Goal: Task Accomplishment & Management: Manage account settings

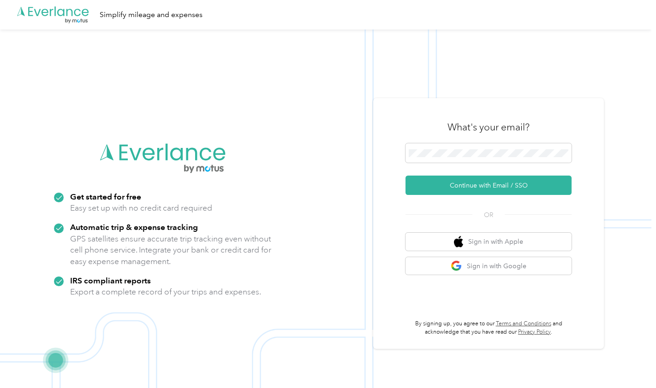
click at [487, 184] on button "Continue with Email / SSO" at bounding box center [488, 185] width 166 height 19
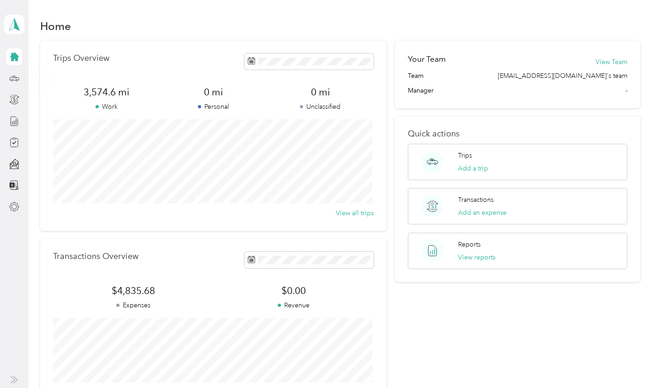
click at [16, 78] on icon at bounding box center [14, 78] width 10 height 10
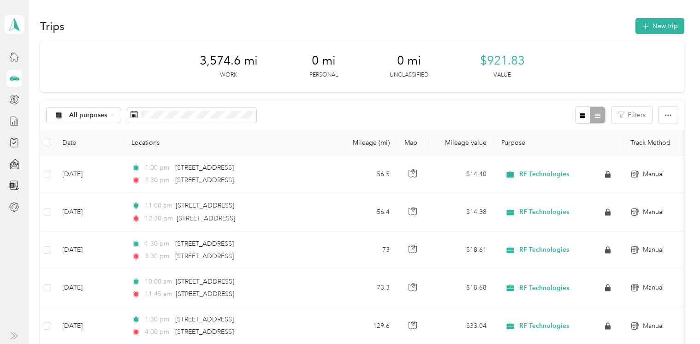
click at [655, 26] on button "New trip" at bounding box center [659, 26] width 49 height 16
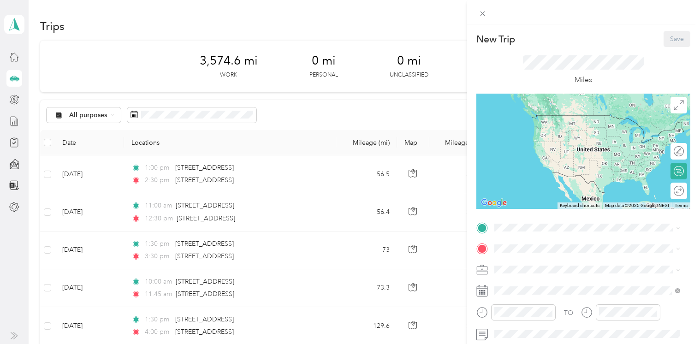
click at [484, 291] on icon at bounding box center [482, 291] width 12 height 12
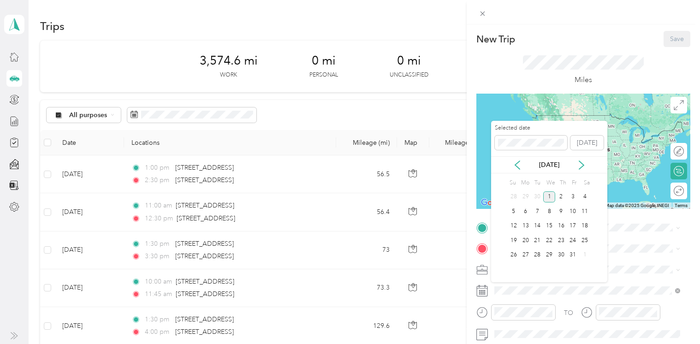
click at [517, 165] on icon at bounding box center [517, 164] width 9 height 9
click at [570, 241] on div "26" at bounding box center [573, 241] width 12 height 12
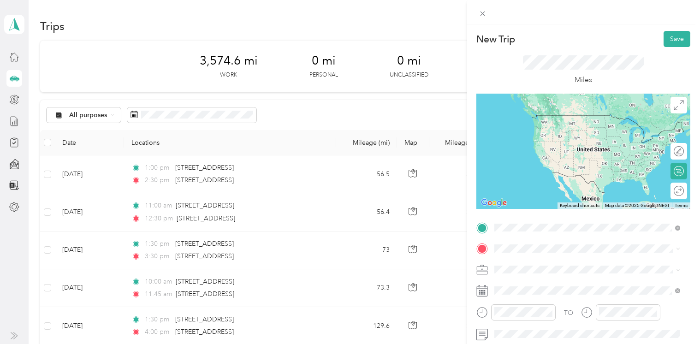
click at [529, 191] on span "[GEOGRAPHIC_DATA][US_STATE], [GEOGRAPHIC_DATA]" at bounding box center [594, 183] width 165 height 16
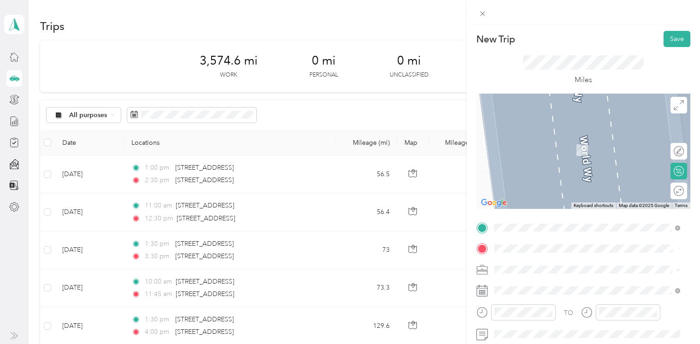
click at [575, 138] on span "[STREET_ADDRESS][US_STATE]" at bounding box center [558, 136] width 92 height 8
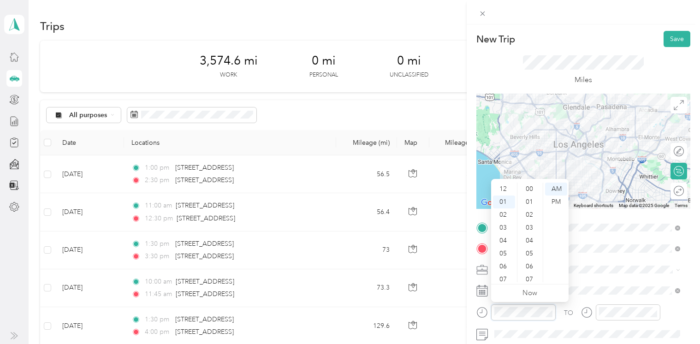
scroll to position [13, 0]
click at [507, 241] on div "05" at bounding box center [504, 240] width 22 height 13
click at [526, 192] on div "00" at bounding box center [530, 189] width 22 height 13
click at [549, 202] on div "PM" at bounding box center [556, 201] width 22 height 13
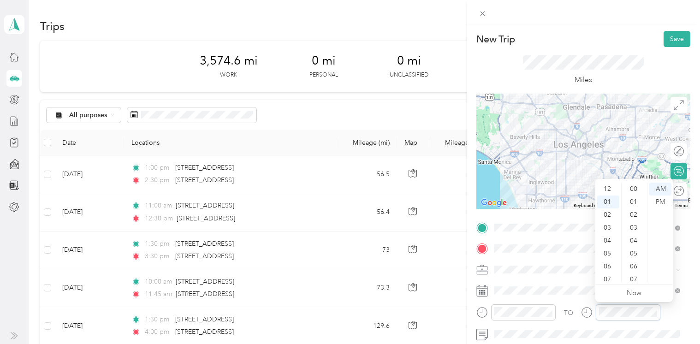
scroll to position [465, 0]
click at [611, 255] on div "06" at bounding box center [608, 253] width 22 height 13
click at [636, 260] on div "45" at bounding box center [634, 259] width 22 height 13
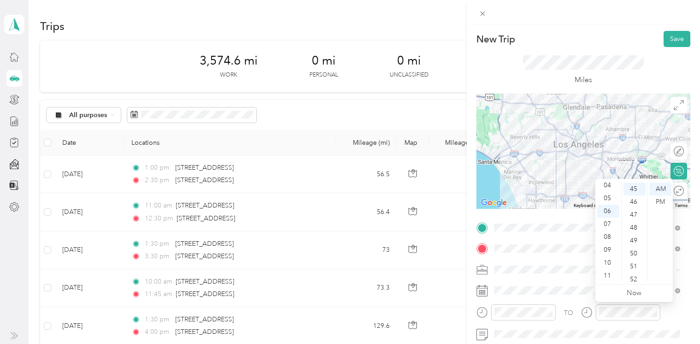
click at [607, 222] on div "07" at bounding box center [608, 224] width 22 height 13
click at [632, 189] on div "00" at bounding box center [634, 189] width 22 height 13
click at [655, 206] on div "PM" at bounding box center [660, 201] width 22 height 13
click at [564, 296] on span at bounding box center [590, 290] width 199 height 15
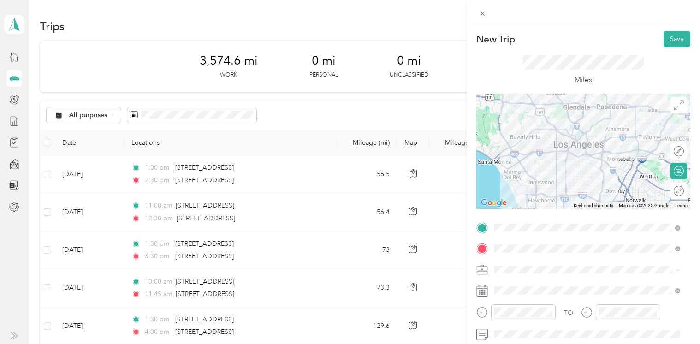
click at [655, 40] on button "Save" at bounding box center [676, 39] width 27 height 16
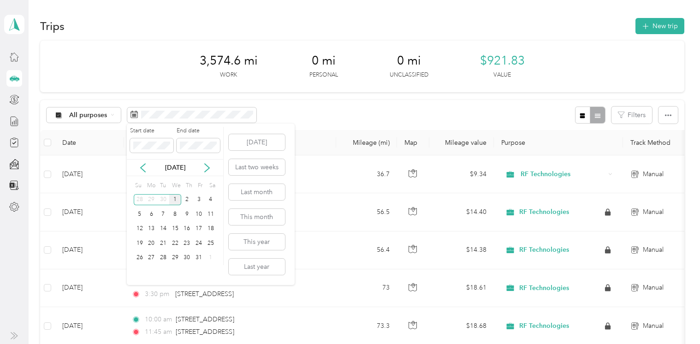
click at [146, 167] on icon at bounding box center [142, 167] width 9 height 9
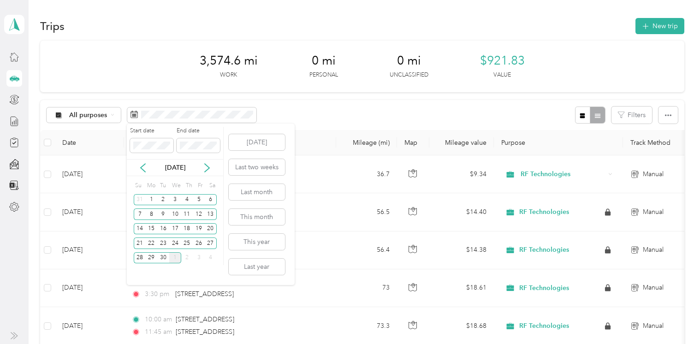
click at [153, 198] on div "1" at bounding box center [151, 200] width 12 height 12
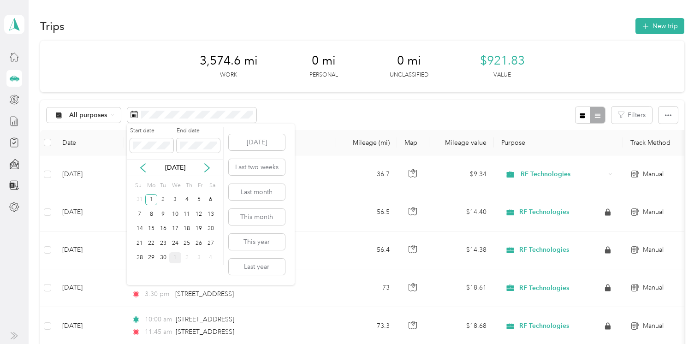
click at [164, 258] on div "30" at bounding box center [163, 258] width 12 height 12
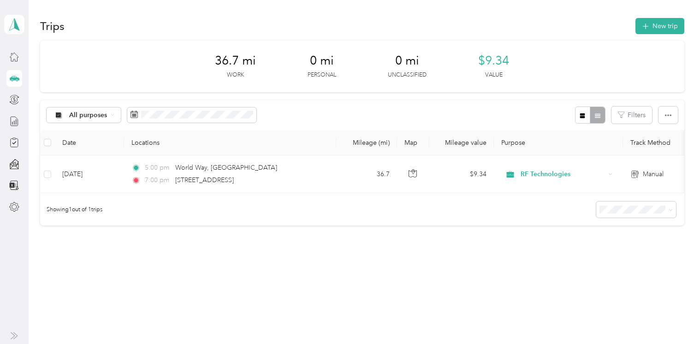
click at [655, 25] on button "New trip" at bounding box center [659, 26] width 49 height 16
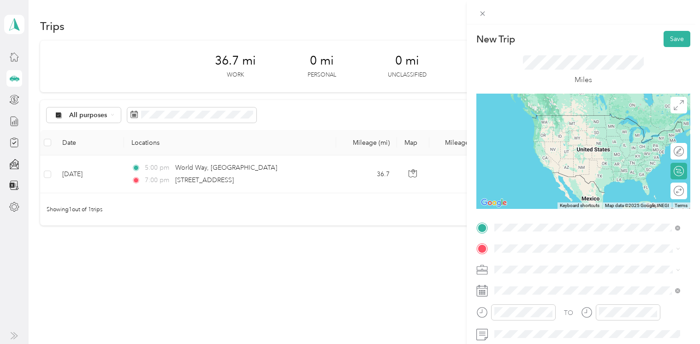
click at [564, 118] on span "[STREET_ADDRESS][US_STATE]" at bounding box center [558, 115] width 92 height 8
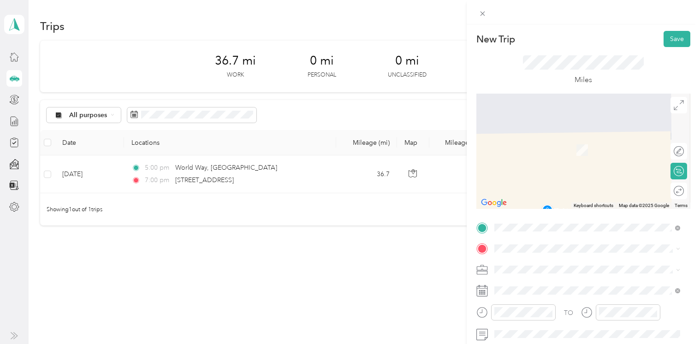
click at [526, 243] on span at bounding box center [590, 248] width 199 height 15
click at [595, 212] on span "[GEOGRAPHIC_DATA][US_STATE], [GEOGRAPHIC_DATA]" at bounding box center [594, 204] width 165 height 16
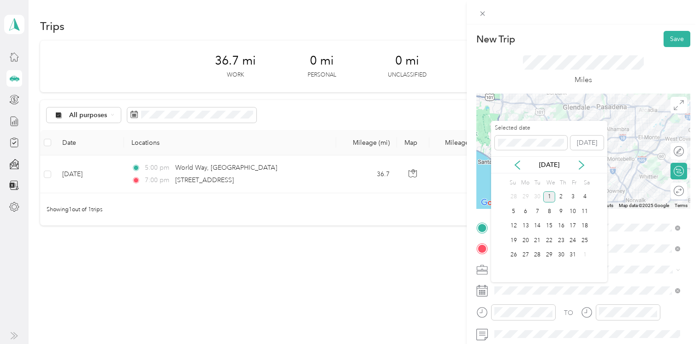
click at [514, 164] on icon at bounding box center [517, 164] width 9 height 9
click at [547, 242] on div "24" at bounding box center [549, 241] width 12 height 12
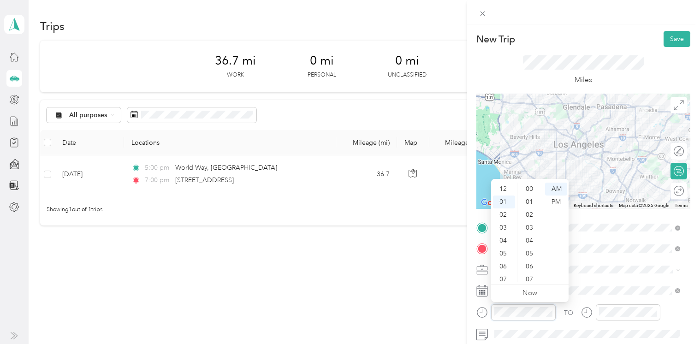
scroll to position [13, 0]
click at [550, 311] on icon "close-circle" at bounding box center [549, 312] width 6 height 6
click at [502, 241] on div "05" at bounding box center [504, 240] width 22 height 13
click at [531, 210] on div "30" at bounding box center [530, 211] width 22 height 13
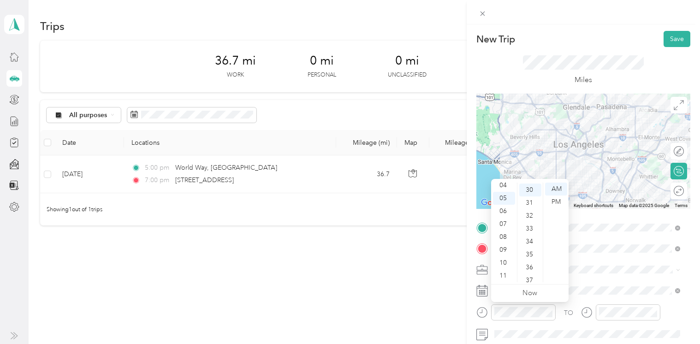
scroll to position [387, 0]
click at [556, 189] on div "AM" at bounding box center [556, 189] width 22 height 13
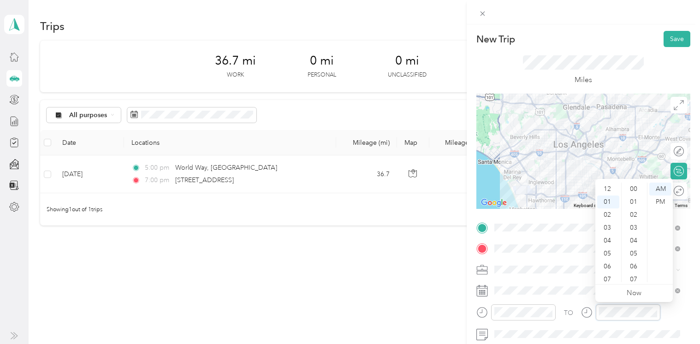
scroll to position [13, 0]
click at [606, 251] on div "06" at bounding box center [608, 253] width 22 height 13
click at [635, 216] on div "30" at bounding box center [634, 211] width 22 height 13
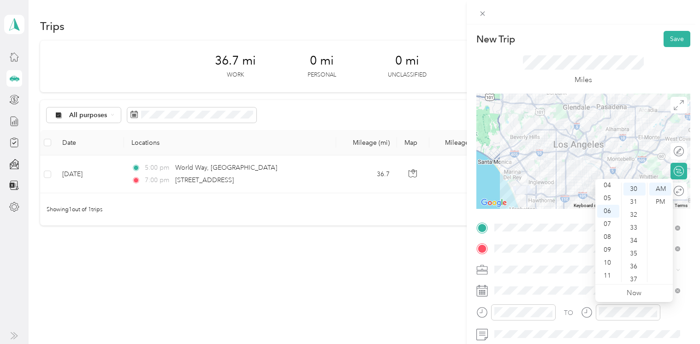
click at [655, 192] on div "AM" at bounding box center [660, 189] width 22 height 13
click at [562, 297] on div "TO Add photo" at bounding box center [583, 331] width 214 height 223
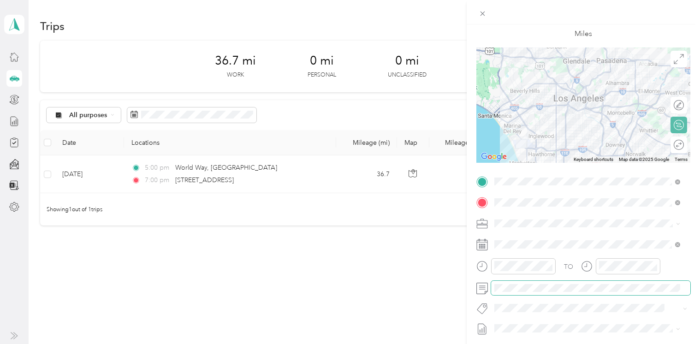
scroll to position [0, 0]
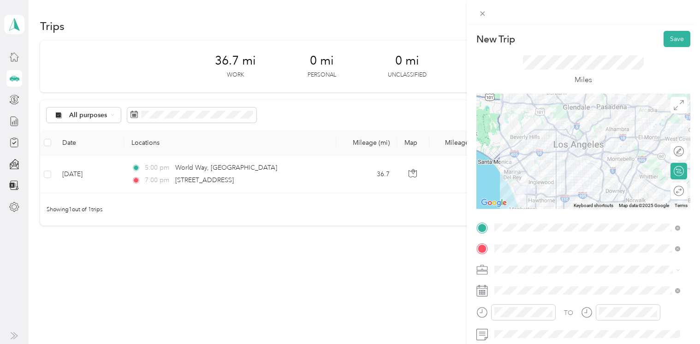
click at [655, 43] on button "Save" at bounding box center [676, 39] width 27 height 16
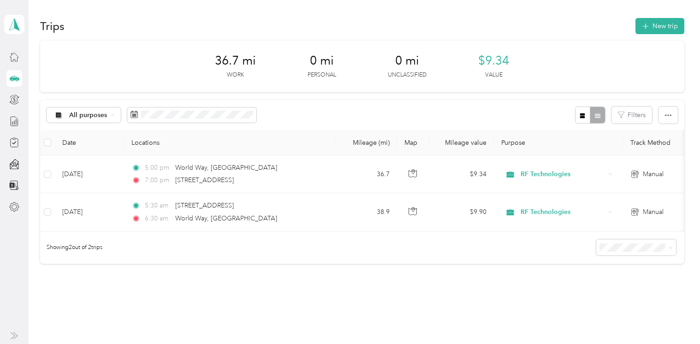
click at [655, 23] on button "New trip" at bounding box center [659, 26] width 49 height 16
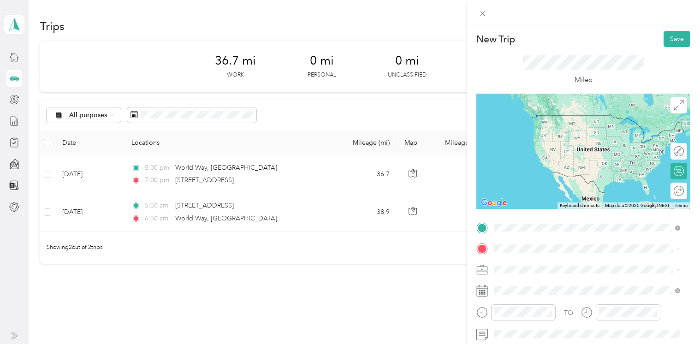
click at [555, 115] on span "[STREET_ADDRESS][US_STATE]" at bounding box center [558, 115] width 92 height 8
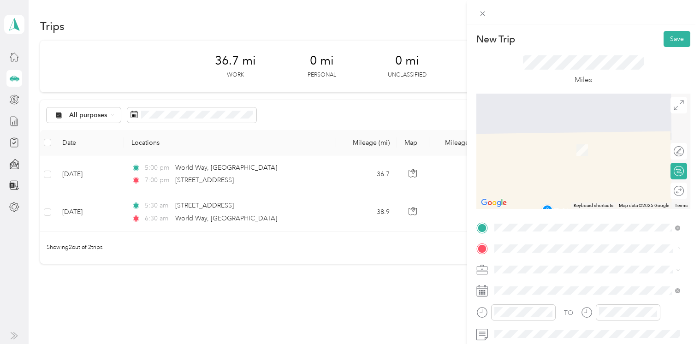
click at [596, 140] on span "[STREET_ADDRESS][US_STATE]" at bounding box center [558, 136] width 92 height 8
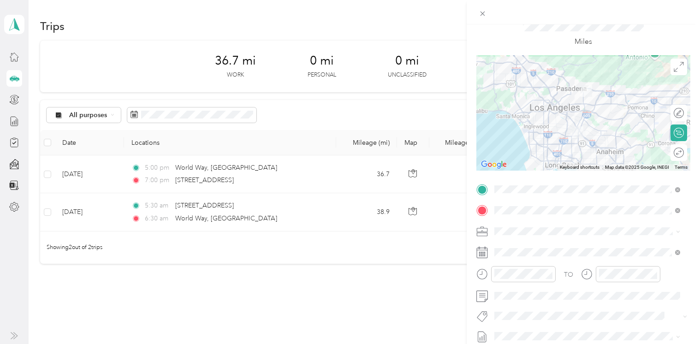
scroll to position [46, 0]
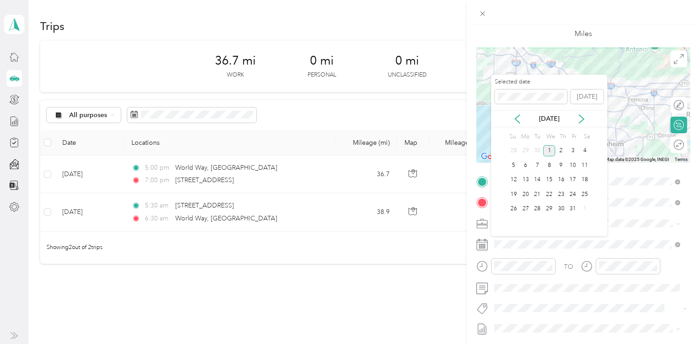
click at [519, 117] on icon at bounding box center [517, 118] width 9 height 9
click at [539, 194] on div "23" at bounding box center [537, 195] width 12 height 12
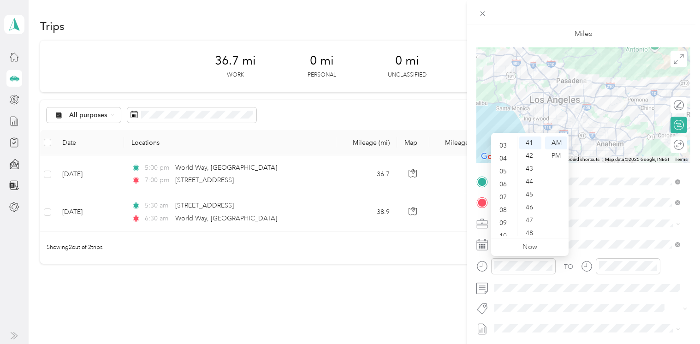
scroll to position [40, 0]
click at [506, 216] on div "09" at bounding box center [504, 219] width 22 height 13
click at [532, 188] on div "30" at bounding box center [530, 191] width 22 height 13
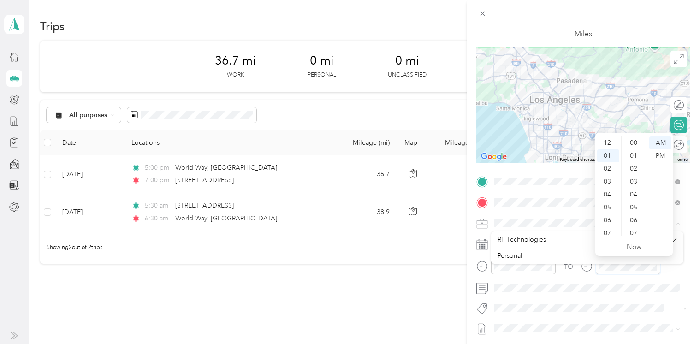
scroll to position [529, 0]
click at [606, 217] on div "07" at bounding box center [608, 220] width 22 height 13
click at [606, 217] on div "10" at bounding box center [608, 216] width 22 height 13
drag, startPoint x: 606, startPoint y: 217, endPoint x: 609, endPoint y: 231, distance: 14.0
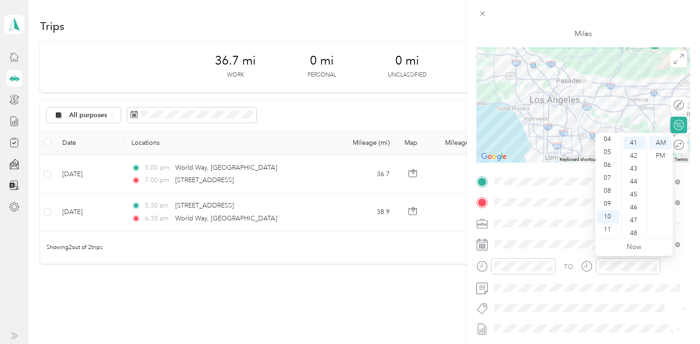
click at [609, 231] on div "11" at bounding box center [608, 229] width 22 height 13
click at [633, 142] on div "30" at bounding box center [634, 141] width 22 height 13
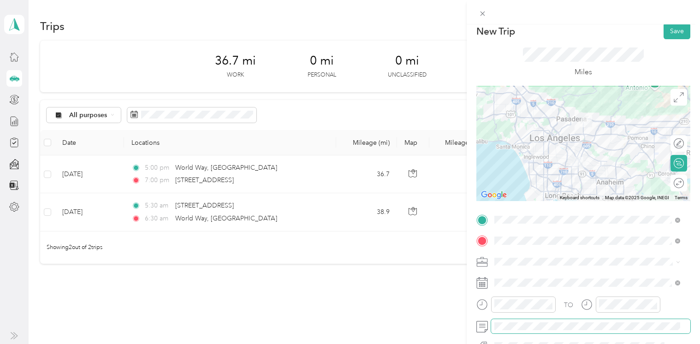
scroll to position [0, 0]
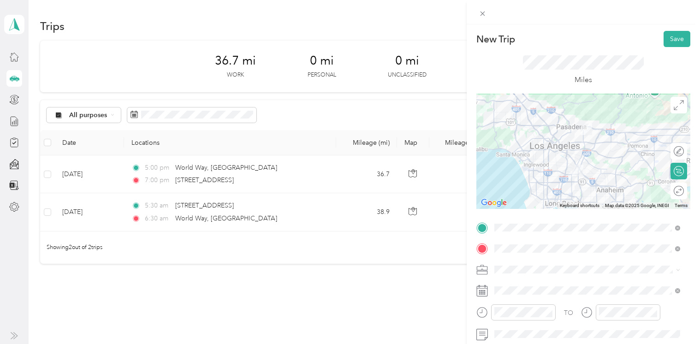
click at [655, 40] on button "Save" at bounding box center [676, 39] width 27 height 16
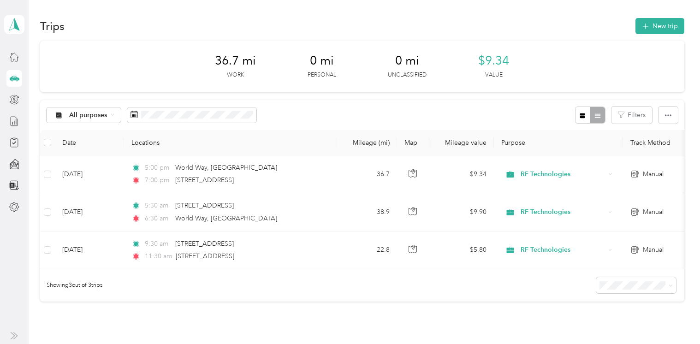
click at [655, 26] on button "New trip" at bounding box center [659, 26] width 49 height 16
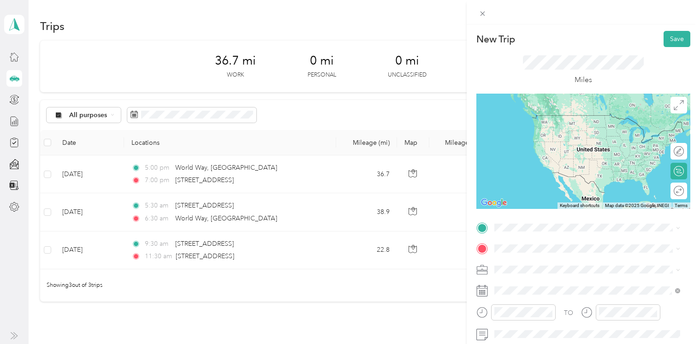
click at [535, 118] on span "[STREET_ADDRESS][US_STATE]" at bounding box center [558, 115] width 92 height 8
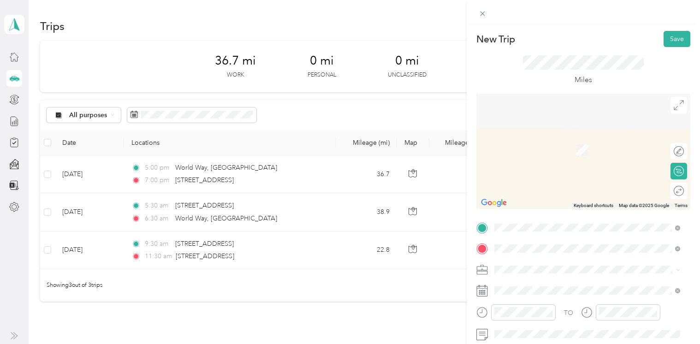
click at [570, 143] on div "[STREET_ADDRESS][US_STATE]" at bounding box center [586, 136] width 179 height 12
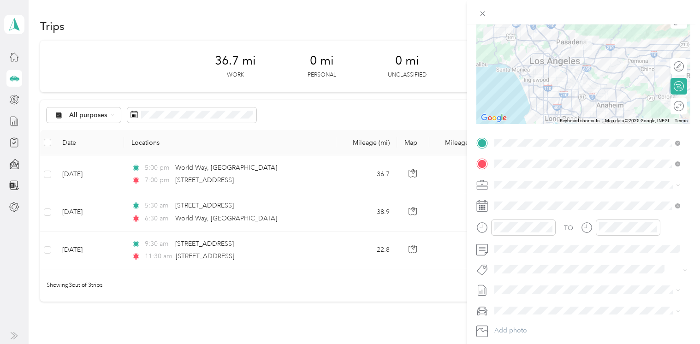
scroll to position [92, 0]
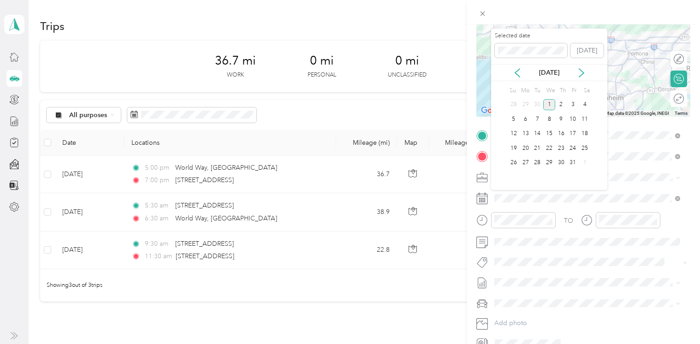
click at [516, 76] on icon at bounding box center [517, 72] width 9 height 9
click at [534, 146] on div "23" at bounding box center [537, 148] width 12 height 12
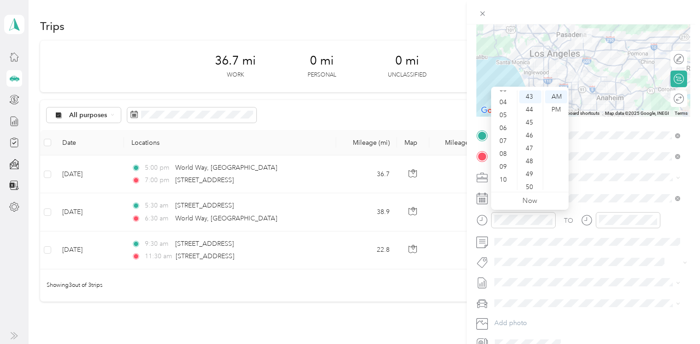
scroll to position [55, 0]
click at [504, 183] on div "11" at bounding box center [504, 183] width 22 height 13
click at [533, 110] on div "30" at bounding box center [530, 113] width 22 height 13
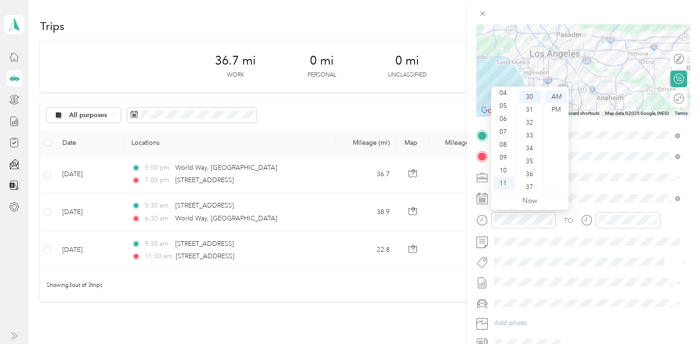
click at [549, 98] on div "AM" at bounding box center [556, 96] width 22 height 13
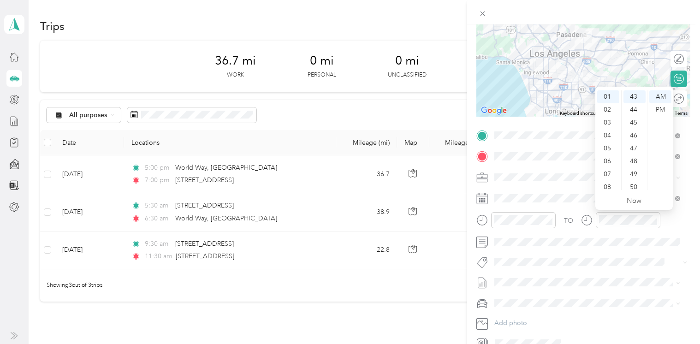
scroll to position [0, 0]
click at [608, 112] on div "01" at bounding box center [608, 109] width 22 height 13
click at [637, 122] on div "45" at bounding box center [634, 122] width 22 height 13
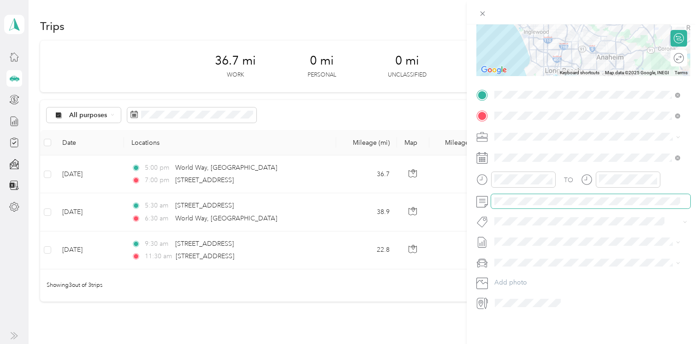
scroll to position [1, 0]
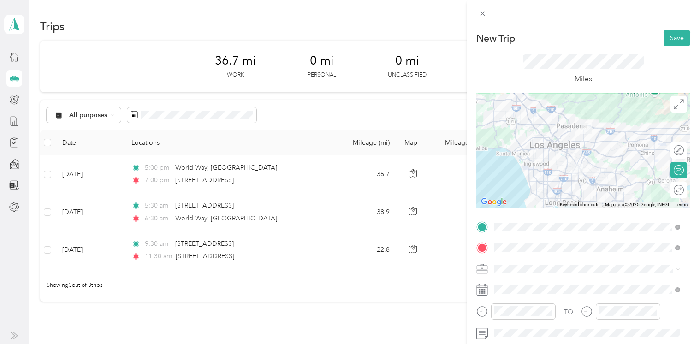
click at [655, 37] on button "Save" at bounding box center [676, 38] width 27 height 16
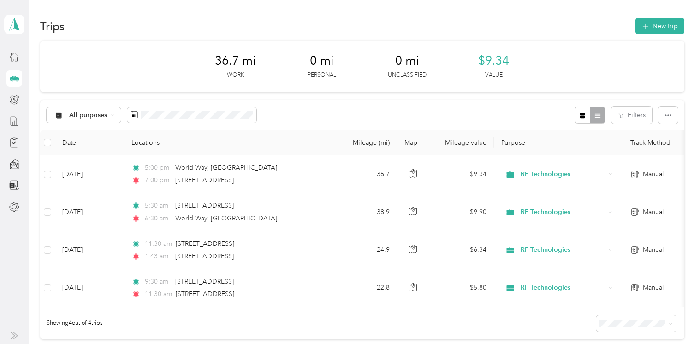
click at [655, 28] on button "New trip" at bounding box center [659, 26] width 49 height 16
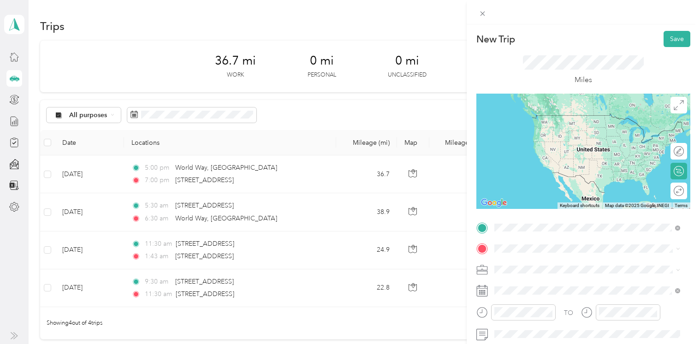
click at [553, 119] on span "[STREET_ADDRESS][US_STATE]" at bounding box center [558, 115] width 92 height 8
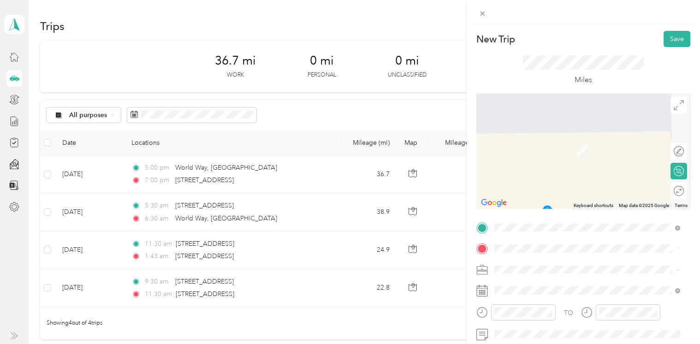
click at [586, 175] on span "[STREET_ADDRESS][PERSON_NAME][US_STATE]" at bounding box center [583, 172] width 143 height 8
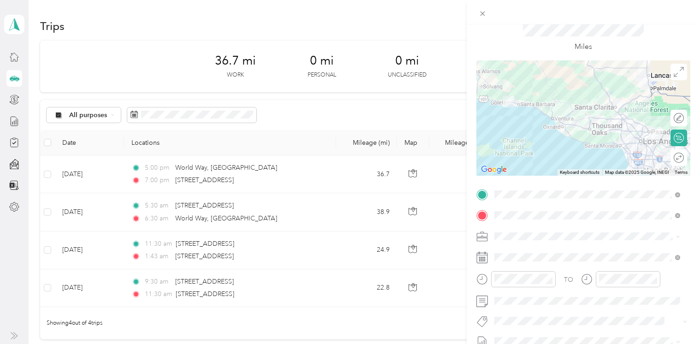
scroll to position [46, 0]
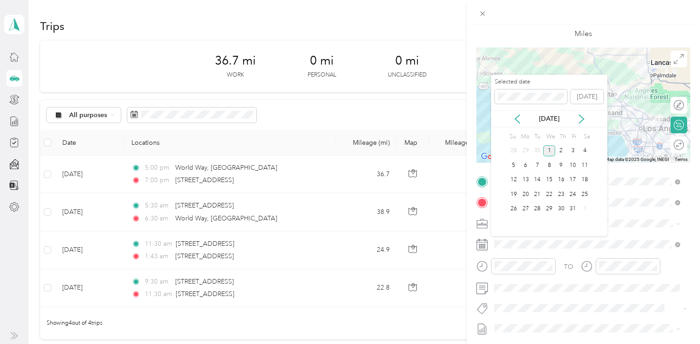
click at [518, 117] on icon at bounding box center [517, 118] width 9 height 9
click at [525, 192] on div "22" at bounding box center [526, 195] width 12 height 12
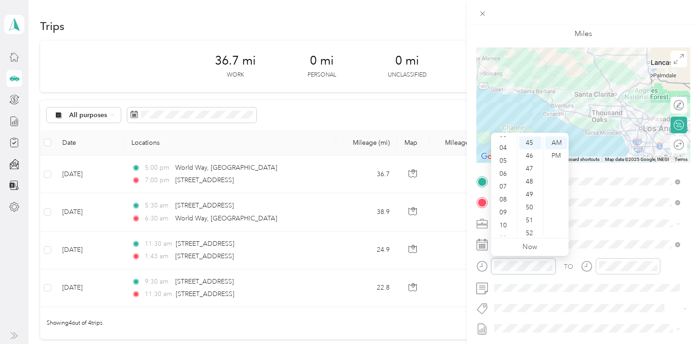
scroll to position [55, 0]
click at [505, 227] on div "11" at bounding box center [504, 229] width 22 height 13
click at [527, 142] on div "00" at bounding box center [530, 142] width 22 height 13
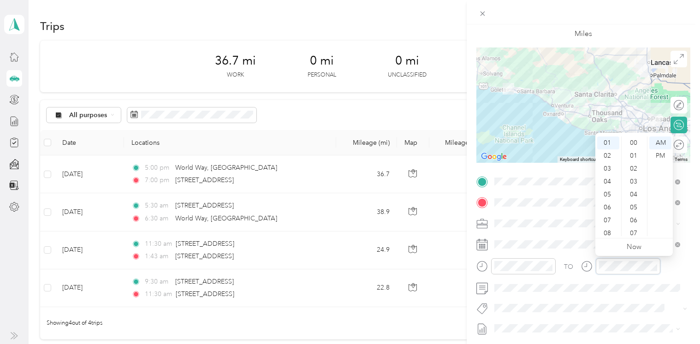
scroll to position [581, 0]
click at [610, 141] on div "01" at bounding box center [608, 142] width 22 height 13
click at [633, 143] on div "00" at bounding box center [634, 142] width 22 height 13
click at [655, 142] on div "AM" at bounding box center [660, 142] width 22 height 13
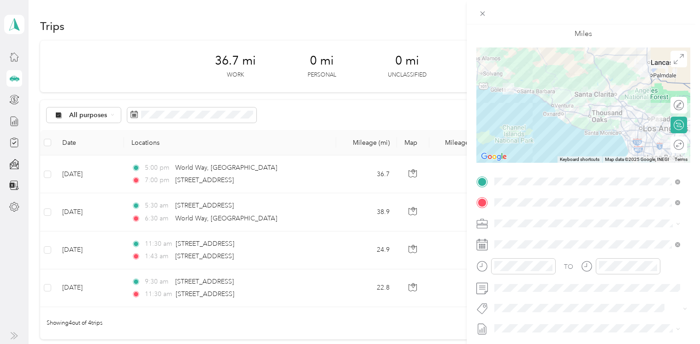
click at [599, 292] on span at bounding box center [590, 288] width 199 height 15
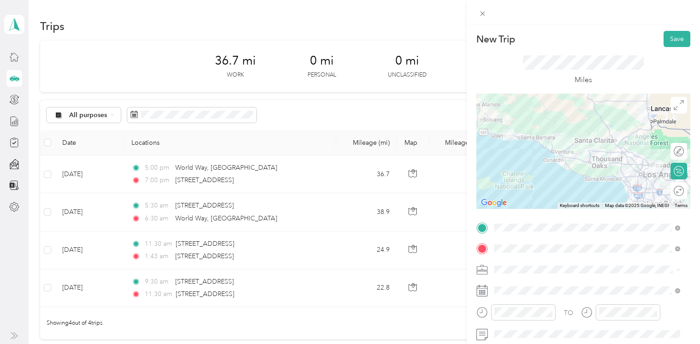
click at [655, 40] on button "Save" at bounding box center [676, 39] width 27 height 16
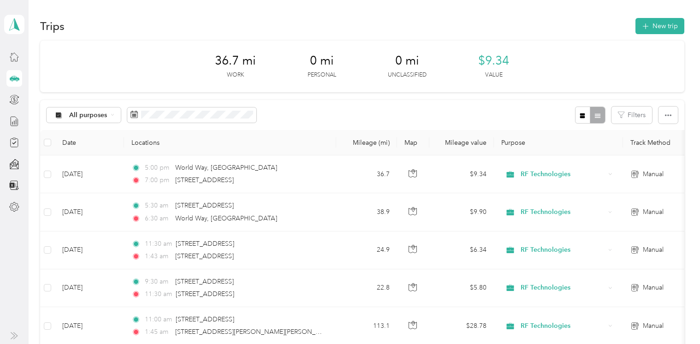
click at [655, 31] on button "New trip" at bounding box center [659, 26] width 49 height 16
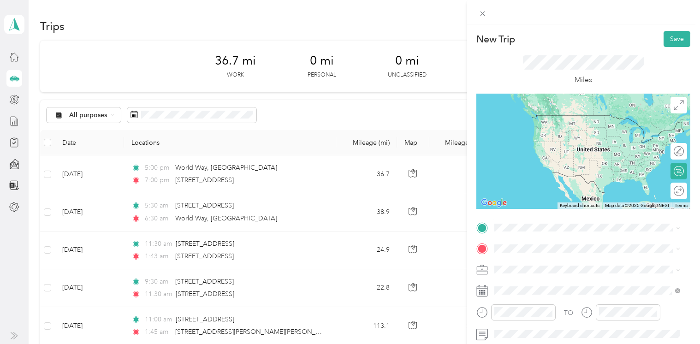
click at [578, 260] on span "[STREET_ADDRESS][PERSON_NAME][US_STATE]" at bounding box center [583, 259] width 143 height 8
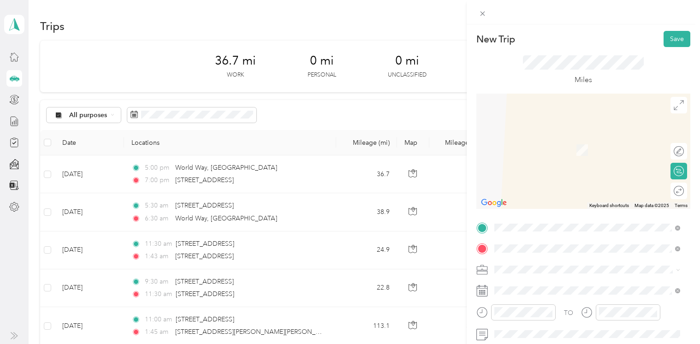
click at [567, 146] on li "[STREET_ADDRESS][US_STATE]" at bounding box center [587, 136] width 192 height 19
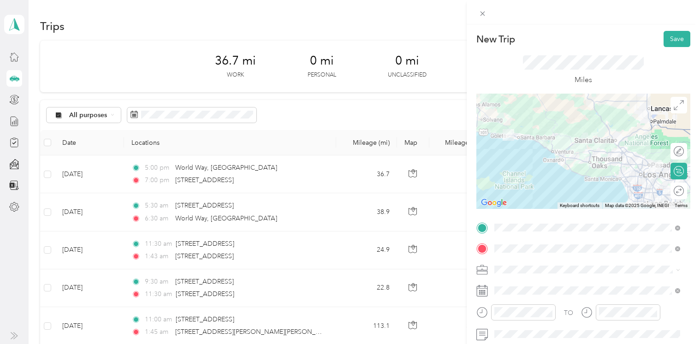
click at [527, 287] on li "RF Technologies" at bounding box center [587, 286] width 192 height 16
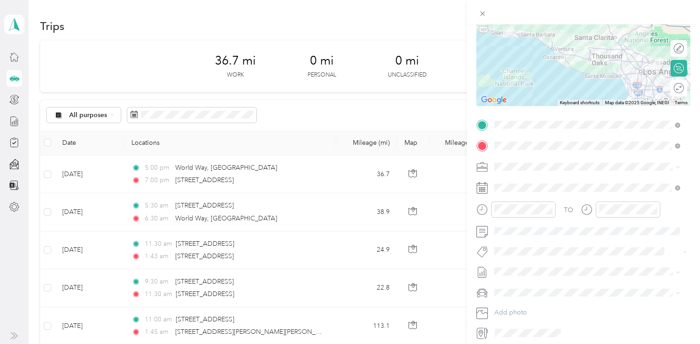
scroll to position [139, 0]
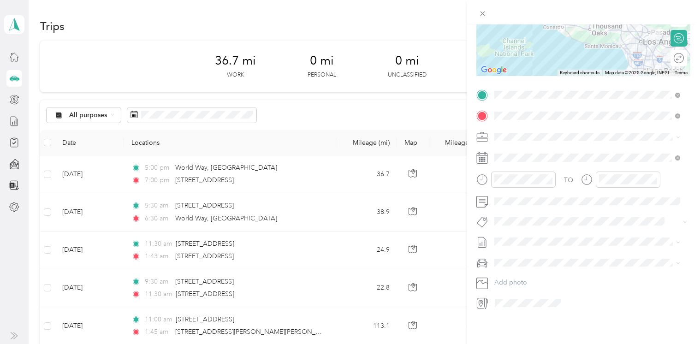
drag, startPoint x: 550, startPoint y: 202, endPoint x: 529, endPoint y: 201, distance: 21.3
click at [529, 201] on div "TO Add photo" at bounding box center [583, 199] width 214 height 223
click at [536, 335] on div "New Trip Save This trip cannot be edited because it is either under review, app…" at bounding box center [583, 196] width 233 height 344
click at [502, 217] on div "02" at bounding box center [504, 218] width 22 height 13
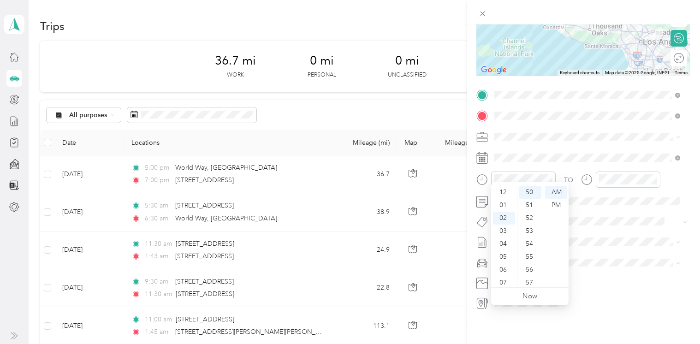
scroll to position [26, 0]
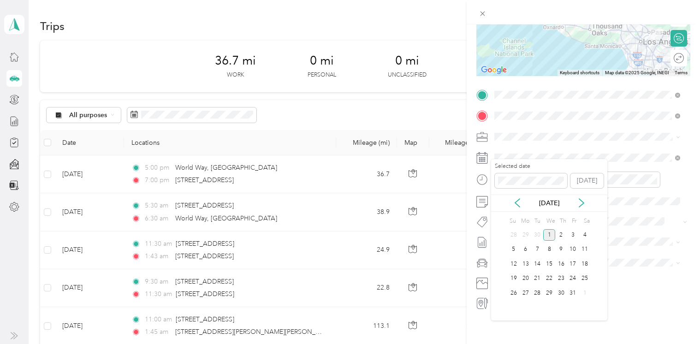
click at [514, 204] on icon at bounding box center [517, 202] width 9 height 9
click at [655, 244] on div "TO Add photo" at bounding box center [583, 199] width 214 height 223
click at [519, 197] on div "[DATE]" at bounding box center [549, 203] width 116 height 17
click at [517, 203] on icon at bounding box center [517, 202] width 9 height 9
click at [526, 278] on div "22" at bounding box center [526, 279] width 12 height 12
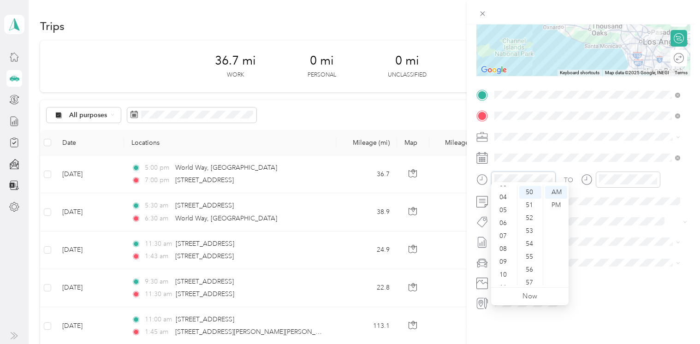
scroll to position [55, 0]
click at [502, 279] on div "11" at bounding box center [504, 278] width 22 height 13
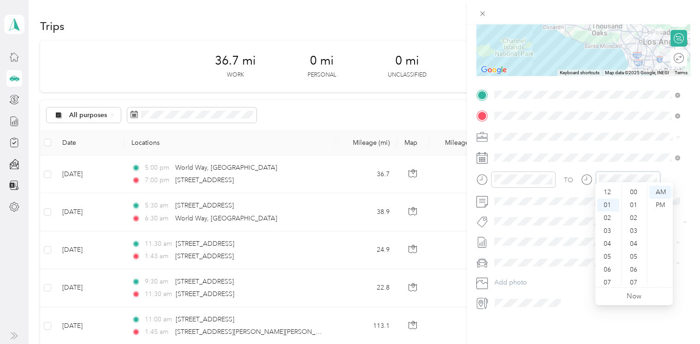
scroll to position [645, 0]
click at [609, 206] on div "02" at bounding box center [608, 205] width 22 height 13
click at [655, 205] on div "PM" at bounding box center [660, 205] width 22 height 13
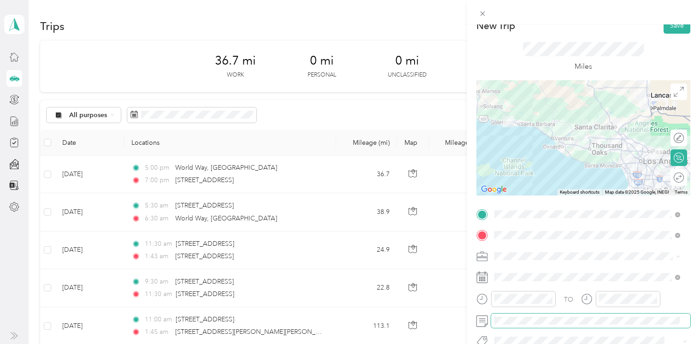
scroll to position [0, 0]
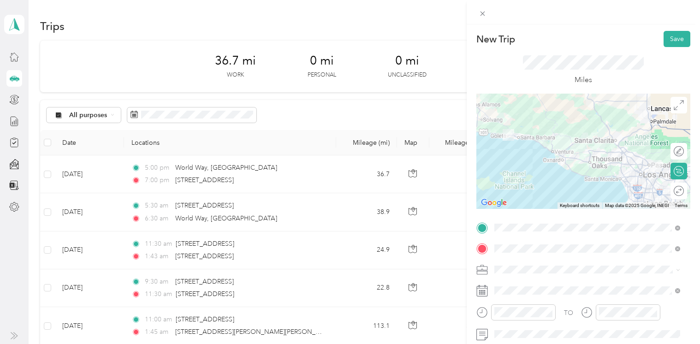
click at [655, 39] on button "Save" at bounding box center [676, 39] width 27 height 16
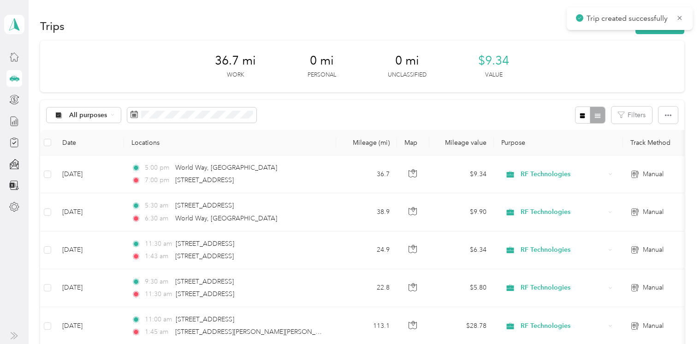
click at [655, 17] on icon at bounding box center [679, 18] width 7 height 8
click at [655, 28] on button "New trip" at bounding box center [659, 26] width 49 height 16
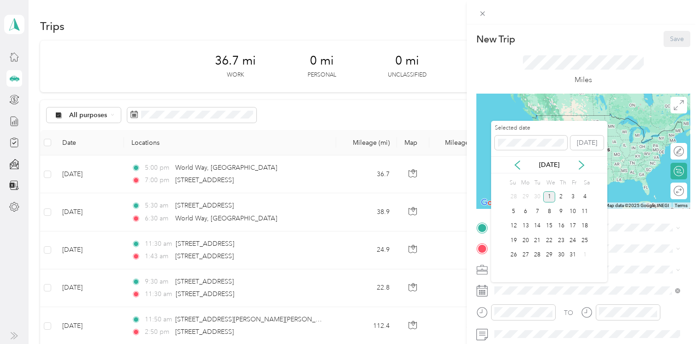
click at [515, 165] on icon at bounding box center [517, 165] width 5 height 8
click at [573, 223] on div "19" at bounding box center [573, 226] width 12 height 12
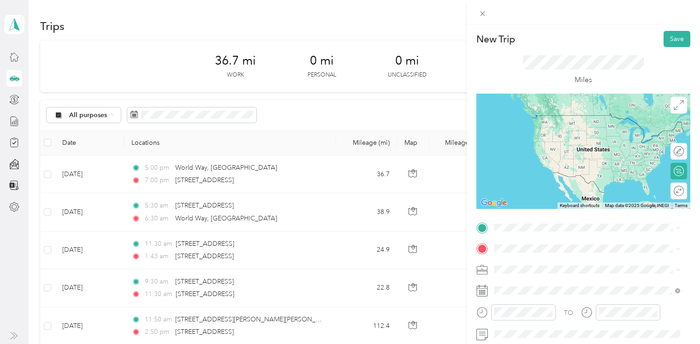
click at [517, 223] on span at bounding box center [590, 227] width 199 height 15
click at [568, 118] on span "[STREET_ADDRESS][US_STATE]" at bounding box center [558, 115] width 92 height 8
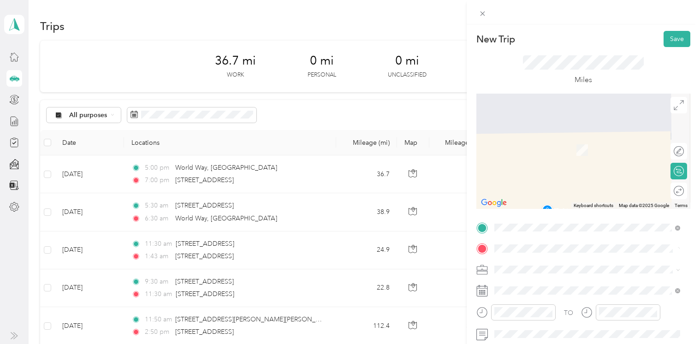
click at [549, 173] on span "[STREET_ADDRESS][PERSON_NAME][US_STATE]" at bounding box center [583, 172] width 143 height 8
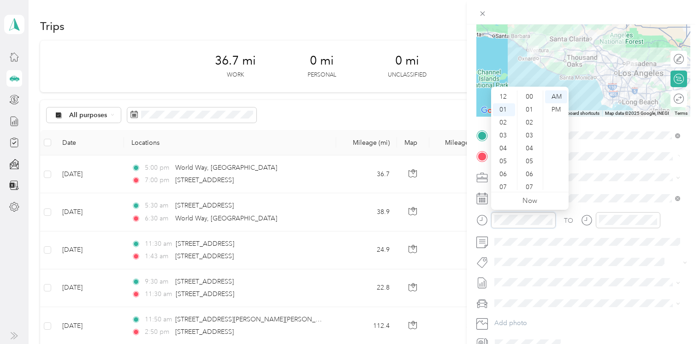
scroll to position [675, 0]
click at [502, 112] on div "02" at bounding box center [504, 109] width 22 height 13
click at [524, 93] on div "00" at bounding box center [530, 96] width 22 height 13
click at [554, 110] on div "PM" at bounding box center [556, 109] width 22 height 13
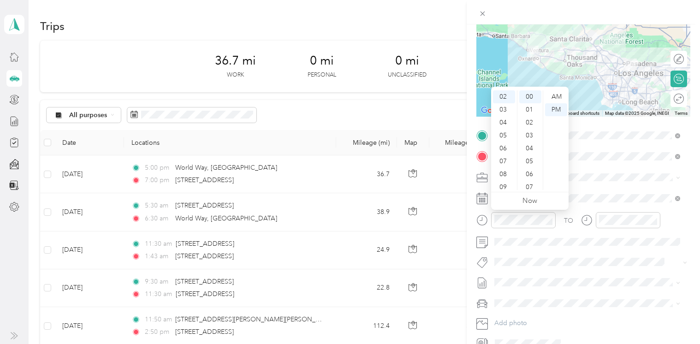
click at [500, 122] on div "04" at bounding box center [504, 122] width 22 height 13
click at [523, 92] on div "00" at bounding box center [530, 96] width 22 height 13
click at [549, 107] on div "PM" at bounding box center [556, 109] width 22 height 13
click at [510, 133] on div "07" at bounding box center [504, 135] width 22 height 13
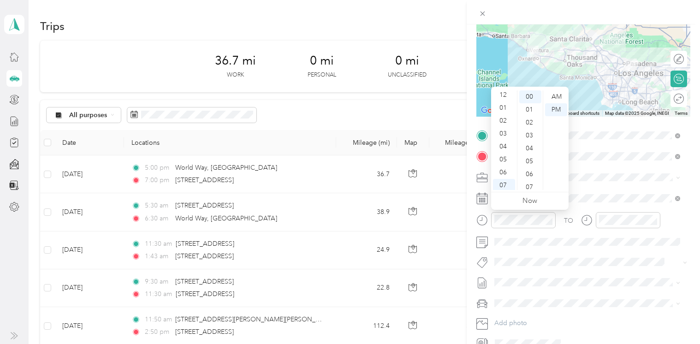
scroll to position [0, 0]
click at [505, 122] on div "02" at bounding box center [504, 122] width 22 height 13
click at [503, 111] on div "01" at bounding box center [504, 109] width 22 height 13
click at [503, 121] on div "02" at bounding box center [504, 122] width 22 height 13
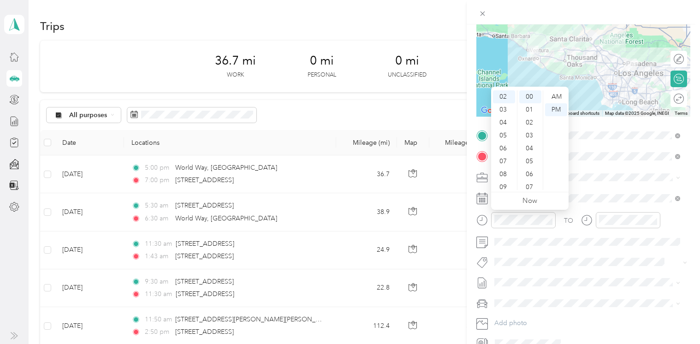
click at [530, 97] on div "00" at bounding box center [530, 96] width 22 height 13
click at [554, 109] on div "PM" at bounding box center [556, 109] width 22 height 13
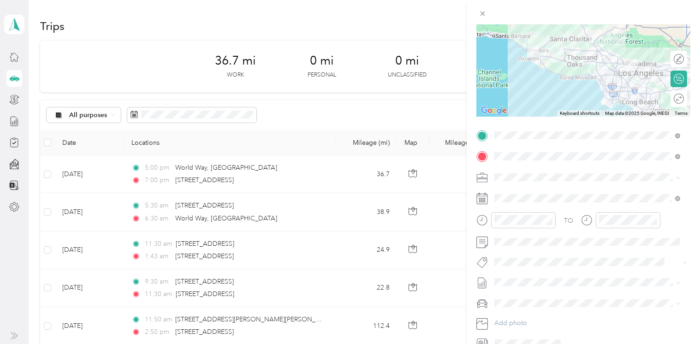
click at [655, 227] on div "TO" at bounding box center [583, 223] width 214 height 23
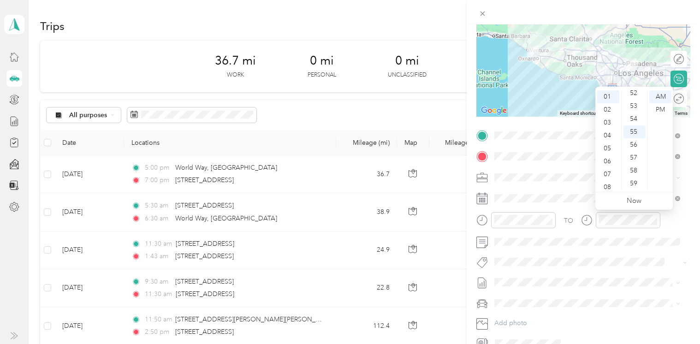
click at [608, 125] on div "03" at bounding box center [608, 122] width 22 height 13
click at [655, 110] on div "PM" at bounding box center [660, 109] width 22 height 13
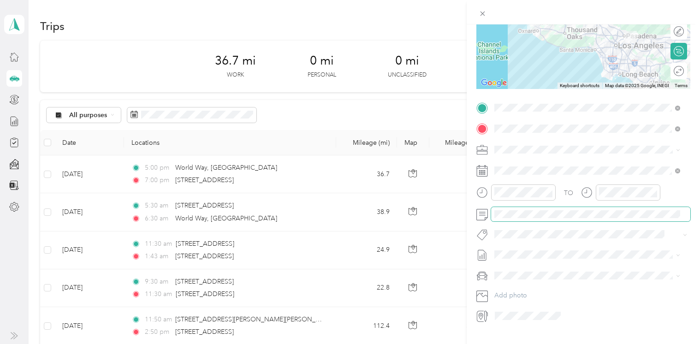
scroll to position [139, 0]
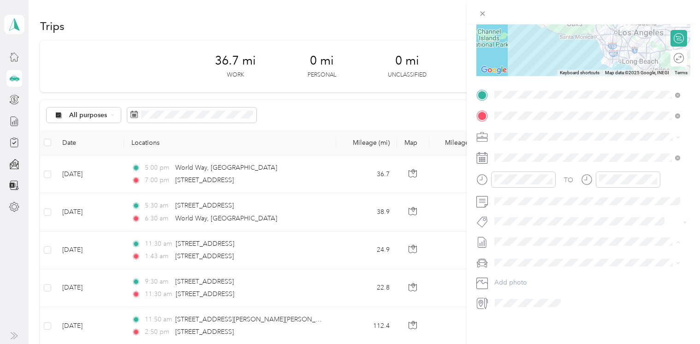
click at [545, 264] on span "[DATE] - [DATE] Draft" at bounding box center [586, 265] width 179 height 8
click at [587, 93] on span at bounding box center [590, 95] width 199 height 15
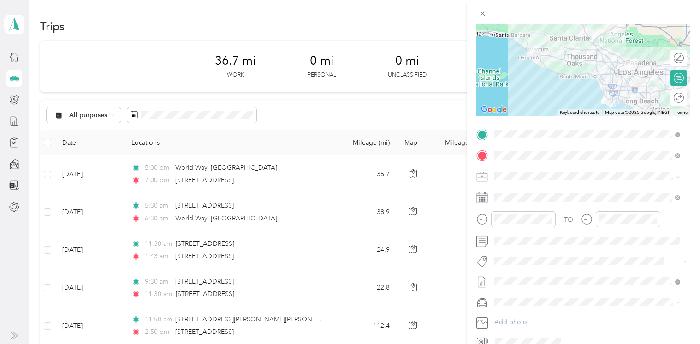
scroll to position [0, 0]
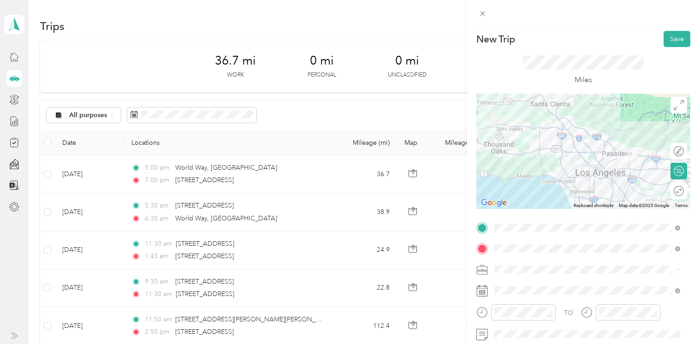
click at [655, 42] on button "Save" at bounding box center [676, 39] width 27 height 16
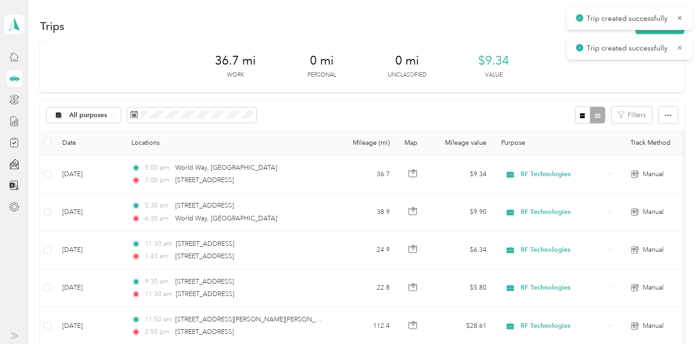
click at [655, 15] on icon at bounding box center [679, 18] width 7 height 8
click at [655, 16] on icon at bounding box center [679, 18] width 7 height 8
click at [655, 27] on button "New trip" at bounding box center [659, 26] width 49 height 16
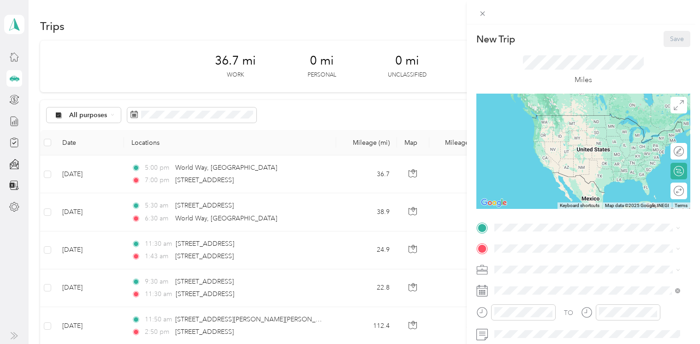
click at [655, 278] on form "New Trip Save This trip cannot be edited because it is either under review, app…" at bounding box center [583, 237] width 233 height 412
click at [565, 263] on span "[STREET_ADDRESS][PERSON_NAME][US_STATE]" at bounding box center [583, 261] width 143 height 8
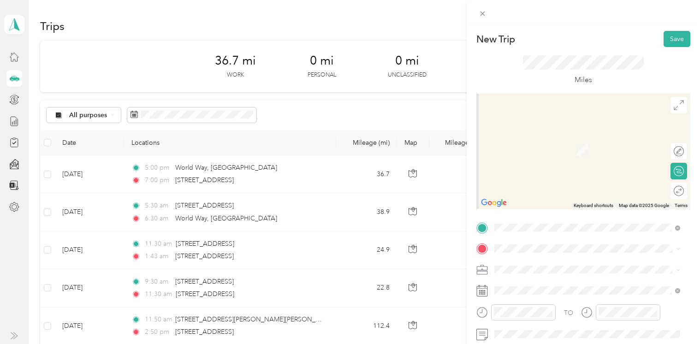
click at [534, 242] on span at bounding box center [590, 248] width 199 height 15
click at [556, 282] on span "[STREET_ADDRESS][US_STATE]" at bounding box center [558, 282] width 92 height 8
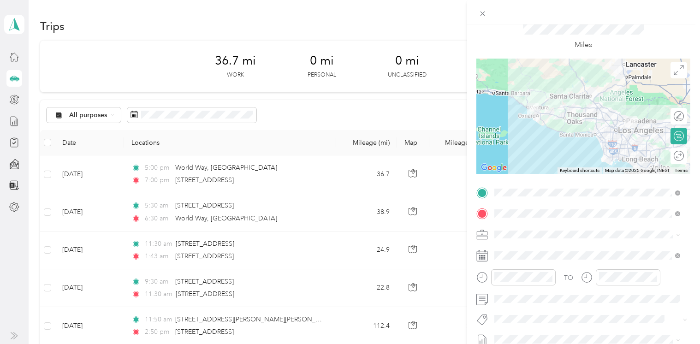
scroll to position [46, 0]
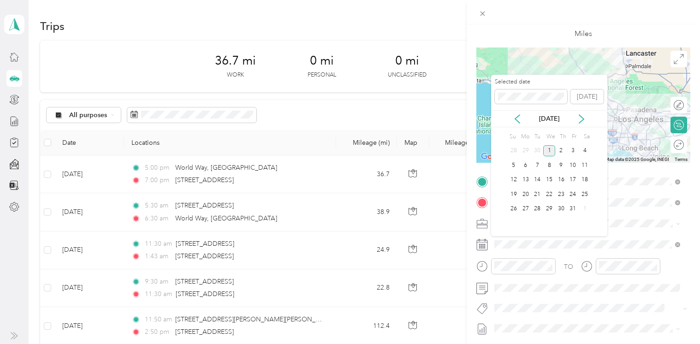
click at [515, 119] on icon at bounding box center [517, 119] width 5 height 8
click at [572, 181] on div "19" at bounding box center [573, 180] width 12 height 12
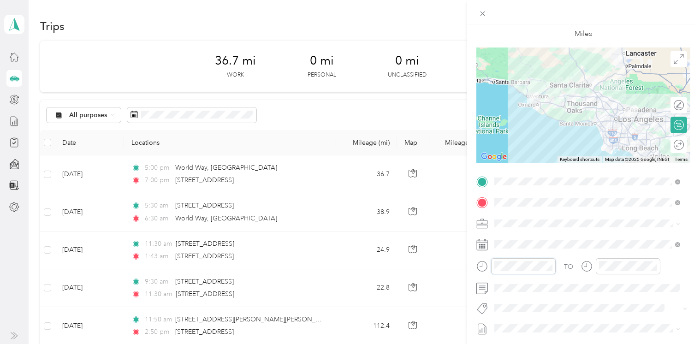
scroll to position [13, 0]
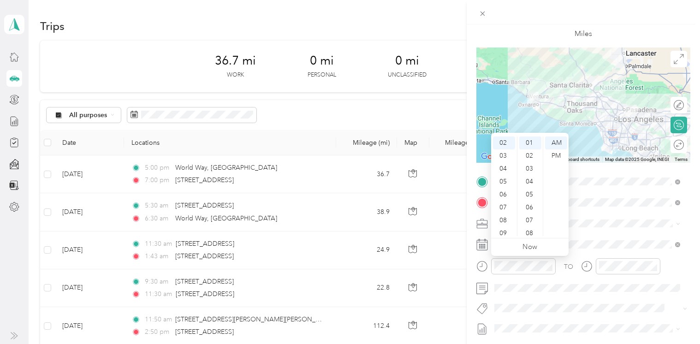
click at [556, 157] on div "PM" at bounding box center [556, 155] width 22 height 13
click at [531, 145] on div "00" at bounding box center [530, 142] width 22 height 13
click at [554, 156] on div "PM" at bounding box center [556, 155] width 22 height 13
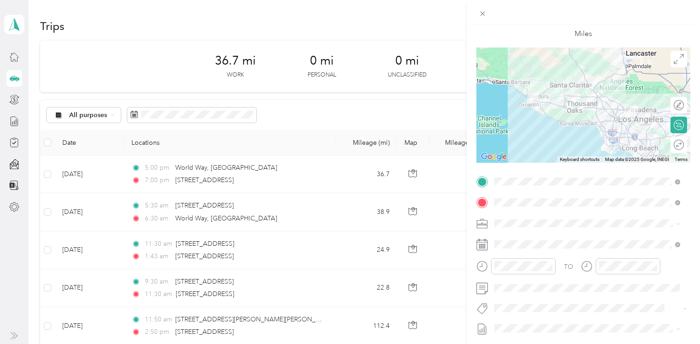
click at [641, 321] on span at bounding box center [590, 328] width 199 height 15
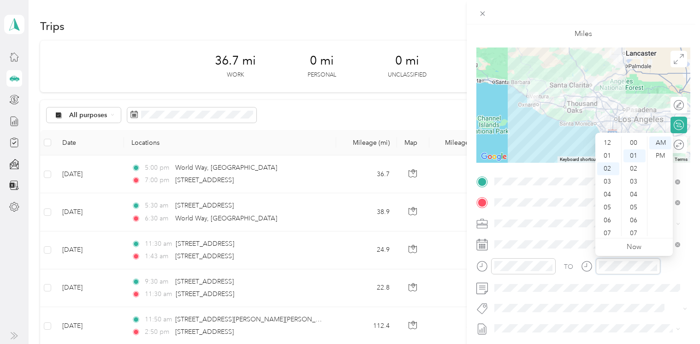
scroll to position [13, 0]
click at [608, 157] on div "03" at bounding box center [608, 155] width 22 height 13
click at [636, 144] on div "45" at bounding box center [634, 141] width 22 height 13
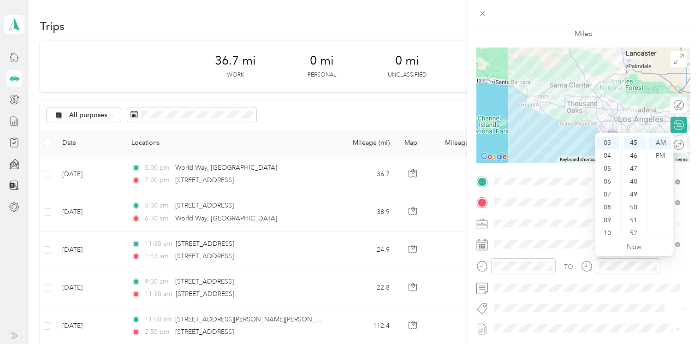
click at [655, 151] on div "PM" at bounding box center [660, 155] width 22 height 13
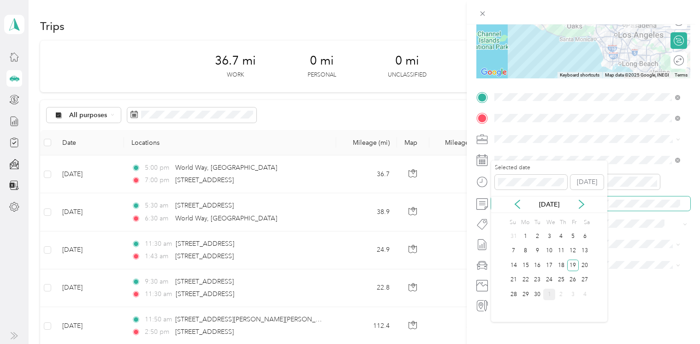
scroll to position [138, 0]
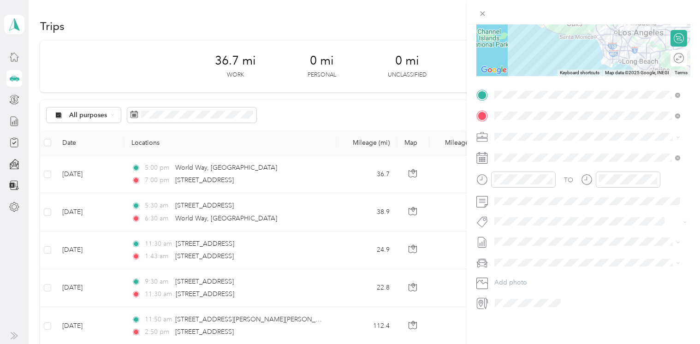
click at [632, 318] on div "New Trip Save This trip cannot be edited because it is either under review, app…" at bounding box center [583, 196] width 233 height 344
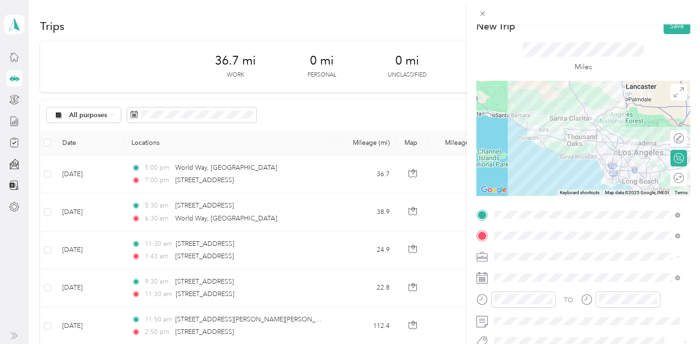
scroll to position [0, 0]
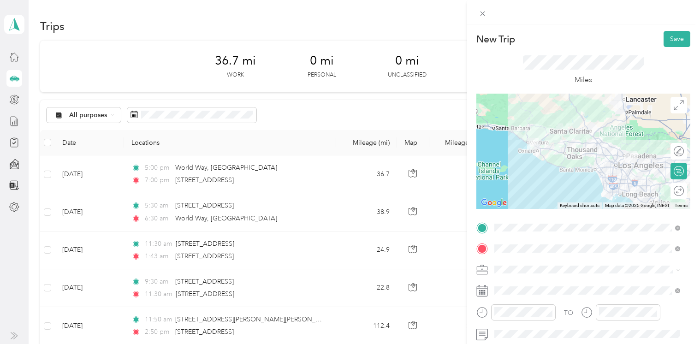
click at [655, 43] on button "Save" at bounding box center [676, 39] width 27 height 16
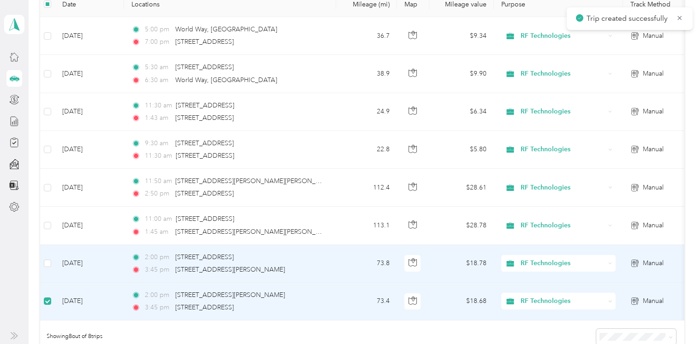
scroll to position [45, 0]
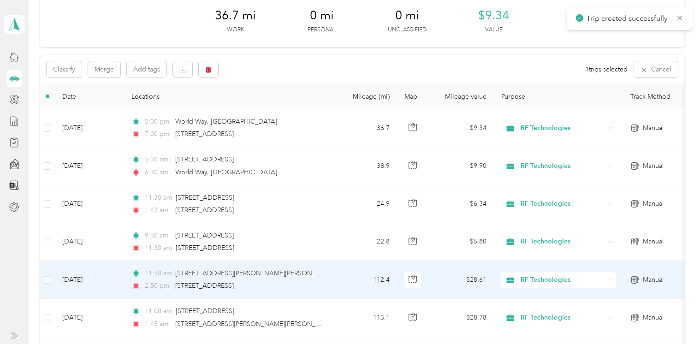
click at [167, 273] on span "11:50 am" at bounding box center [158, 273] width 26 height 10
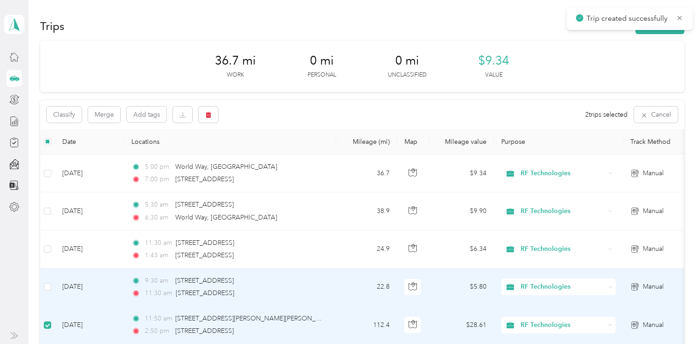
scroll to position [46, 0]
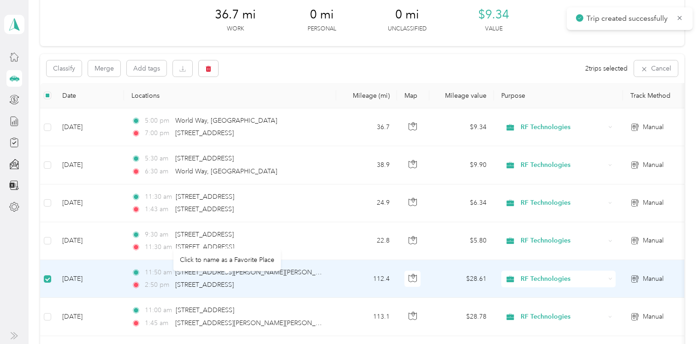
click at [284, 274] on span "[STREET_ADDRESS][PERSON_NAME][PERSON_NAME]" at bounding box center [255, 272] width 161 height 8
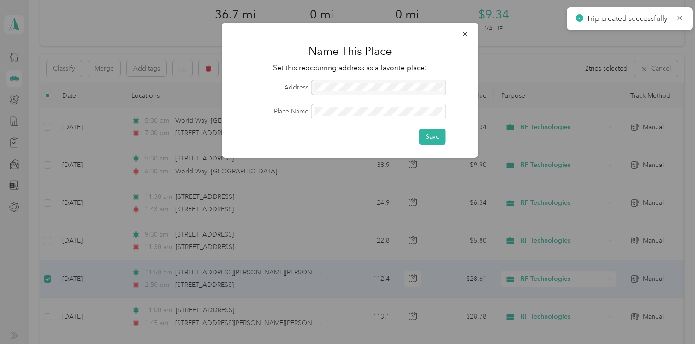
click at [465, 35] on icon "button" at bounding box center [465, 34] width 4 height 4
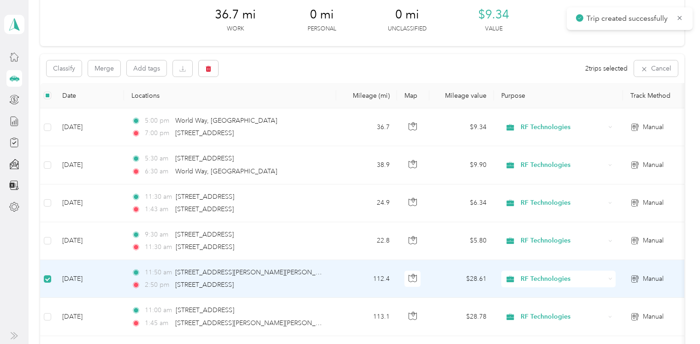
click at [385, 277] on td "112.4" at bounding box center [366, 279] width 61 height 38
click at [379, 278] on td "112.4" at bounding box center [366, 279] width 61 height 38
click at [411, 275] on icon "button" at bounding box center [412, 276] width 3 height 5
click at [467, 287] on td "$28.61" at bounding box center [461, 279] width 65 height 38
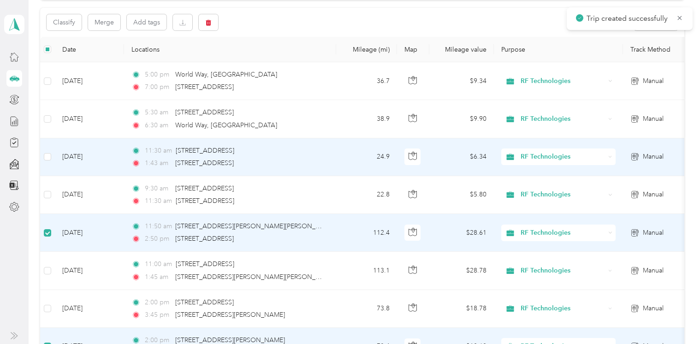
scroll to position [138, 0]
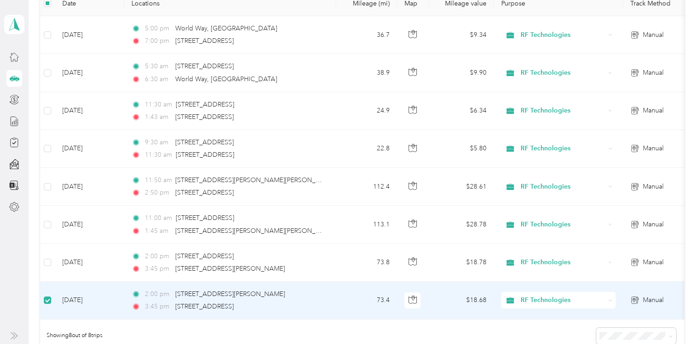
click at [636, 300] on icon at bounding box center [634, 299] width 9 height 7
click at [634, 298] on icon at bounding box center [634, 300] width 4 height 5
click at [608, 299] on icon at bounding box center [610, 300] width 4 height 4
click at [474, 297] on td "$18.68" at bounding box center [461, 301] width 65 height 38
click at [384, 301] on td "73.4" at bounding box center [366, 301] width 61 height 38
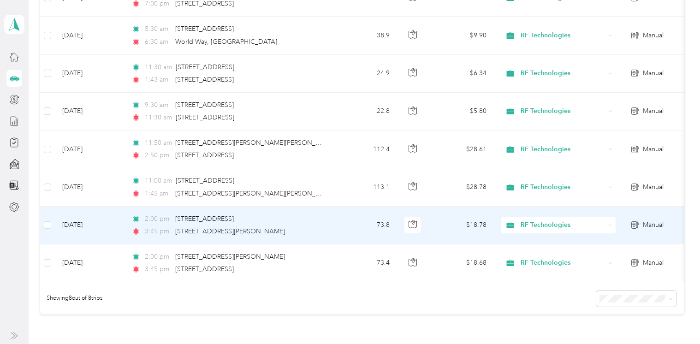
scroll to position [184, 0]
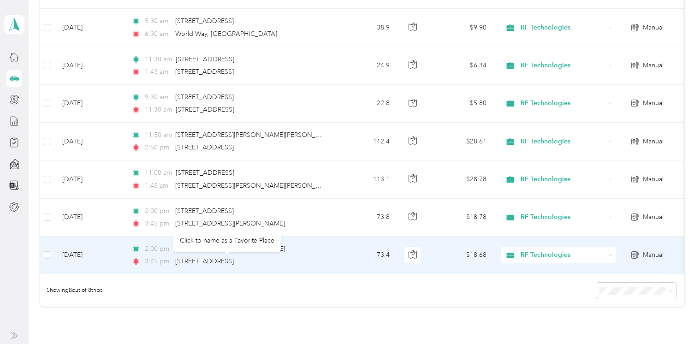
click at [234, 258] on span "[STREET_ADDRESS]" at bounding box center [204, 261] width 59 height 8
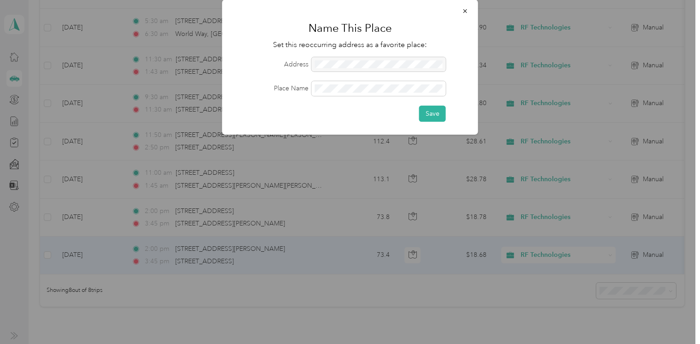
click at [260, 258] on div at bounding box center [350, 172] width 700 height 344
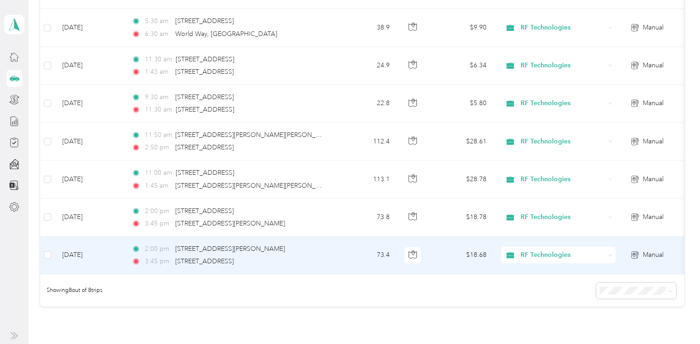
drag, startPoint x: 260, startPoint y: 258, endPoint x: 336, endPoint y: 269, distance: 76.9
click at [336, 269] on tr "[DATE] 2:00 pm [STREET_ADDRESS][PERSON_NAME] 3:45 pm [STREET_ADDRESS] 73.4 $18.…" at bounding box center [421, 256] width 763 height 38
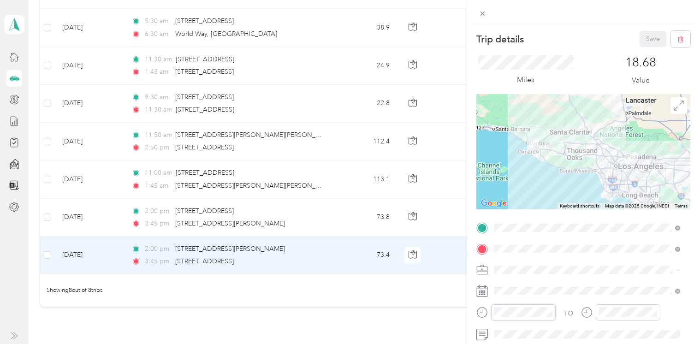
click at [493, 315] on div at bounding box center [523, 312] width 65 height 16
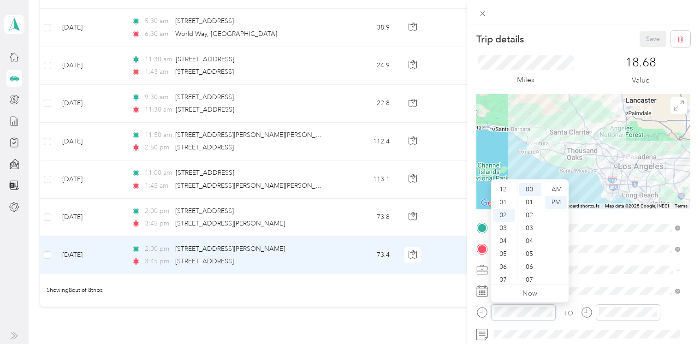
scroll to position [26, 0]
click at [503, 201] on div "03" at bounding box center [504, 202] width 22 height 13
click at [531, 260] on div "45" at bounding box center [530, 263] width 22 height 13
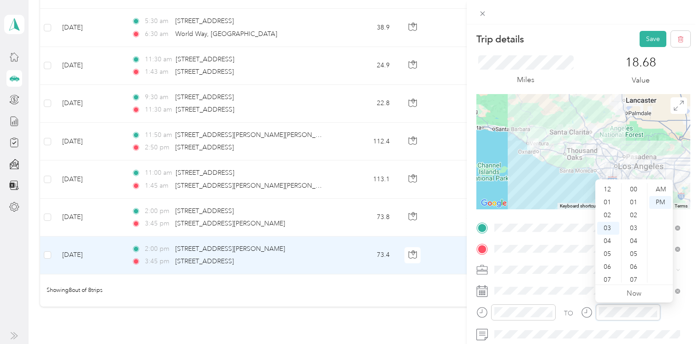
scroll to position [581, 0]
click at [607, 218] on div "05" at bounding box center [608, 215] width 22 height 13
click at [621, 327] on span at bounding box center [590, 334] width 199 height 15
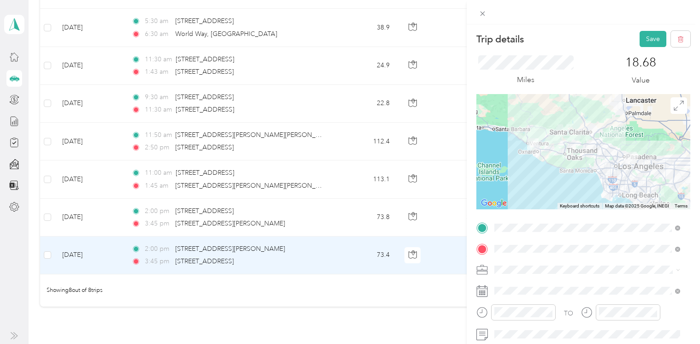
click at [639, 38] on button "Save" at bounding box center [652, 39] width 27 height 16
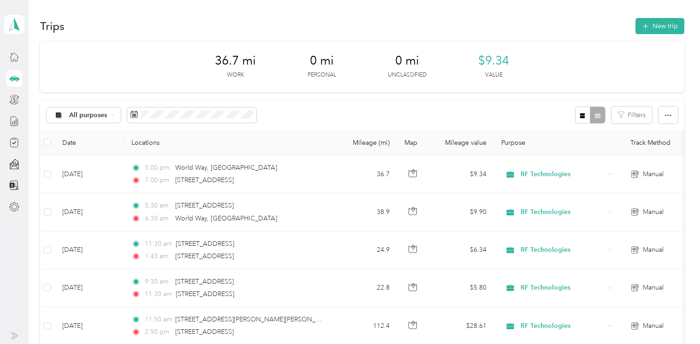
click at [224, 65] on span "36.7 mi" at bounding box center [235, 60] width 41 height 15
click at [654, 26] on button "New trip" at bounding box center [659, 26] width 49 height 16
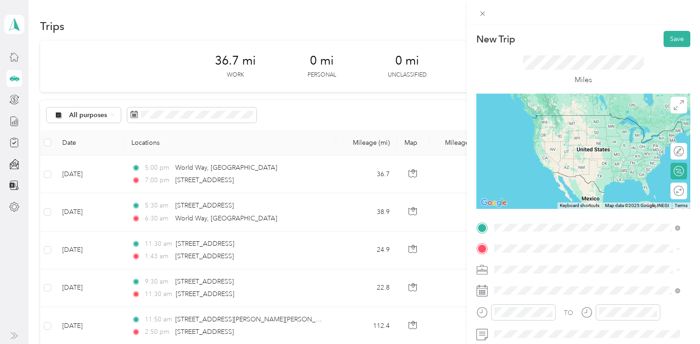
click at [554, 117] on span "[STREET_ADDRESS][US_STATE]" at bounding box center [558, 115] width 92 height 8
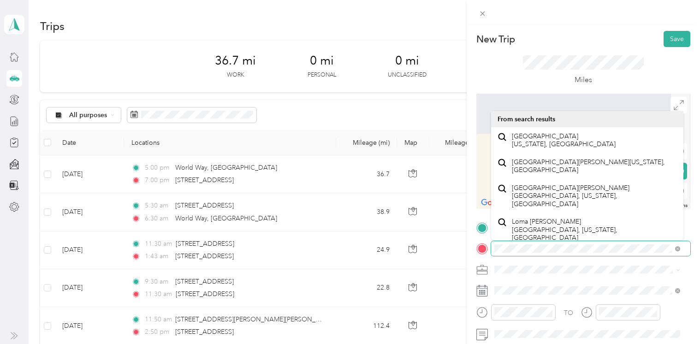
scroll to position [16, 0]
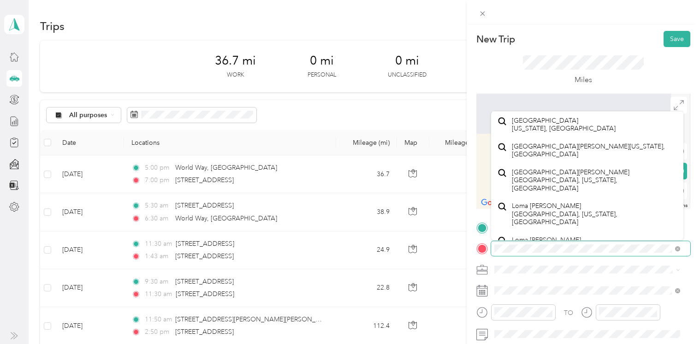
click at [491, 260] on div "TO Add photo" at bounding box center [583, 331] width 214 height 223
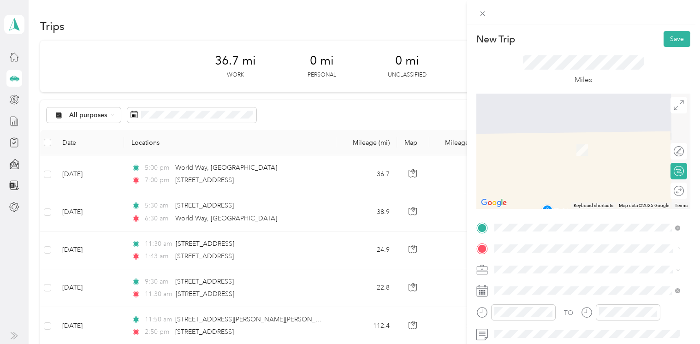
click at [563, 150] on span "[STREET_ADDRESS][PERSON_NAME][US_STATE]" at bounding box center [583, 146] width 143 height 8
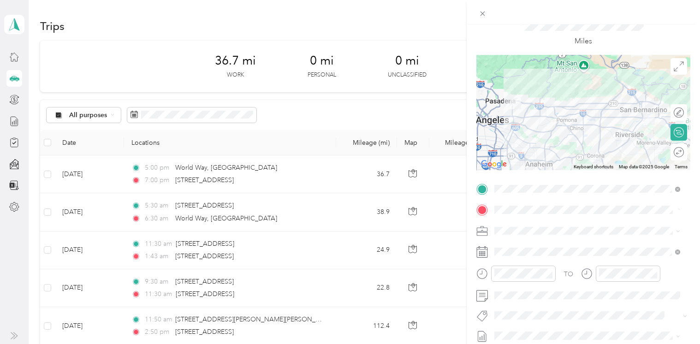
scroll to position [46, 0]
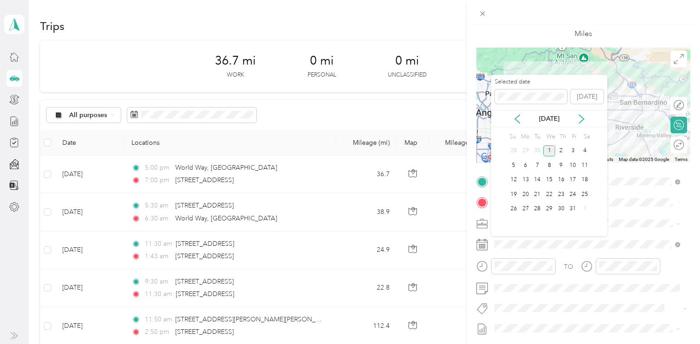
click at [516, 122] on icon at bounding box center [517, 118] width 9 height 9
click at [561, 178] on div "18" at bounding box center [561, 180] width 12 height 12
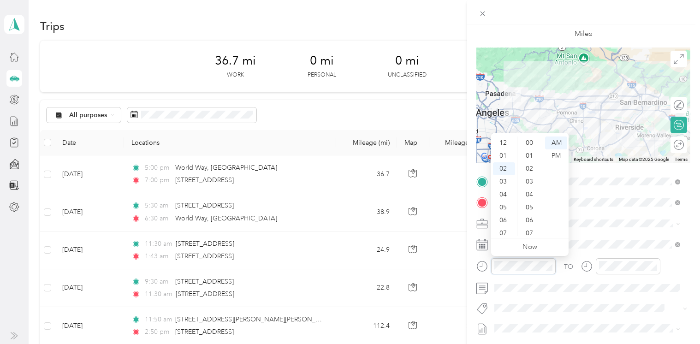
scroll to position [26, 0]
click at [555, 156] on div "PM" at bounding box center [556, 155] width 22 height 13
click at [531, 143] on div "00" at bounding box center [530, 142] width 22 height 13
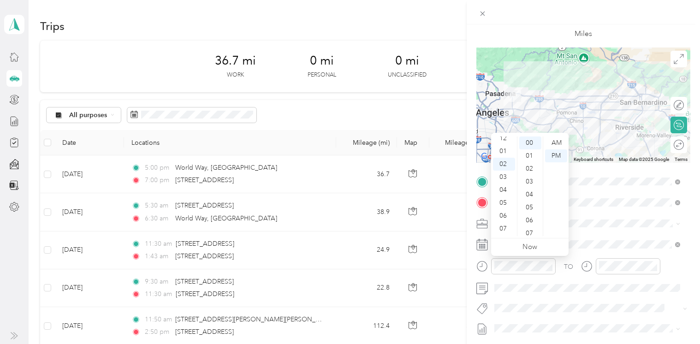
click at [505, 150] on div "01" at bounding box center [504, 151] width 22 height 13
click at [562, 156] on div "PM" at bounding box center [556, 155] width 22 height 13
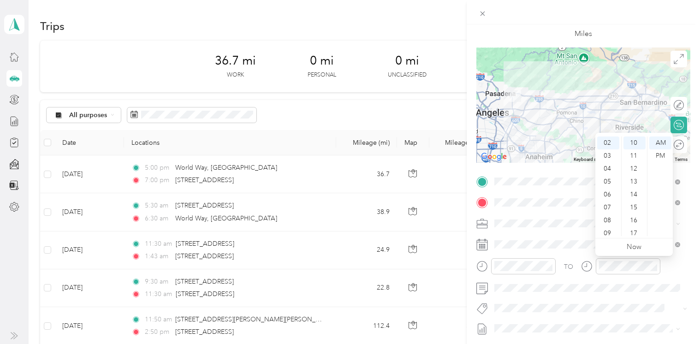
click at [654, 154] on div "PM" at bounding box center [660, 155] width 22 height 13
click at [632, 142] on div "00" at bounding box center [634, 142] width 22 height 13
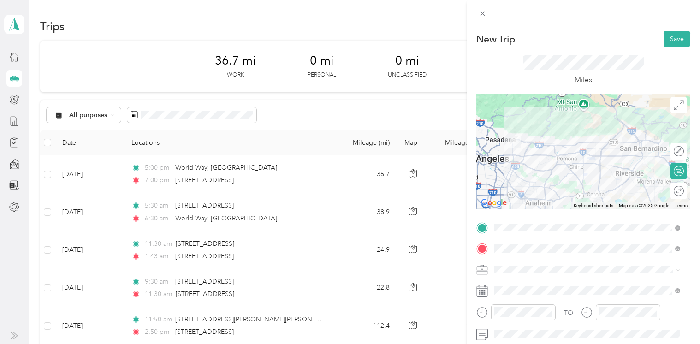
click at [655, 35] on button "Save" at bounding box center [676, 39] width 27 height 16
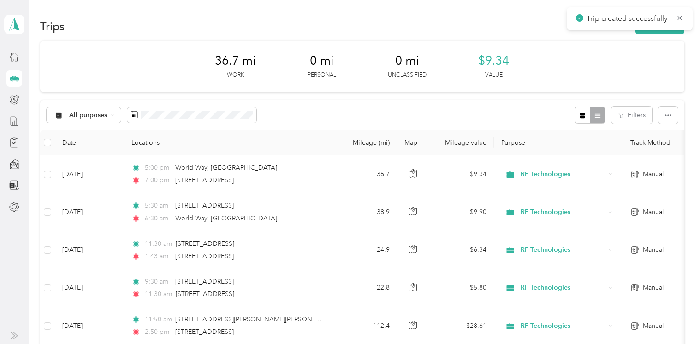
click at [655, 38] on section "Trips New trip 36.7 mi Work 0 mi Personal 0 mi Unclassified $9.34 Value All pur…" at bounding box center [362, 269] width 644 height 507
click at [653, 27] on button "New trip" at bounding box center [659, 26] width 49 height 16
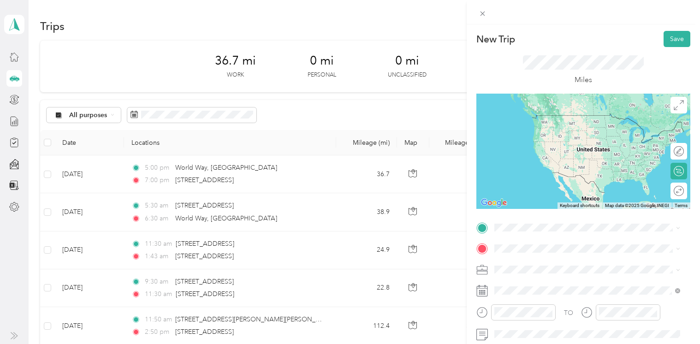
click at [543, 127] on span "[STREET_ADDRESS][PERSON_NAME][US_STATE]" at bounding box center [583, 123] width 143 height 8
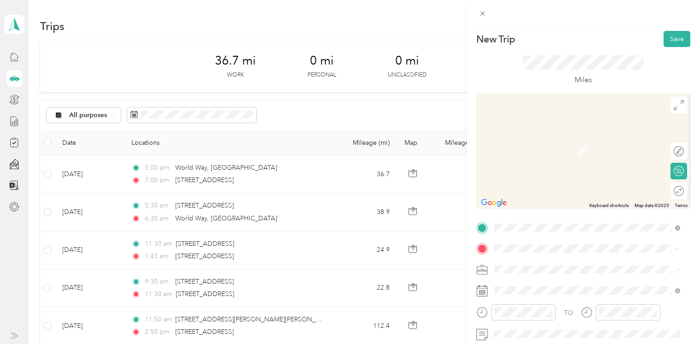
click at [537, 140] on span "[STREET_ADDRESS][US_STATE]" at bounding box center [558, 136] width 92 height 8
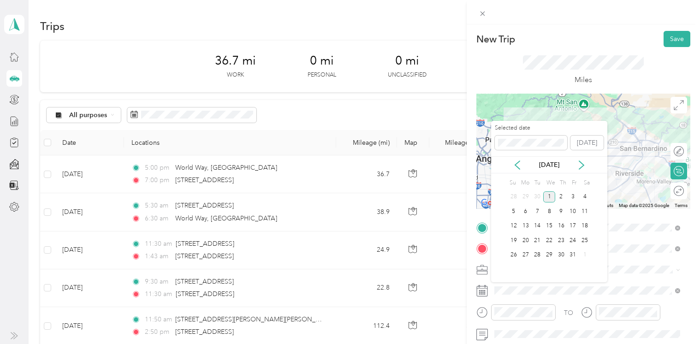
click at [518, 165] on icon at bounding box center [517, 164] width 9 height 9
click at [556, 225] on div "18" at bounding box center [561, 226] width 12 height 12
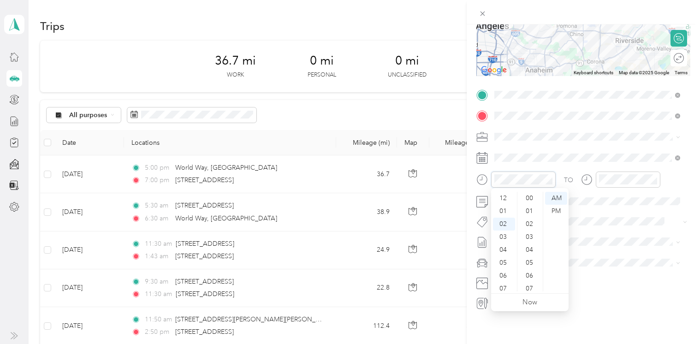
scroll to position [155, 0]
click at [505, 210] on div "03" at bounding box center [504, 211] width 22 height 13
click at [559, 207] on div "PM" at bounding box center [556, 211] width 22 height 13
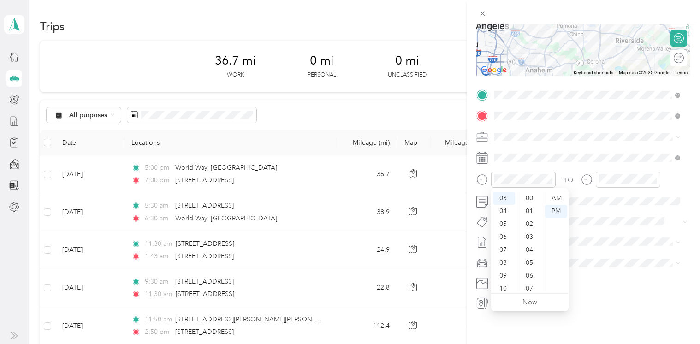
click at [528, 200] on div "00" at bounding box center [530, 198] width 22 height 13
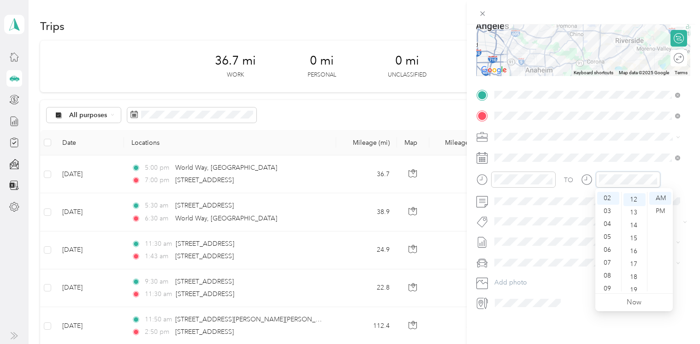
scroll to position [155, 0]
click at [655, 211] on div "PM" at bounding box center [660, 211] width 22 height 13
click at [610, 221] on div "04" at bounding box center [608, 224] width 22 height 13
click at [634, 196] on div "30" at bounding box center [634, 200] width 22 height 13
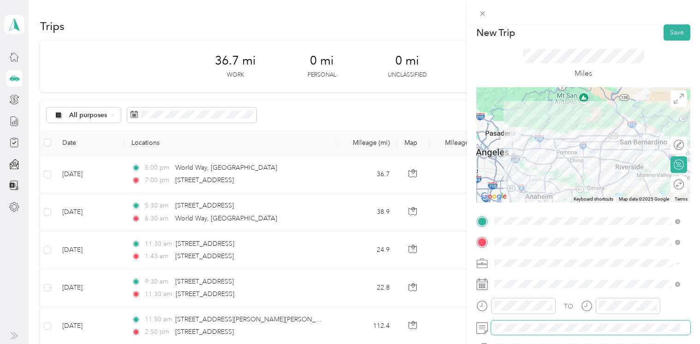
scroll to position [0, 0]
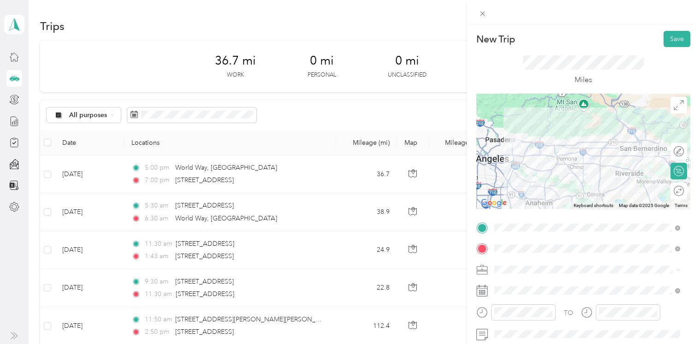
click at [655, 40] on button "Save" at bounding box center [676, 39] width 27 height 16
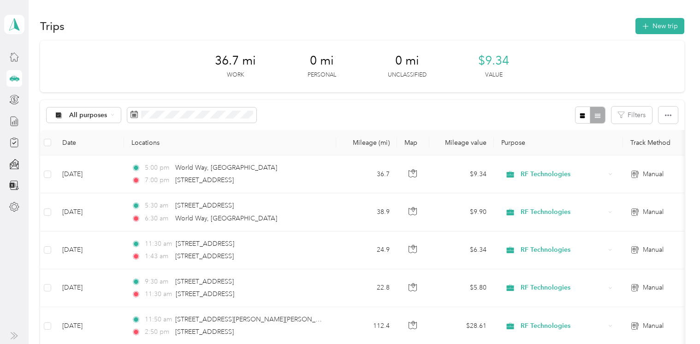
click at [15, 57] on icon at bounding box center [14, 57] width 10 height 10
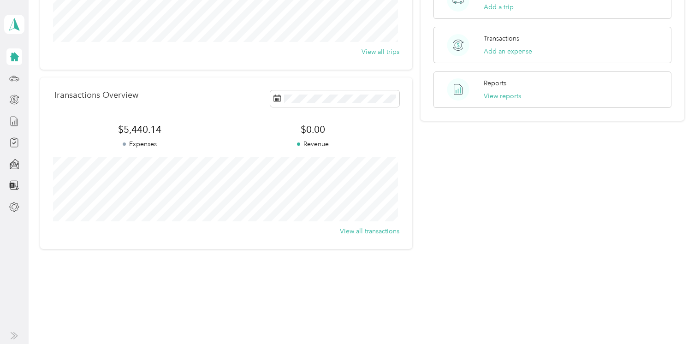
scroll to position [23, 0]
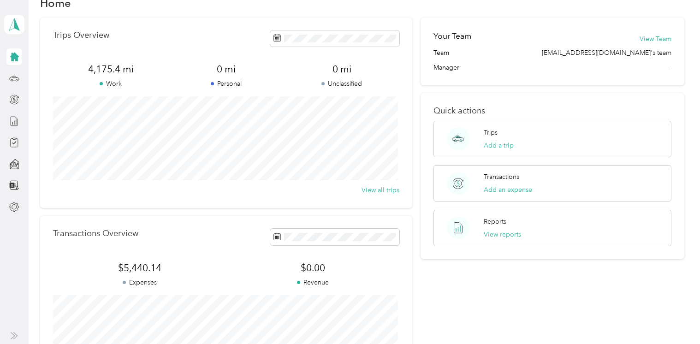
click at [515, 230] on button "View reports" at bounding box center [502, 235] width 37 height 10
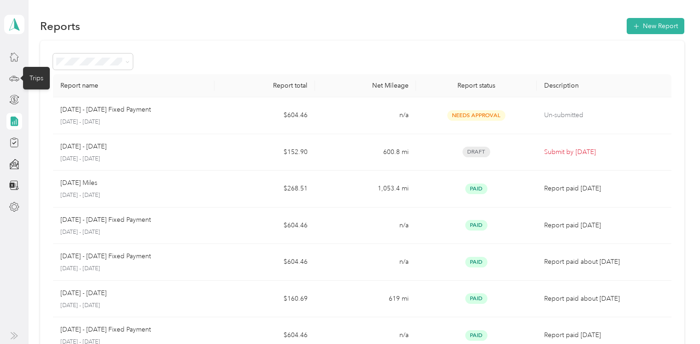
click at [15, 76] on icon at bounding box center [14, 78] width 10 height 10
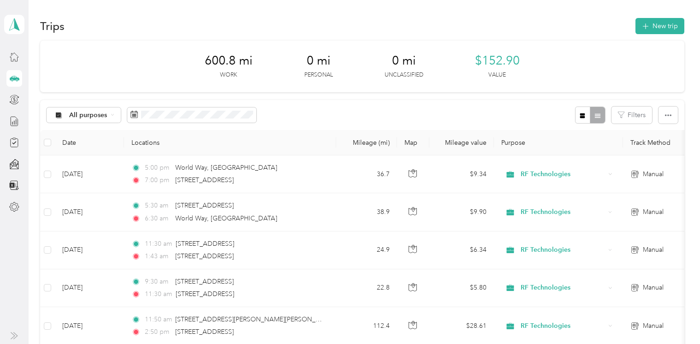
click at [655, 28] on button "New trip" at bounding box center [659, 26] width 49 height 16
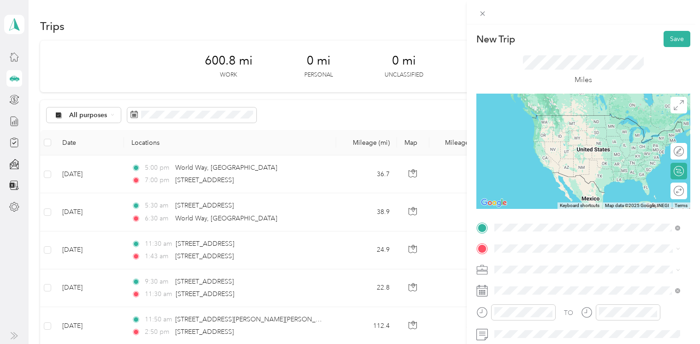
click at [535, 118] on span "[STREET_ADDRESS][US_STATE]" at bounding box center [558, 115] width 92 height 8
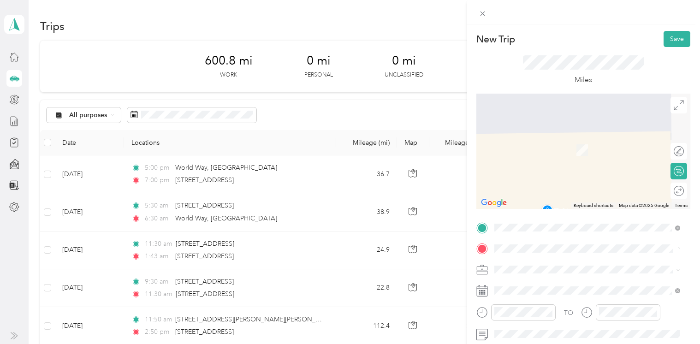
click at [586, 286] on span "[STREET_ADDRESS][US_STATE]" at bounding box center [558, 282] width 92 height 8
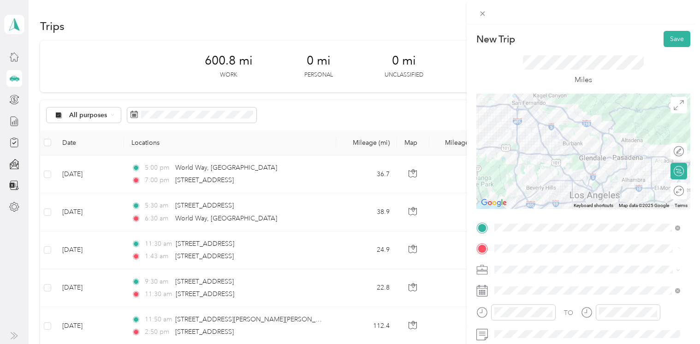
click at [531, 295] on span at bounding box center [590, 290] width 199 height 15
click at [485, 290] on rect at bounding box center [484, 290] width 1 height 1
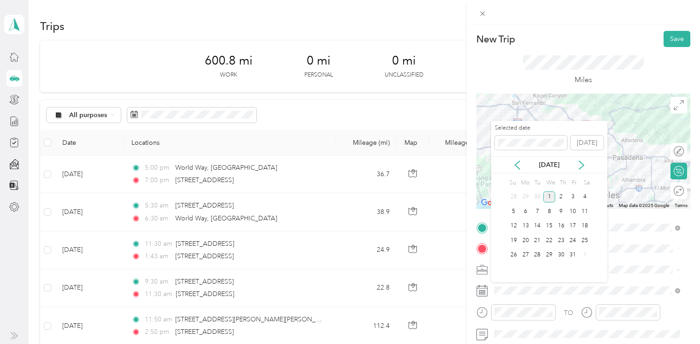
click at [519, 164] on icon at bounding box center [517, 164] width 9 height 9
click at [547, 224] on div "17" at bounding box center [549, 226] width 12 height 12
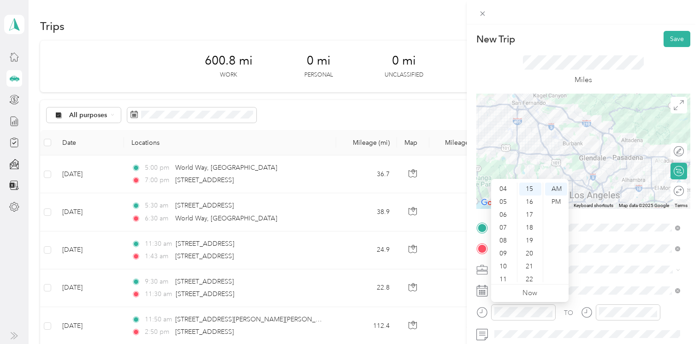
scroll to position [55, 0]
click at [504, 264] on div "10" at bounding box center [504, 262] width 22 height 13
click at [531, 190] on div "00" at bounding box center [530, 189] width 22 height 13
click at [555, 189] on div "AM" at bounding box center [556, 189] width 22 height 13
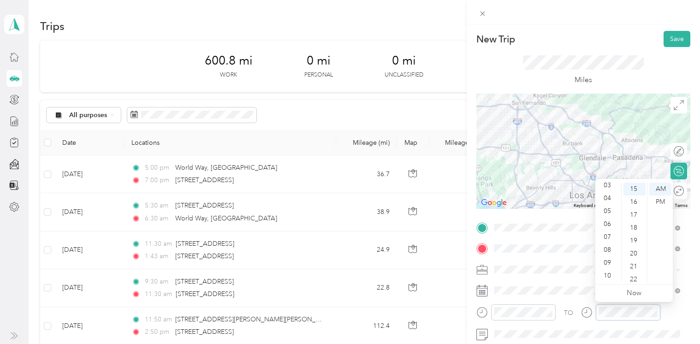
scroll to position [55, 0]
click at [609, 275] on div "11" at bounding box center [608, 275] width 22 height 13
click at [629, 188] on div "00" at bounding box center [634, 189] width 22 height 13
click at [655, 188] on div "AM" at bounding box center [660, 189] width 22 height 13
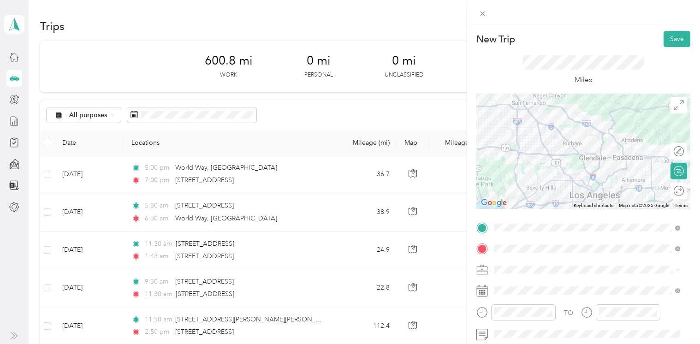
click at [655, 37] on button "Save" at bounding box center [676, 39] width 27 height 16
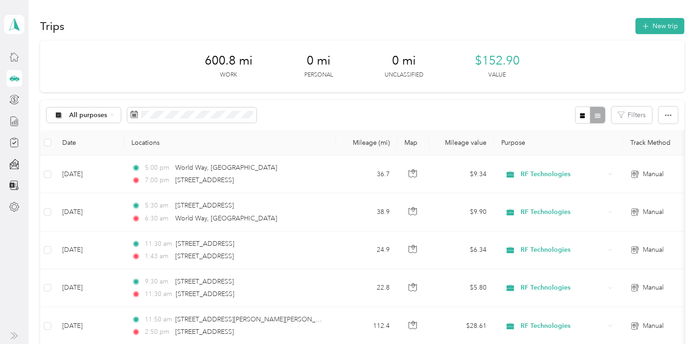
click at [655, 29] on button "New trip" at bounding box center [659, 26] width 49 height 16
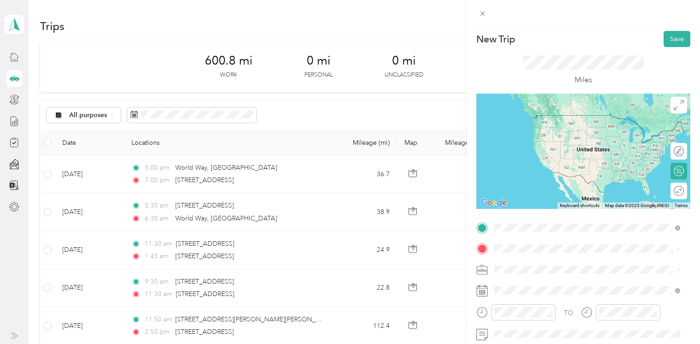
click at [539, 263] on span "[STREET_ADDRESS][US_STATE]" at bounding box center [558, 261] width 92 height 8
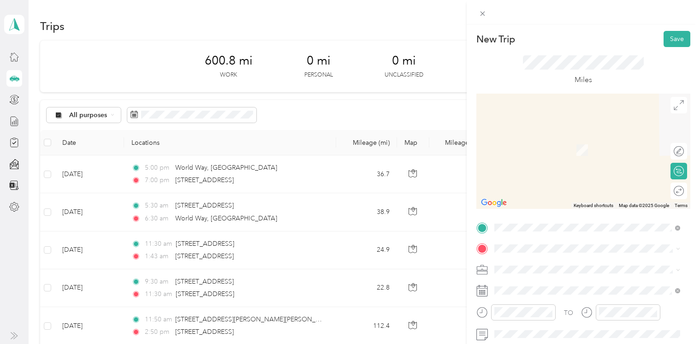
click at [534, 139] on span "[STREET_ADDRESS][US_STATE]" at bounding box center [558, 135] width 92 height 8
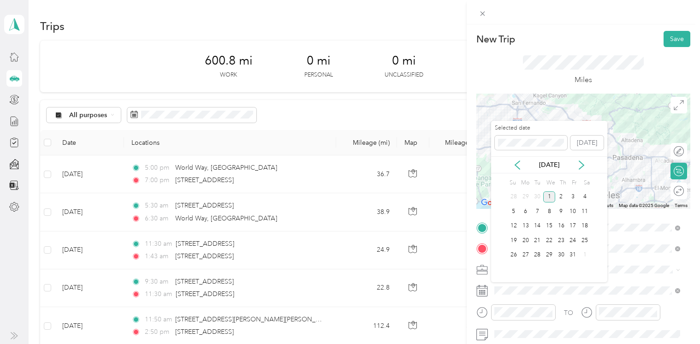
click at [515, 165] on icon at bounding box center [517, 165] width 5 height 8
click at [546, 225] on div "17" at bounding box center [549, 226] width 12 height 12
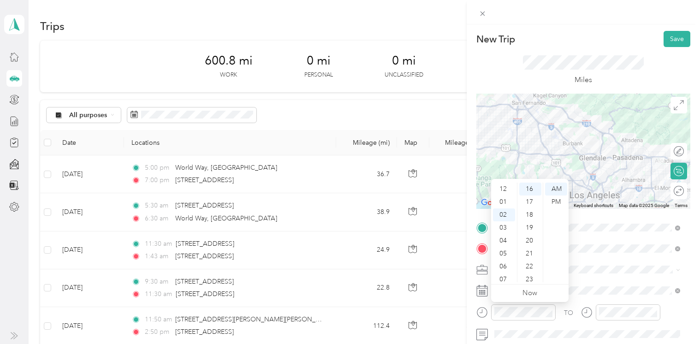
click at [505, 204] on div "01" at bounding box center [504, 201] width 22 height 13
click at [553, 201] on div "PM" at bounding box center [556, 201] width 22 height 13
click at [532, 191] on div "00" at bounding box center [530, 189] width 22 height 13
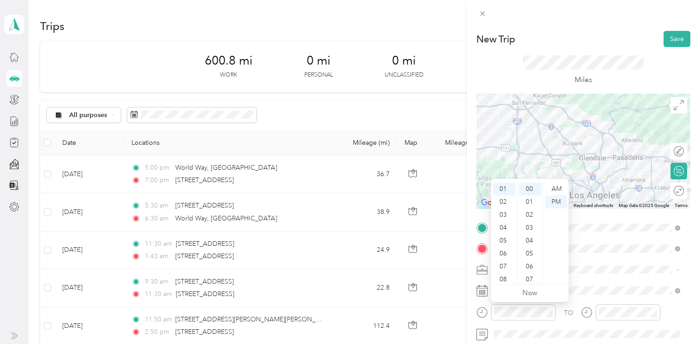
click at [553, 202] on div "PM" at bounding box center [556, 201] width 22 height 13
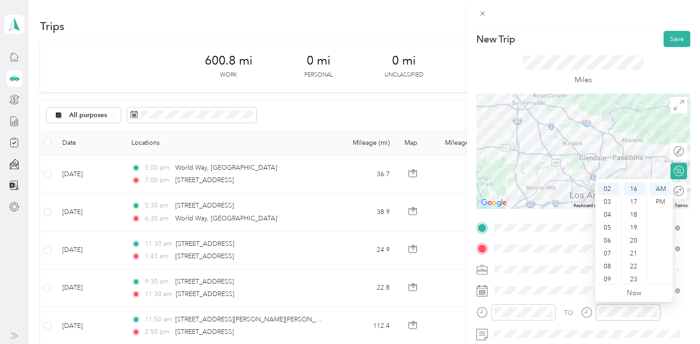
scroll to position [207, 0]
click at [607, 190] on div "02" at bounding box center [608, 189] width 22 height 13
click at [634, 272] on div "30" at bounding box center [634, 277] width 22 height 13
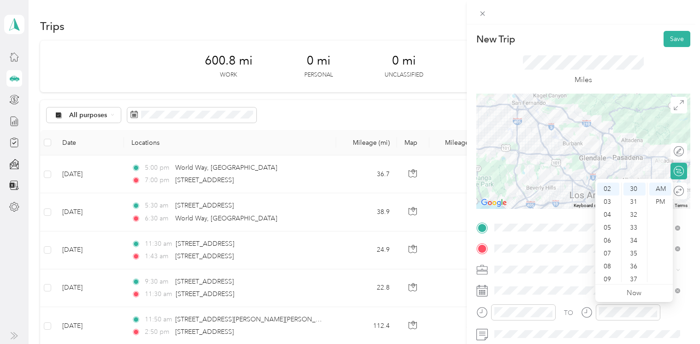
click at [655, 201] on div "PM" at bounding box center [660, 201] width 22 height 13
click at [655, 41] on button "Save" at bounding box center [676, 39] width 27 height 16
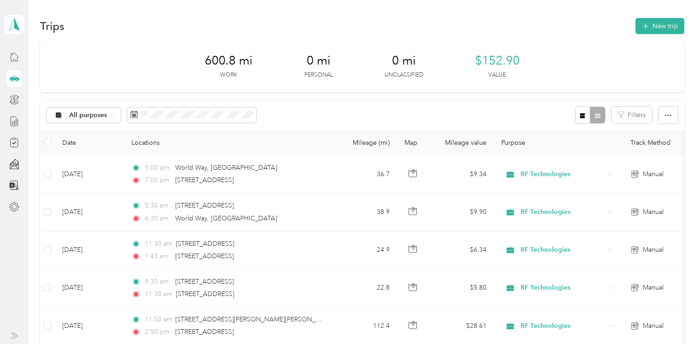
click at [655, 28] on button "New trip" at bounding box center [659, 26] width 49 height 16
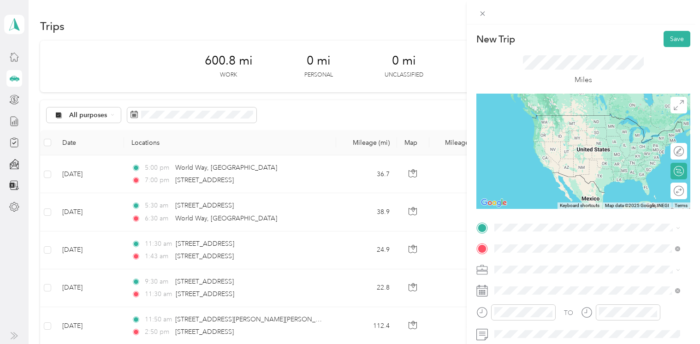
click at [575, 139] on span "[STREET_ADDRESS][US_STATE]" at bounding box center [558, 136] width 92 height 8
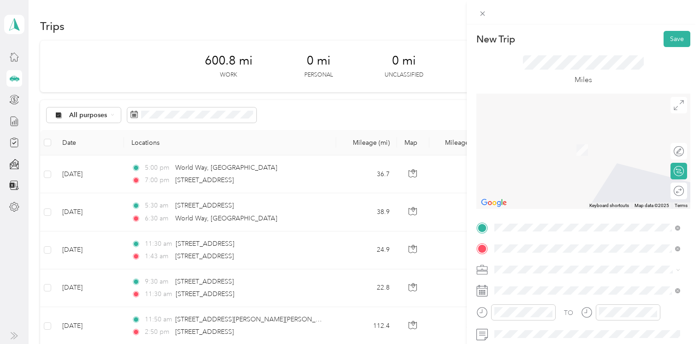
click at [562, 118] on span "[STREET_ADDRESS][US_STATE]" at bounding box center [558, 115] width 92 height 8
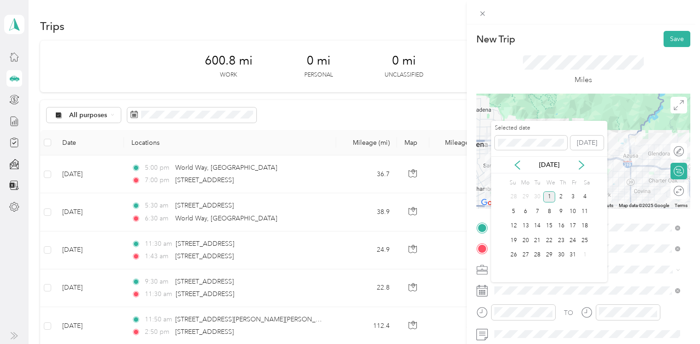
click at [520, 162] on icon at bounding box center [517, 164] width 9 height 9
click at [536, 225] on div "16" at bounding box center [537, 226] width 12 height 12
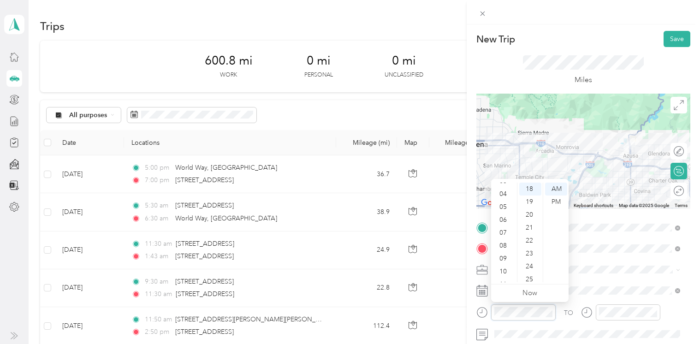
scroll to position [55, 0]
click at [501, 275] on div "11" at bounding box center [504, 275] width 22 height 13
click at [503, 265] on div "10" at bounding box center [504, 262] width 22 height 13
click at [525, 189] on div "00" at bounding box center [530, 189] width 22 height 13
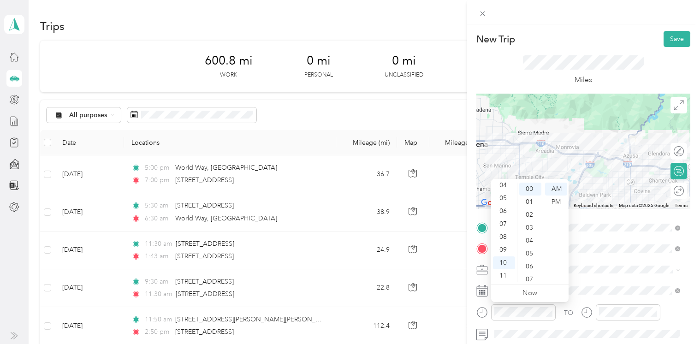
click at [550, 187] on div "AM" at bounding box center [556, 189] width 22 height 13
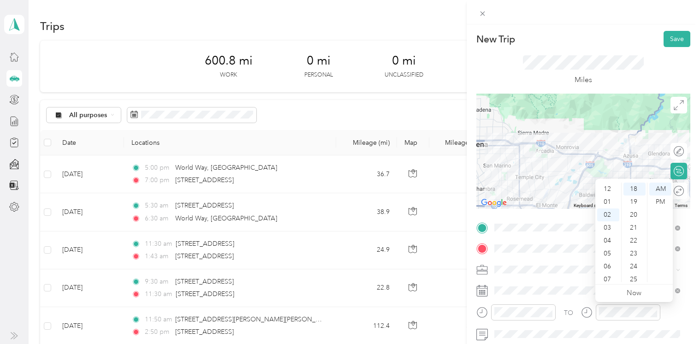
click at [608, 190] on div "12" at bounding box center [608, 189] width 22 height 13
click at [655, 200] on div "PM" at bounding box center [660, 201] width 22 height 13
click at [635, 249] on div "30" at bounding box center [634, 251] width 22 height 13
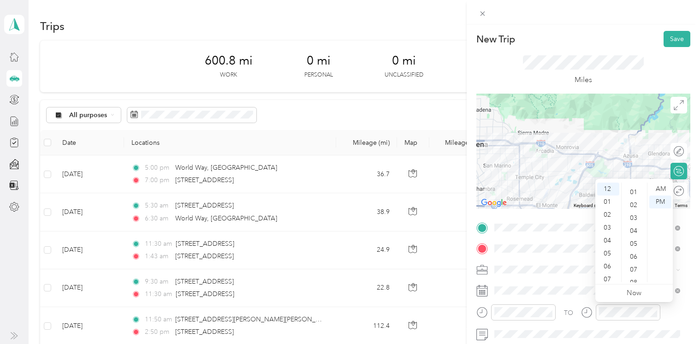
click at [634, 194] on div "01" at bounding box center [634, 192] width 22 height 13
click at [606, 273] on div "11" at bounding box center [608, 275] width 22 height 13
click at [654, 190] on div "AM" at bounding box center [660, 189] width 22 height 13
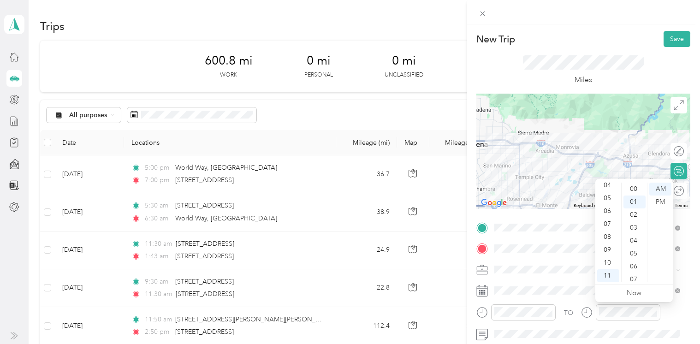
click at [637, 189] on div "00" at bounding box center [634, 189] width 22 height 13
click at [655, 187] on div "AM" at bounding box center [660, 189] width 22 height 13
click at [655, 38] on button "Save" at bounding box center [676, 39] width 27 height 16
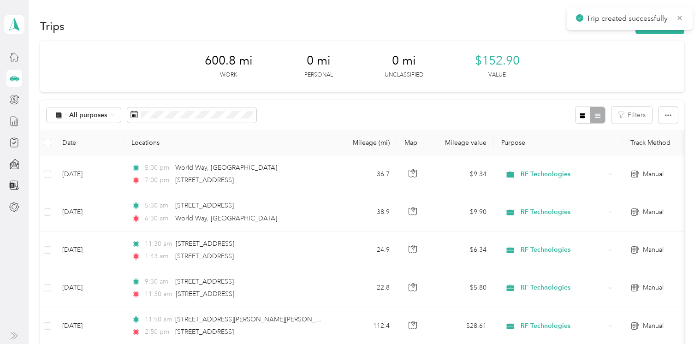
click at [655, 30] on button "New trip" at bounding box center [659, 26] width 49 height 16
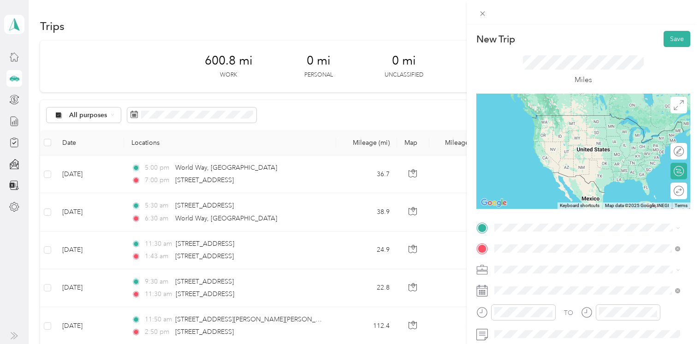
click at [559, 141] on span "[STREET_ADDRESS][US_STATE]" at bounding box center [558, 136] width 92 height 8
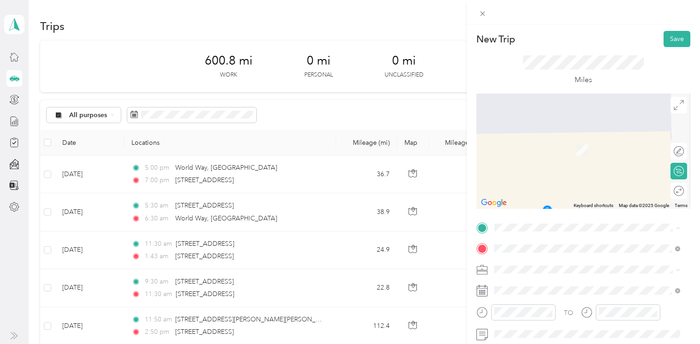
click at [569, 113] on span "[STREET_ADDRESS][US_STATE]" at bounding box center [558, 115] width 92 height 8
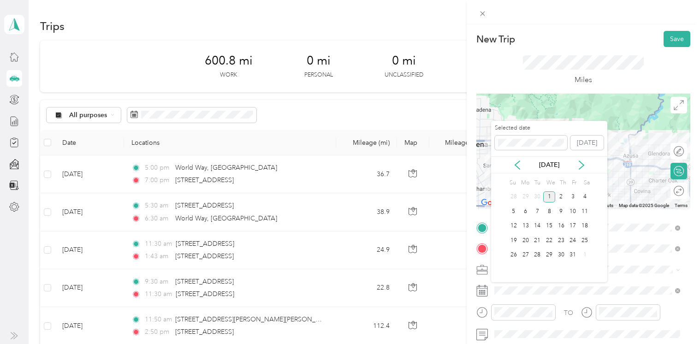
click at [514, 163] on icon at bounding box center [517, 164] width 9 height 9
click at [538, 223] on div "16" at bounding box center [537, 226] width 12 height 12
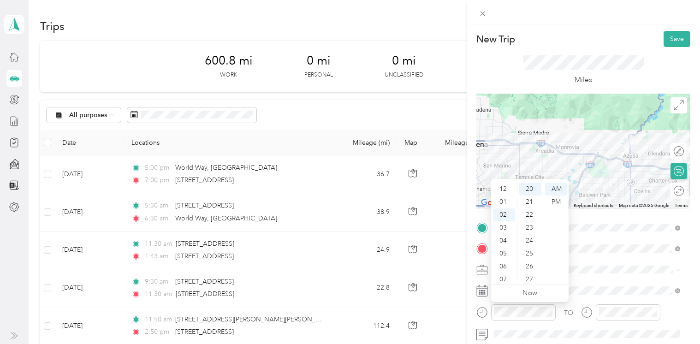
click at [500, 188] on div "12" at bounding box center [504, 189] width 22 height 13
click at [556, 201] on div "PM" at bounding box center [556, 201] width 22 height 13
click at [530, 200] on div "01" at bounding box center [530, 201] width 22 height 13
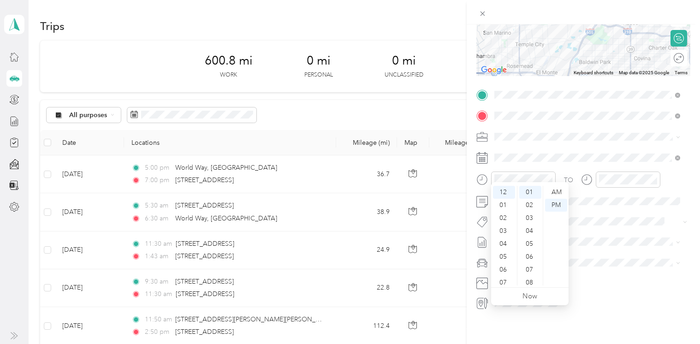
scroll to position [151, 0]
click at [531, 237] on div "15" at bounding box center [530, 234] width 22 height 13
click at [553, 204] on div "PM" at bounding box center [556, 205] width 22 height 13
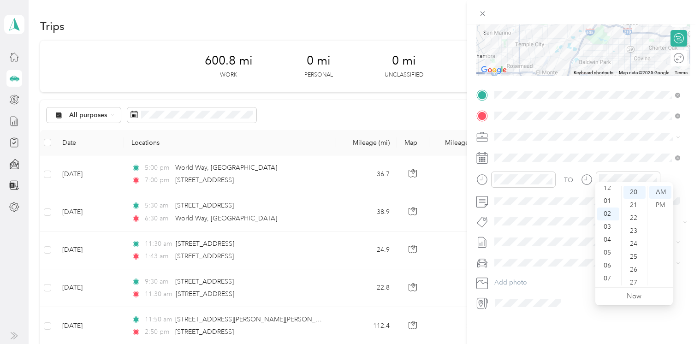
scroll to position [0, 0]
click at [605, 205] on div "01" at bounding box center [608, 205] width 22 height 13
click at [634, 194] on div "00" at bounding box center [634, 192] width 22 height 13
click at [655, 209] on div "PM" at bounding box center [660, 205] width 22 height 13
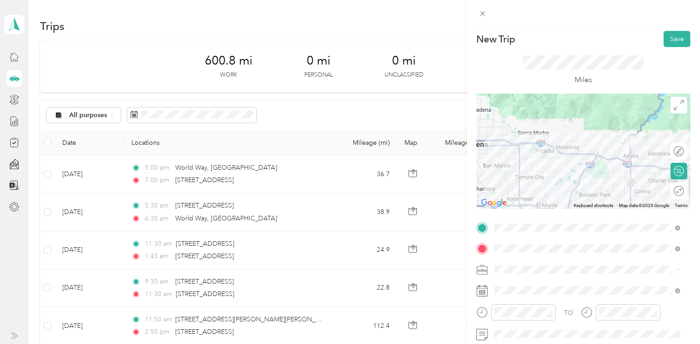
click at [655, 40] on button "Save" at bounding box center [676, 39] width 27 height 16
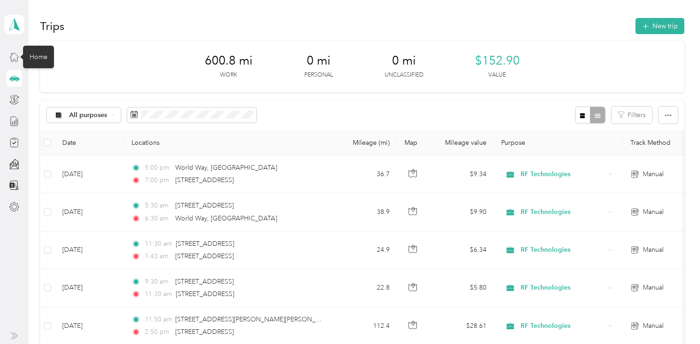
click at [14, 55] on icon at bounding box center [14, 57] width 10 height 10
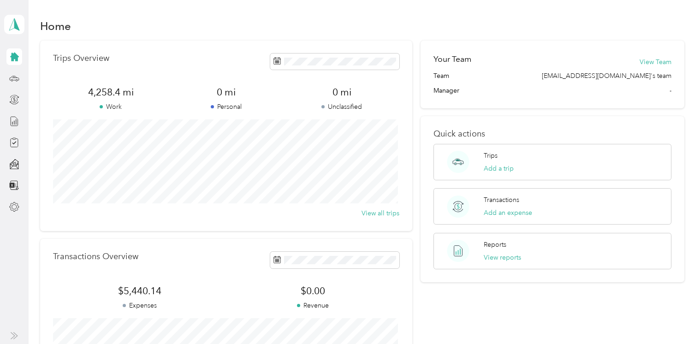
click at [505, 258] on button "View reports" at bounding box center [502, 258] width 37 height 10
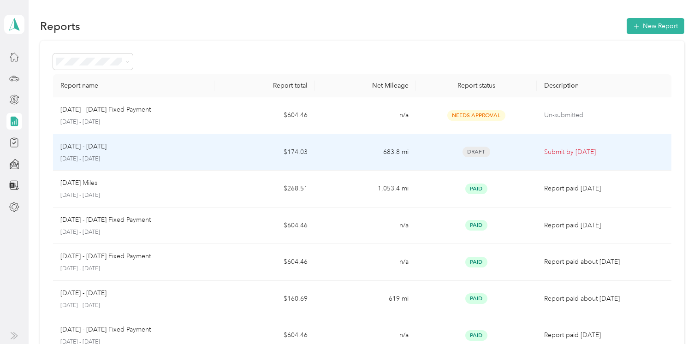
click at [183, 155] on p "[DATE] - [DATE]" at bounding box center [133, 159] width 147 height 8
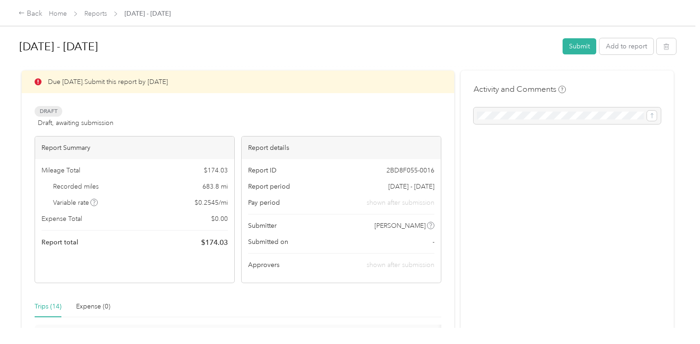
click at [23, 14] on icon at bounding box center [21, 13] width 6 height 6
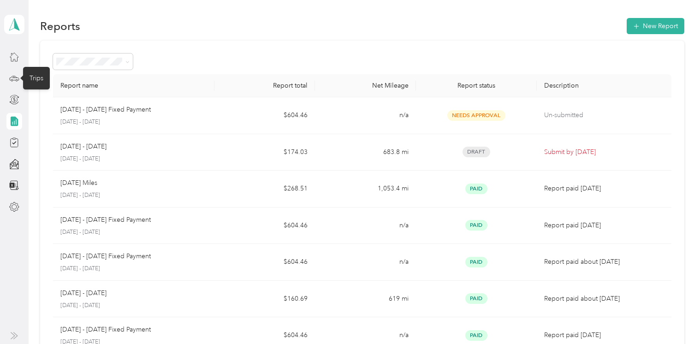
click at [14, 78] on icon at bounding box center [14, 78] width 10 height 10
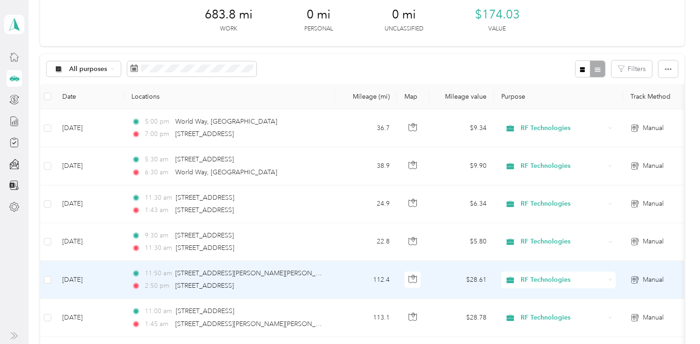
scroll to position [92, 0]
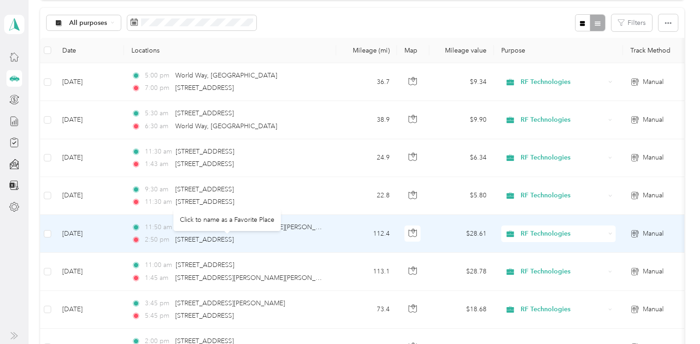
click at [234, 237] on span "[STREET_ADDRESS]" at bounding box center [204, 240] width 59 height 8
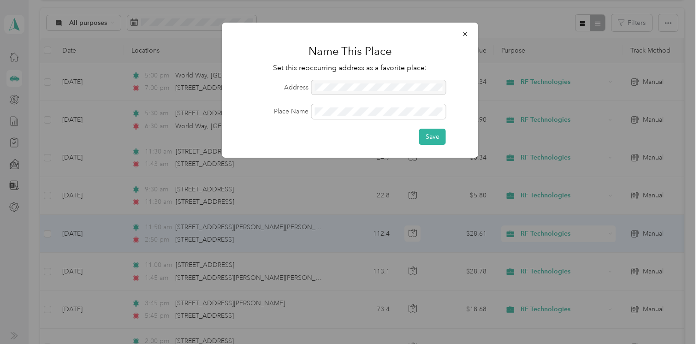
click at [467, 30] on span "button" at bounding box center [465, 34] width 6 height 8
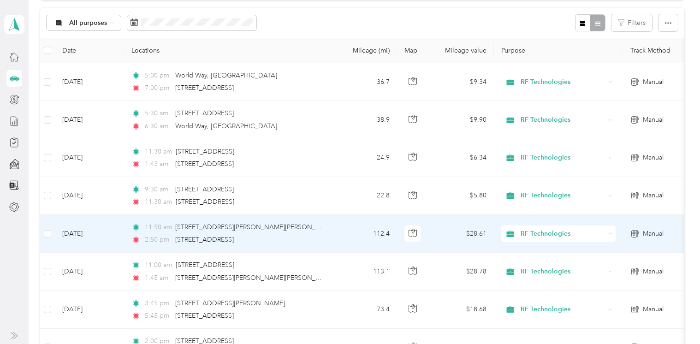
click at [378, 235] on td "112.4" at bounding box center [366, 234] width 61 height 38
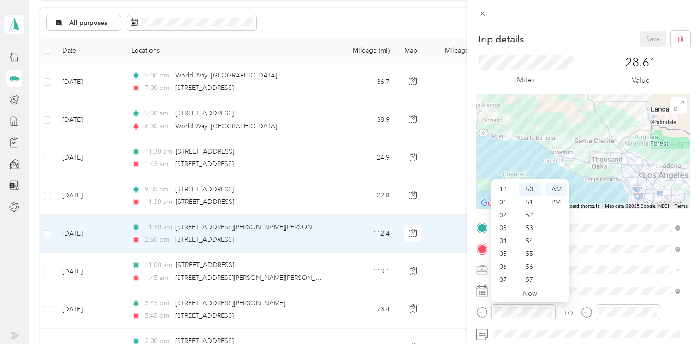
click at [508, 215] on div "02" at bounding box center [504, 215] width 22 height 13
click at [532, 188] on div "00" at bounding box center [530, 189] width 22 height 13
click at [556, 201] on div "PM" at bounding box center [556, 202] width 22 height 13
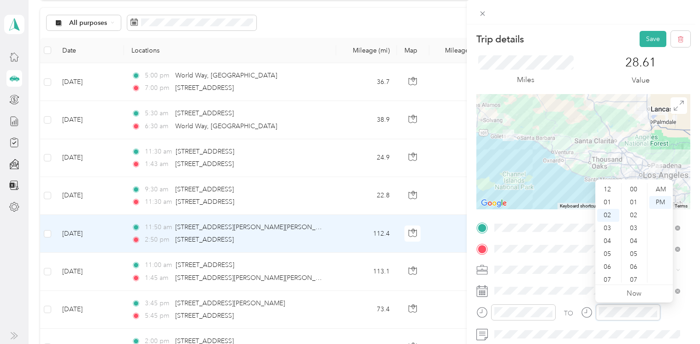
scroll to position [26, 0]
click at [607, 204] on div "03" at bounding box center [608, 202] width 22 height 13
click at [611, 204] on div "04" at bounding box center [608, 202] width 22 height 13
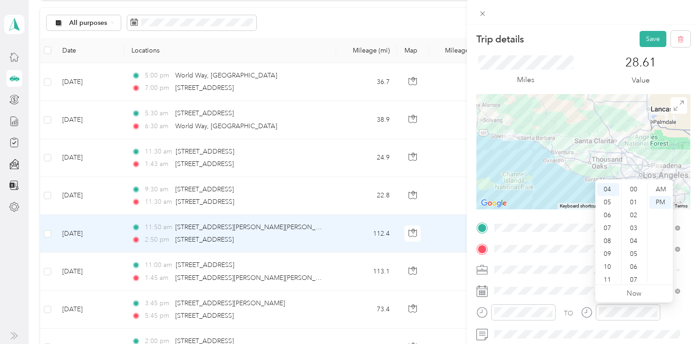
click at [633, 189] on div "00" at bounding box center [634, 189] width 22 height 13
click at [655, 205] on div "PM" at bounding box center [660, 202] width 22 height 13
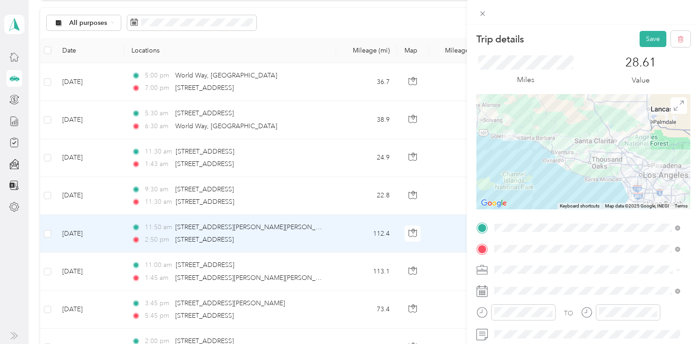
click at [639, 41] on button "Save" at bounding box center [652, 39] width 27 height 16
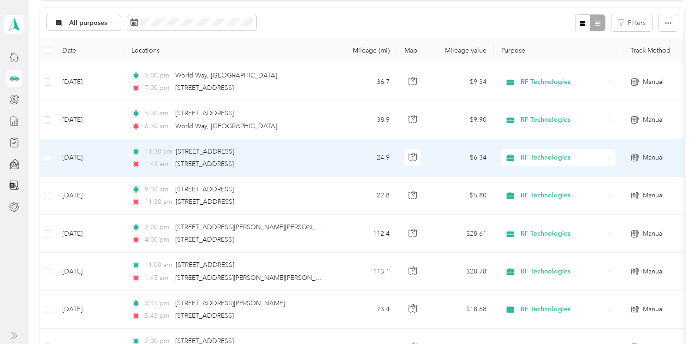
click at [385, 158] on td "24.9" at bounding box center [366, 158] width 61 height 38
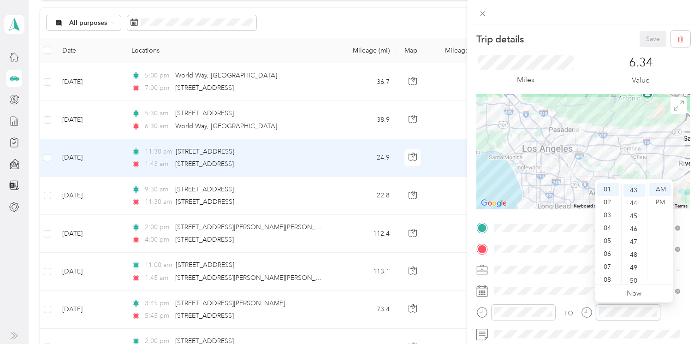
scroll to position [555, 0]
click at [655, 200] on div "PM" at bounding box center [660, 202] width 22 height 13
click at [635, 215] on div "45" at bounding box center [634, 215] width 22 height 13
click at [640, 39] on div "Save" at bounding box center [664, 39] width 51 height 16
click at [655, 201] on div "PM" at bounding box center [660, 202] width 22 height 13
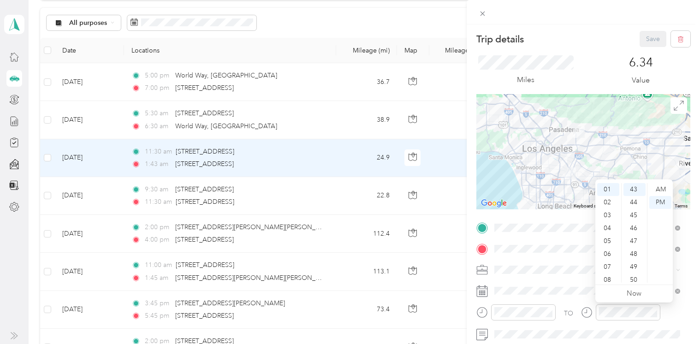
click at [638, 216] on div "45" at bounding box center [634, 215] width 22 height 13
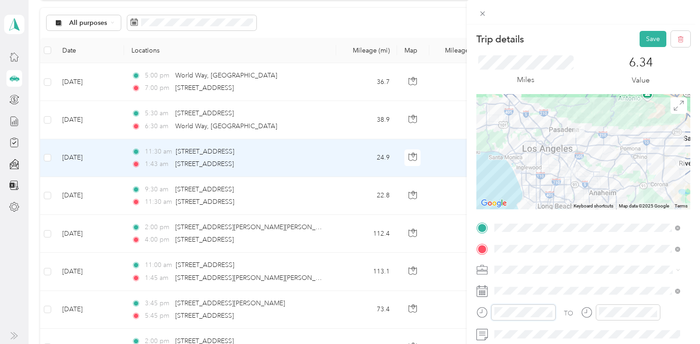
scroll to position [55, 0]
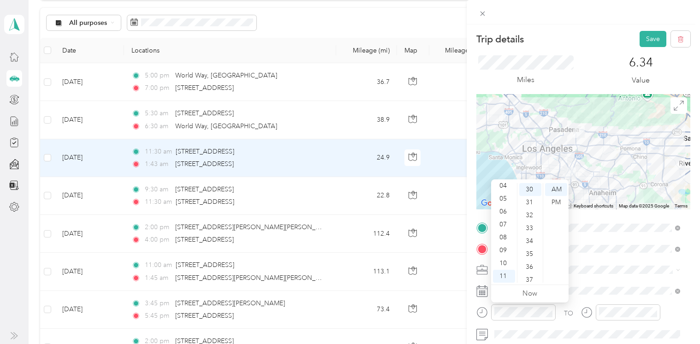
click at [639, 40] on button "Save" at bounding box center [652, 39] width 27 height 16
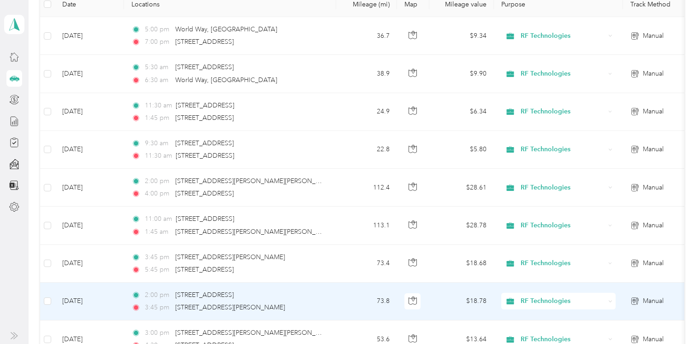
scroll to position [184, 0]
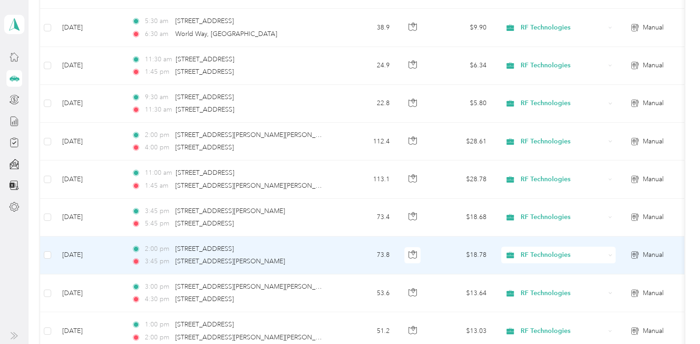
click at [384, 253] on td "73.8" at bounding box center [366, 256] width 61 height 38
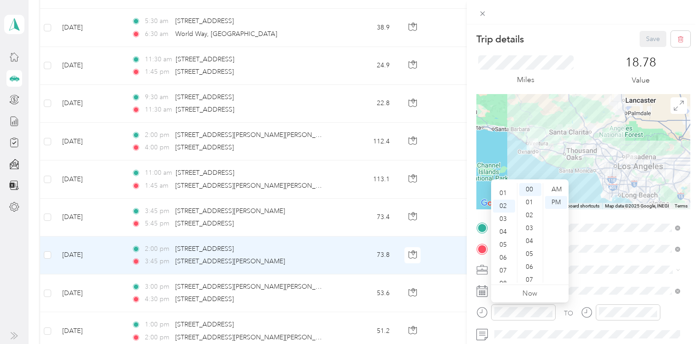
scroll to position [8, 0]
click at [506, 194] on div "01" at bounding box center [504, 194] width 22 height 13
click at [555, 203] on div "PM" at bounding box center [556, 202] width 22 height 13
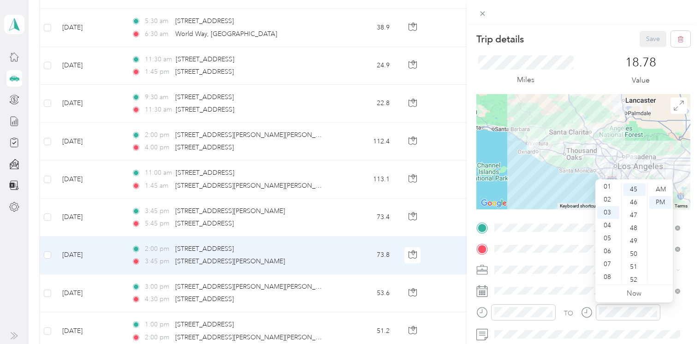
scroll to position [0, 0]
click at [609, 214] on div "02" at bounding box center [608, 215] width 22 height 13
click at [654, 202] on div "PM" at bounding box center [660, 202] width 22 height 13
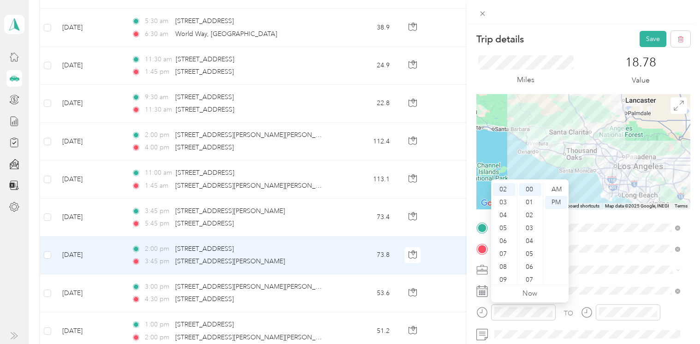
scroll to position [0, 0]
click at [501, 198] on div "01" at bounding box center [504, 202] width 22 height 13
click at [550, 200] on div "PM" at bounding box center [556, 202] width 22 height 13
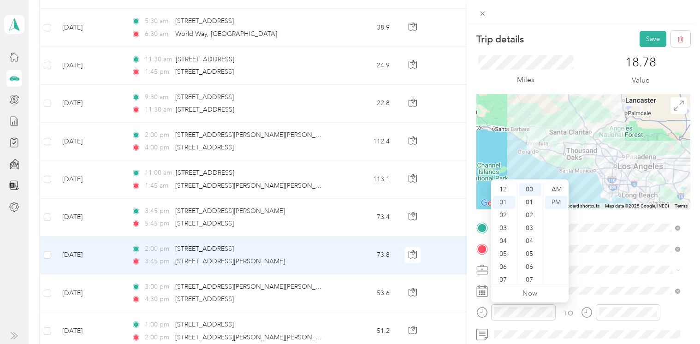
click at [503, 190] on div "12" at bounding box center [504, 189] width 22 height 13
click at [531, 197] on div "15" at bounding box center [530, 198] width 22 height 13
click at [558, 202] on div "PM" at bounding box center [556, 202] width 22 height 13
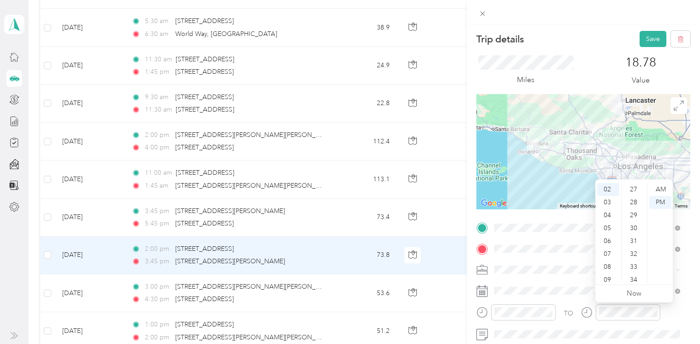
scroll to position [0, 0]
click at [606, 200] on div "01" at bounding box center [608, 202] width 22 height 13
click at [634, 191] on div "45" at bounding box center [634, 189] width 22 height 13
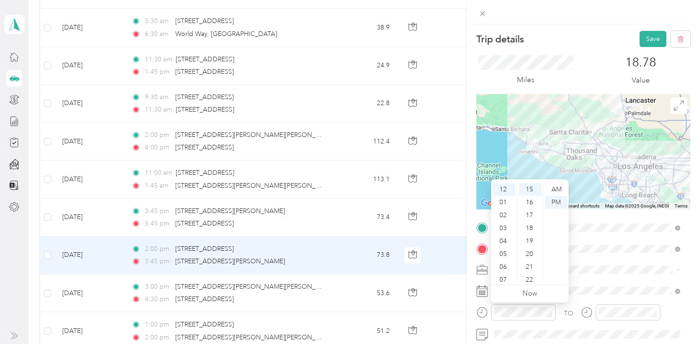
click at [647, 41] on button "Save" at bounding box center [652, 39] width 27 height 16
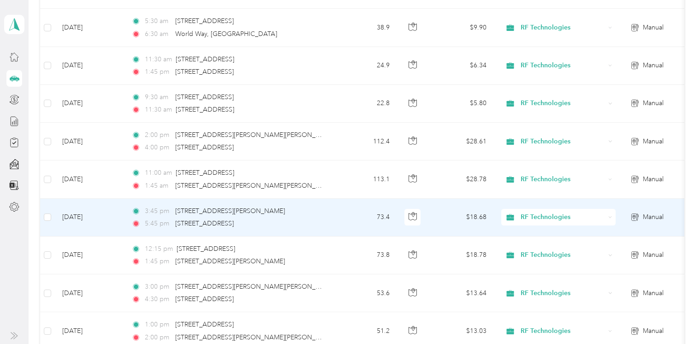
click at [379, 214] on td "73.4" at bounding box center [366, 218] width 61 height 38
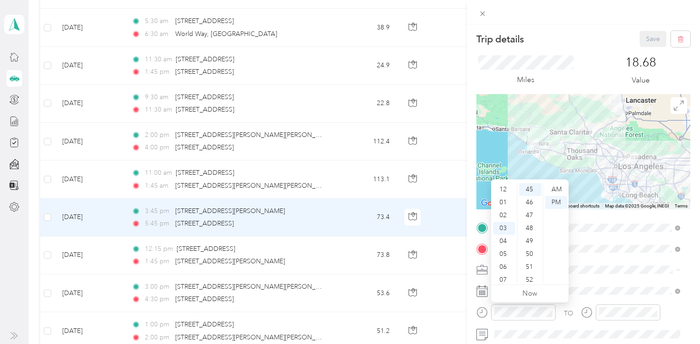
click at [500, 213] on div "02" at bounding box center [504, 215] width 22 height 13
click at [530, 189] on div "00" at bounding box center [530, 189] width 22 height 13
click at [558, 201] on div "PM" at bounding box center [556, 202] width 22 height 13
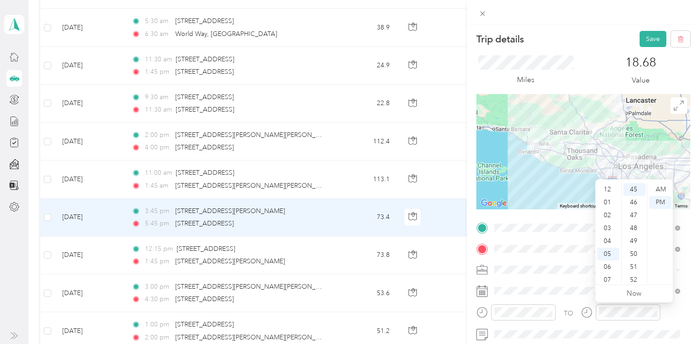
click at [608, 237] on div "04" at bounding box center [608, 241] width 22 height 13
click at [633, 190] on div "00" at bounding box center [634, 189] width 22 height 13
click at [655, 201] on div "PM" at bounding box center [660, 202] width 22 height 13
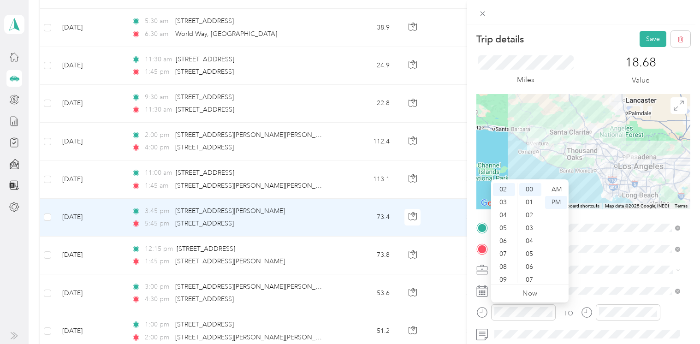
click at [646, 36] on button "Save" at bounding box center [652, 39] width 27 height 16
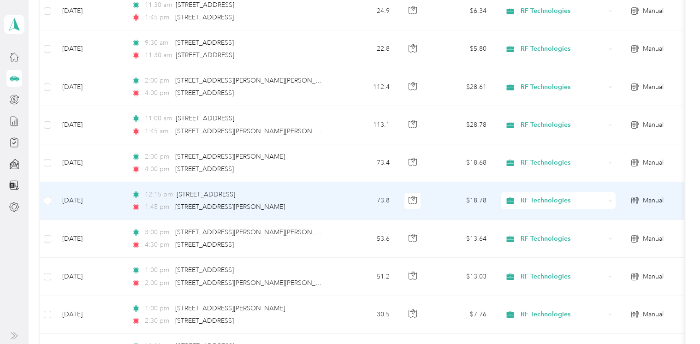
scroll to position [277, 0]
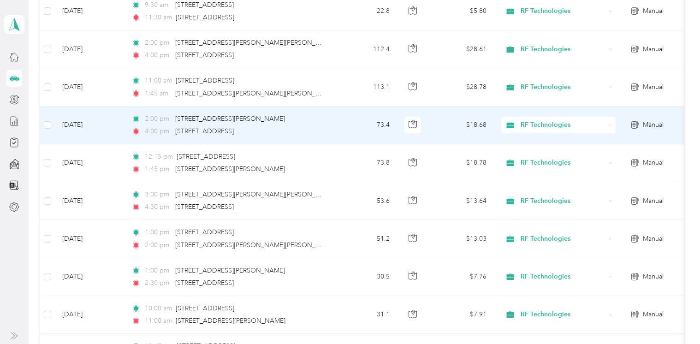
click at [384, 122] on td "73.4" at bounding box center [366, 126] width 61 height 38
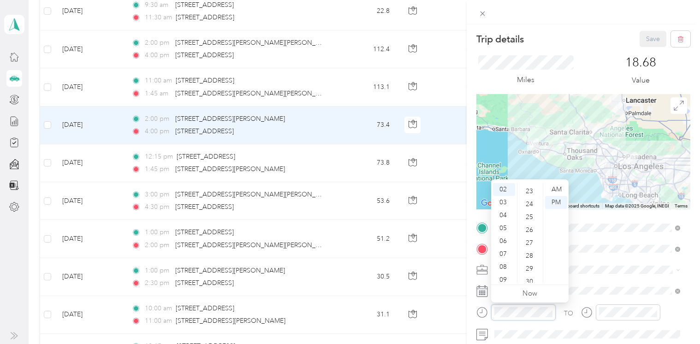
scroll to position [323, 0]
click at [530, 254] on div "30" at bounding box center [530, 254] width 22 height 13
click at [553, 199] on div "PM" at bounding box center [556, 202] width 22 height 13
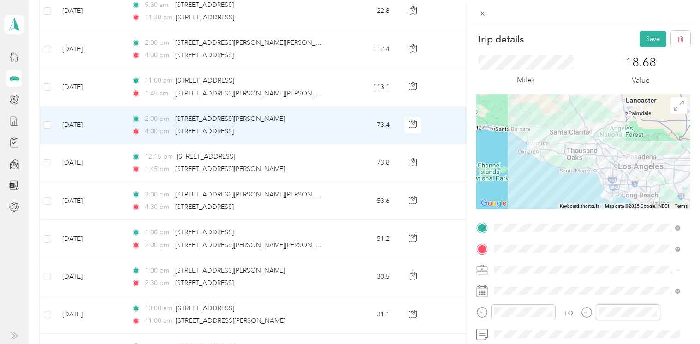
scroll to position [52, 0]
click at [641, 36] on button "Save" at bounding box center [652, 39] width 27 height 16
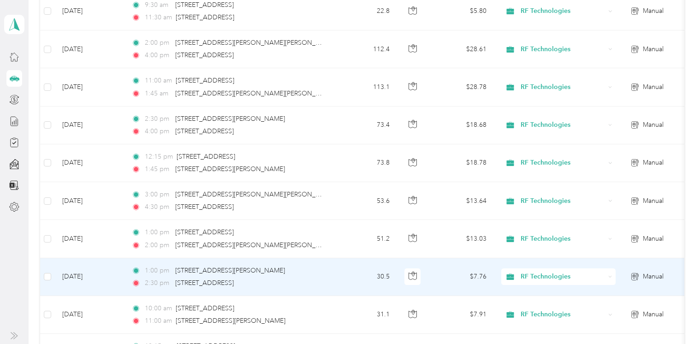
click at [384, 275] on td "30.5" at bounding box center [366, 277] width 61 height 38
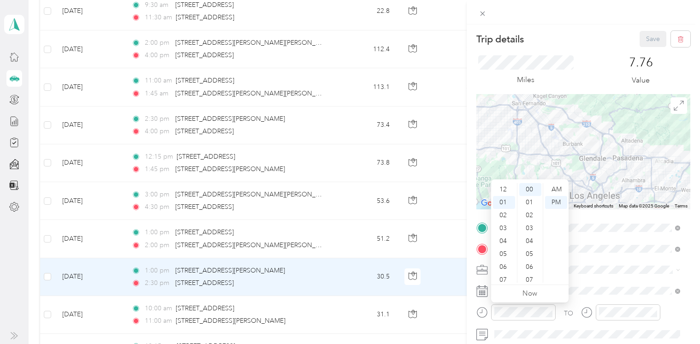
click at [502, 193] on div "12" at bounding box center [504, 189] width 22 height 13
click at [534, 244] on div "15" at bounding box center [530, 244] width 22 height 13
click at [555, 204] on div "PM" at bounding box center [556, 202] width 22 height 13
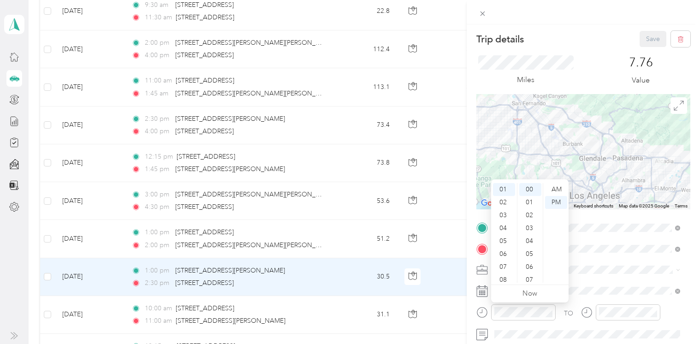
scroll to position [0, 0]
click at [505, 189] on div "12" at bounding box center [504, 189] width 22 height 13
click at [531, 246] on div "15" at bounding box center [530, 244] width 22 height 13
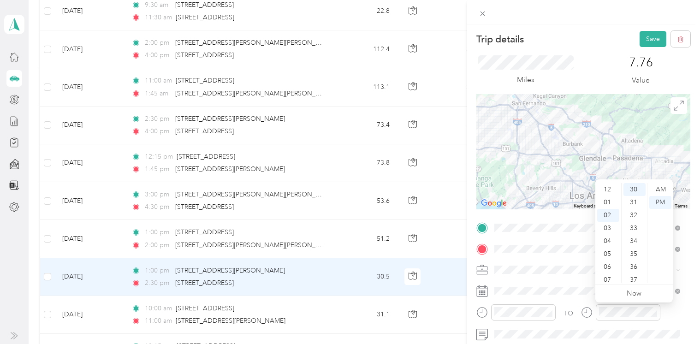
click at [609, 201] on div "01" at bounding box center [608, 202] width 22 height 13
click at [655, 203] on div "PM" at bounding box center [660, 202] width 22 height 13
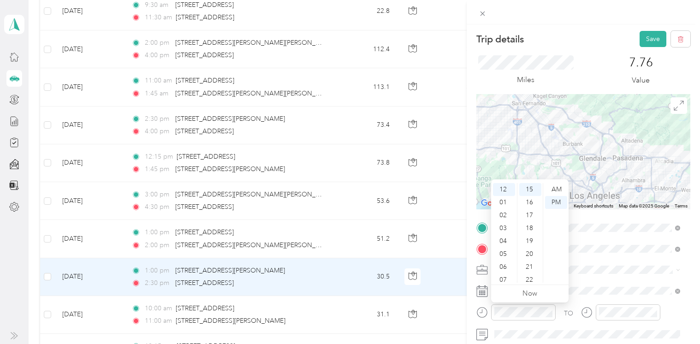
click at [590, 274] on span at bounding box center [590, 269] width 199 height 15
click at [643, 38] on button "Save" at bounding box center [652, 39] width 27 height 16
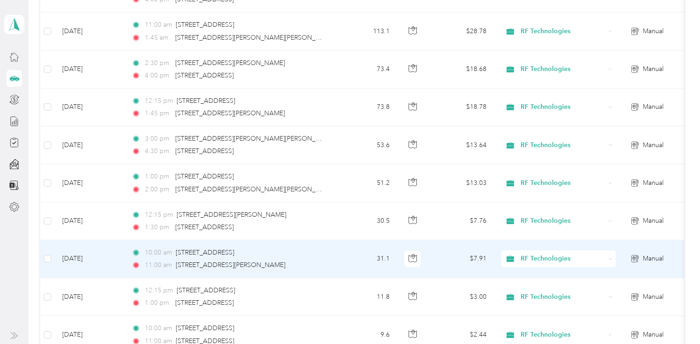
scroll to position [369, 0]
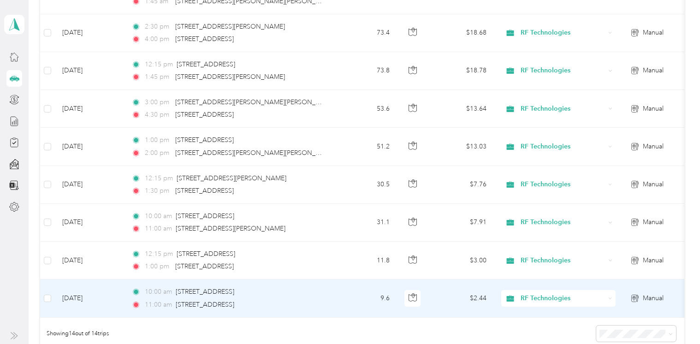
click at [385, 297] on td "9.6" at bounding box center [366, 298] width 61 height 38
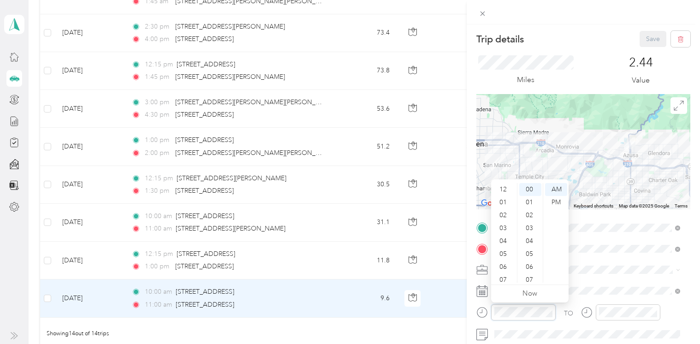
scroll to position [55, 0]
click at [504, 250] on div "09" at bounding box center [504, 250] width 22 height 13
click at [531, 190] on div "00" at bounding box center [530, 189] width 22 height 13
click at [559, 191] on div "AM" at bounding box center [556, 189] width 22 height 13
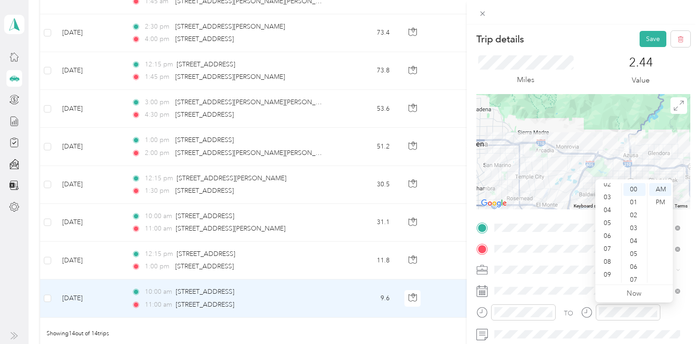
scroll to position [55, 0]
click at [608, 260] on div "10" at bounding box center [608, 263] width 22 height 13
click at [655, 189] on div "AM" at bounding box center [660, 189] width 22 height 13
click at [641, 34] on button "Save" at bounding box center [652, 39] width 27 height 16
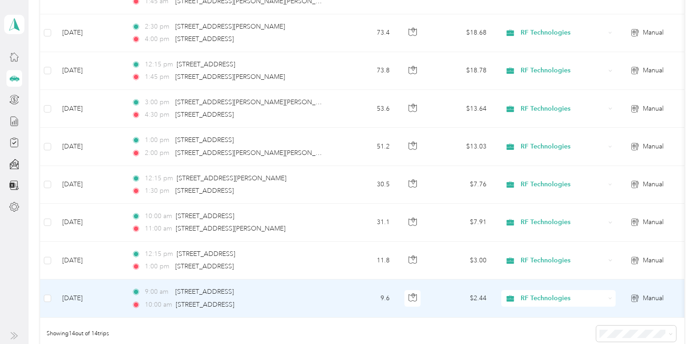
click at [386, 296] on td "9.6" at bounding box center [366, 298] width 61 height 38
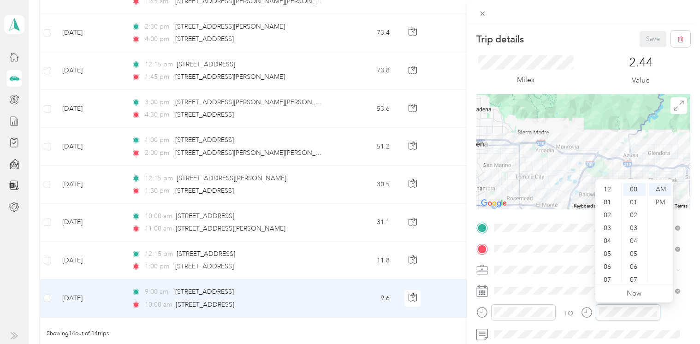
scroll to position [55, 0]
click at [606, 249] on div "09" at bounding box center [608, 250] width 22 height 13
click at [636, 244] on div "30" at bounding box center [634, 249] width 22 height 13
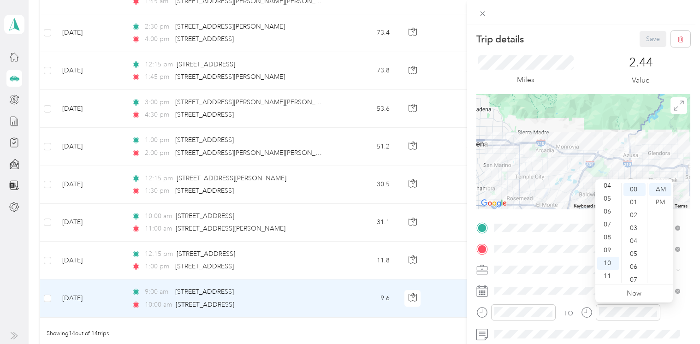
click at [655, 189] on div "AM" at bounding box center [660, 189] width 22 height 13
click at [611, 250] on div "09" at bounding box center [608, 250] width 22 height 13
click at [632, 208] on div "30" at bounding box center [634, 207] width 22 height 13
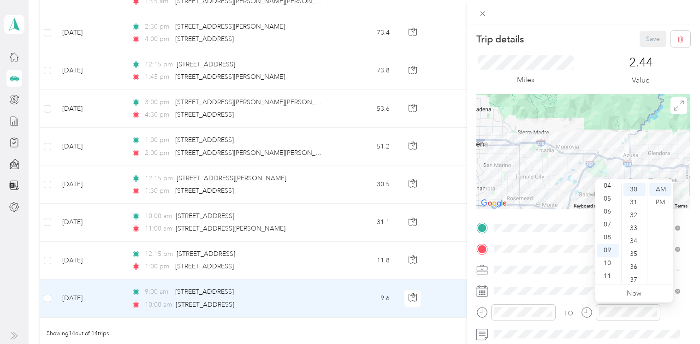
click at [655, 183] on div "AM" at bounding box center [660, 189] width 22 height 13
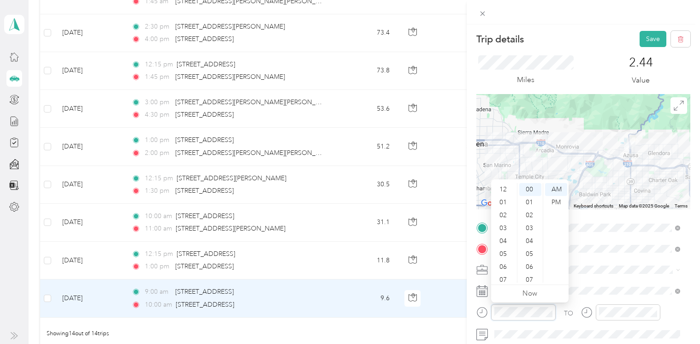
scroll to position [55, 0]
click at [639, 41] on button "Save" at bounding box center [652, 39] width 27 height 16
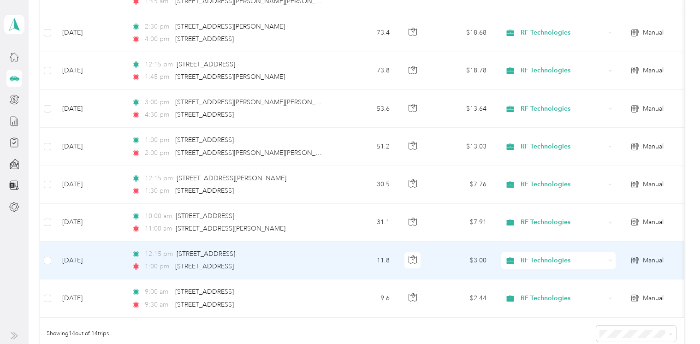
click at [379, 257] on td "11.8" at bounding box center [366, 261] width 61 height 38
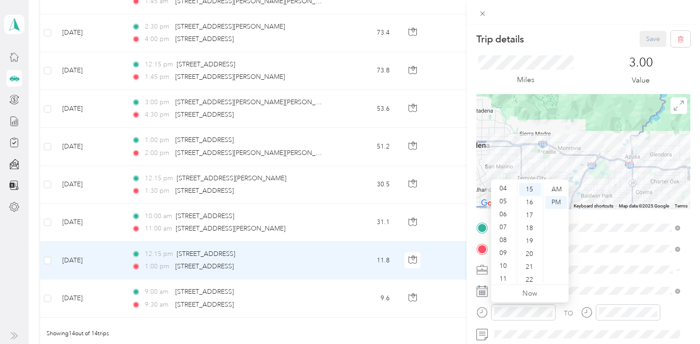
scroll to position [55, 0]
click at [509, 264] on div "10" at bounding box center [504, 263] width 22 height 13
click at [533, 191] on div "15" at bounding box center [530, 189] width 22 height 13
click at [560, 202] on div "PM" at bounding box center [556, 202] width 22 height 13
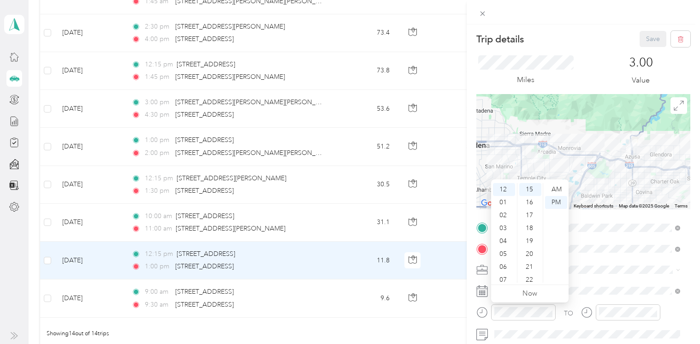
click at [561, 187] on div "AM" at bounding box center [556, 189] width 22 height 13
click at [506, 261] on div "10" at bounding box center [504, 263] width 22 height 13
click at [553, 190] on div "AM" at bounding box center [556, 189] width 22 height 13
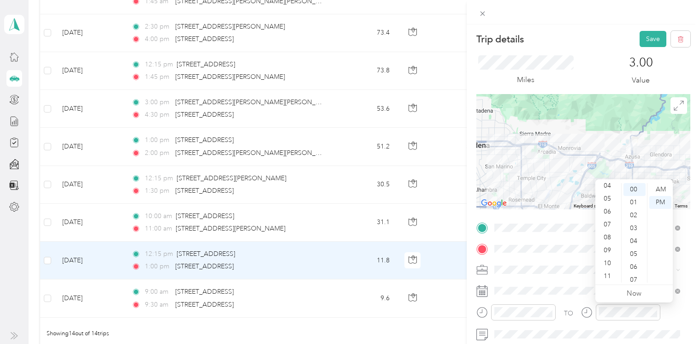
click at [606, 275] on div "11" at bounding box center [608, 276] width 22 height 13
click at [655, 189] on div "AM" at bounding box center [660, 189] width 22 height 13
click at [602, 323] on div at bounding box center [620, 315] width 79 height 23
click at [644, 35] on button "Save" at bounding box center [652, 39] width 27 height 16
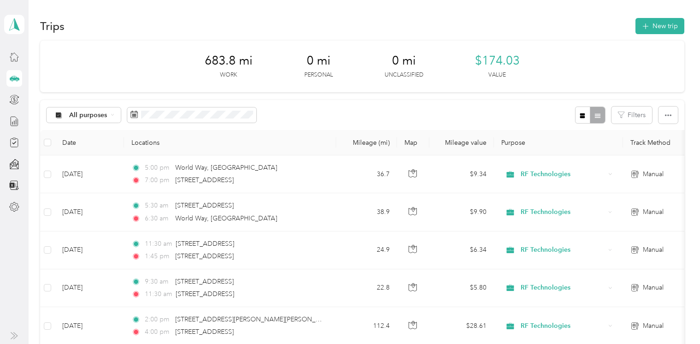
click at [650, 27] on button "New trip" at bounding box center [659, 26] width 49 height 16
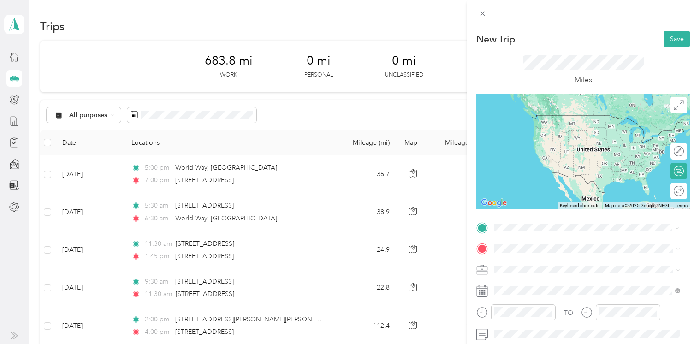
click at [561, 118] on span "[STREET_ADDRESS][US_STATE]" at bounding box center [558, 115] width 92 height 8
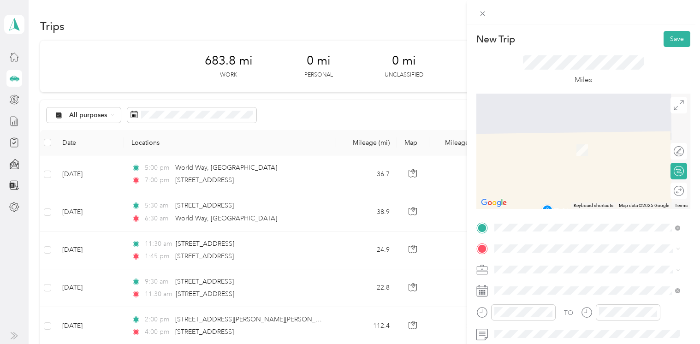
click at [533, 243] on span at bounding box center [590, 248] width 199 height 15
click at [574, 175] on span "[STREET_ADDRESS][US_STATE]" at bounding box center [558, 172] width 92 height 8
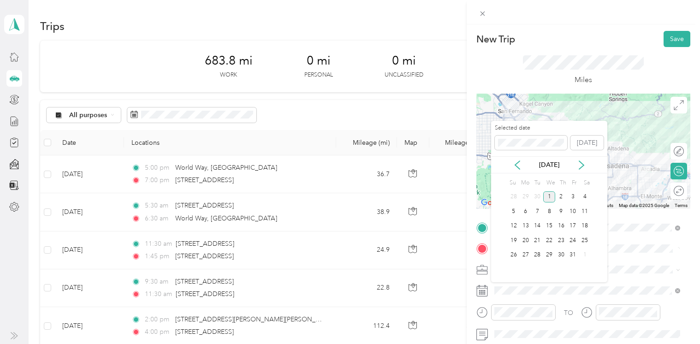
click at [516, 165] on icon at bounding box center [517, 164] width 9 height 9
click at [537, 225] on div "16" at bounding box center [537, 226] width 12 height 12
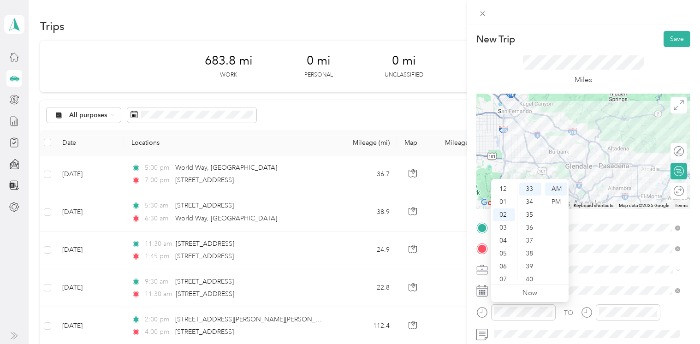
click at [502, 188] on div "12" at bounding box center [504, 189] width 22 height 13
click at [533, 211] on div "15" at bounding box center [530, 213] width 22 height 13
click at [559, 195] on div "AM" at bounding box center [556, 189] width 22 height 13
click at [559, 198] on div "PM" at bounding box center [556, 201] width 22 height 13
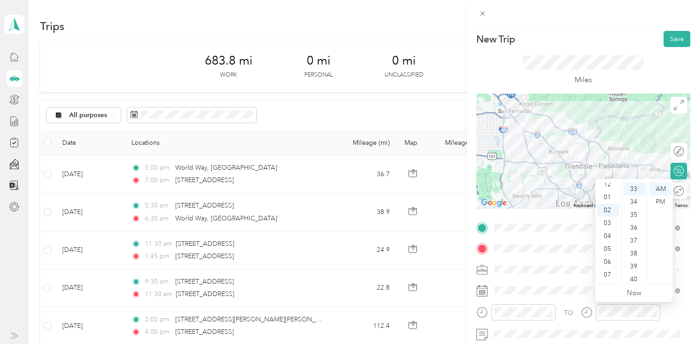
scroll to position [0, 0]
click at [609, 203] on div "01" at bounding box center [608, 201] width 22 height 13
click at [637, 220] on div "10" at bounding box center [634, 221] width 22 height 13
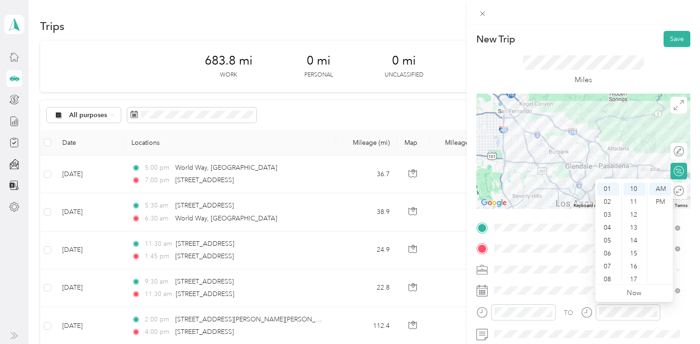
click at [654, 201] on div "PM" at bounding box center [660, 201] width 22 height 13
click at [635, 252] on div "15" at bounding box center [634, 253] width 22 height 13
click at [655, 202] on div "PM" at bounding box center [660, 201] width 22 height 13
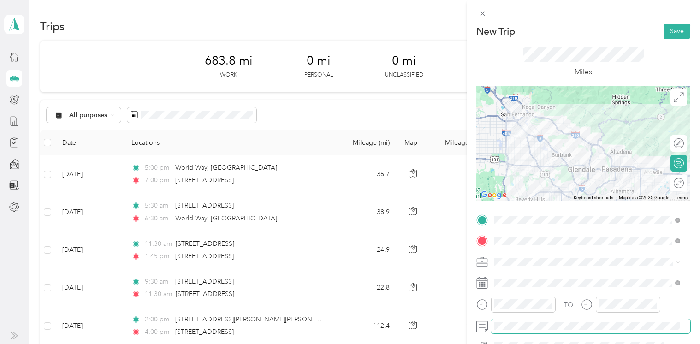
scroll to position [0, 0]
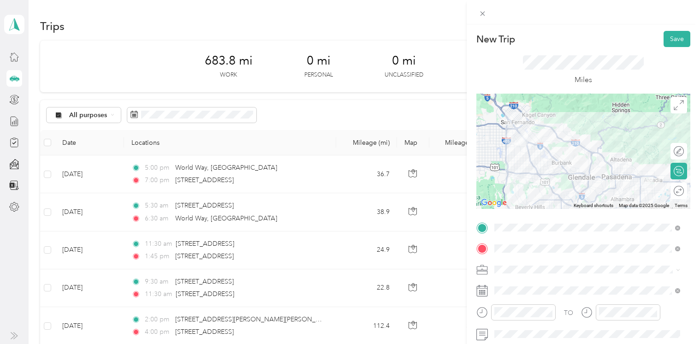
click at [655, 38] on button "Save" at bounding box center [676, 39] width 27 height 16
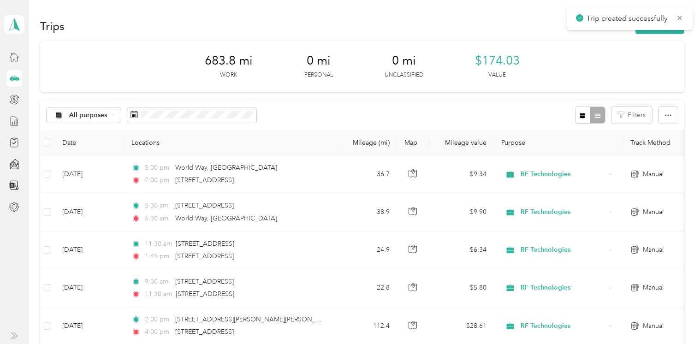
click at [642, 31] on button "New trip" at bounding box center [659, 26] width 49 height 16
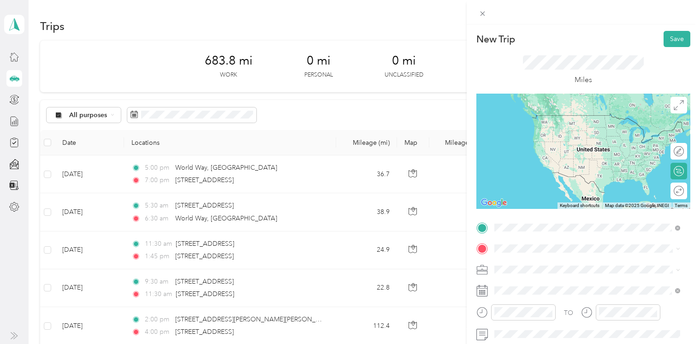
click at [559, 264] on span "[STREET_ADDRESS][US_STATE]" at bounding box center [558, 261] width 92 height 8
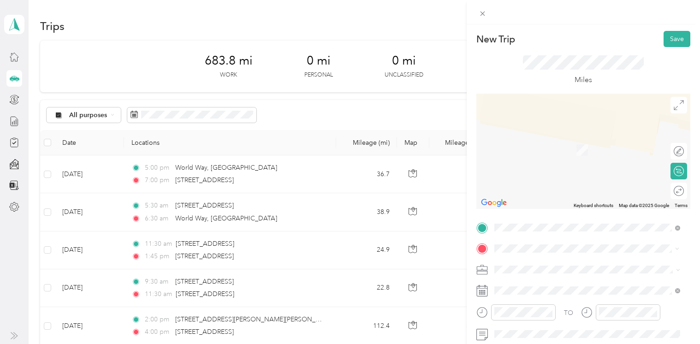
click at [542, 140] on span "[STREET_ADDRESS][US_STATE]" at bounding box center [558, 136] width 92 height 8
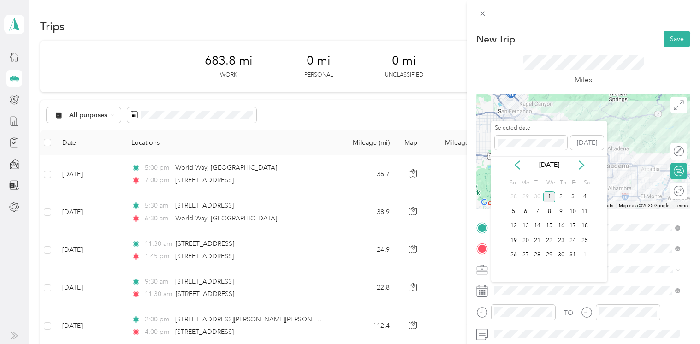
click at [515, 164] on icon at bounding box center [517, 165] width 5 height 8
click at [536, 223] on div "16" at bounding box center [537, 226] width 12 height 12
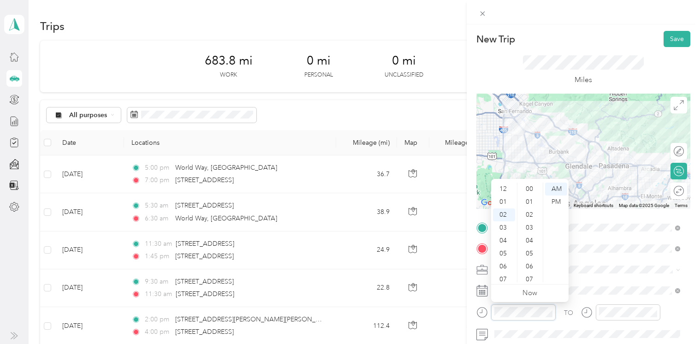
scroll to position [26, 0]
click at [557, 201] on div "PM" at bounding box center [556, 201] width 22 height 13
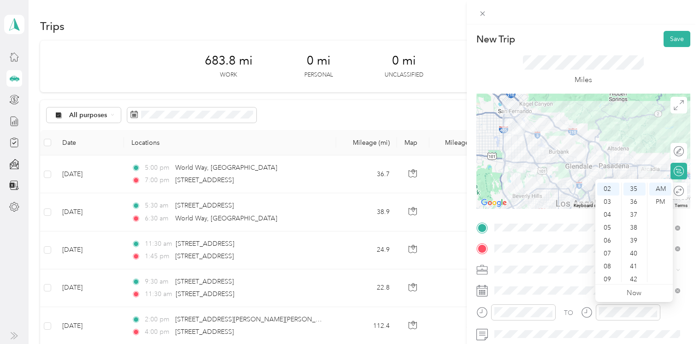
click at [609, 204] on div "03" at bounding box center [608, 201] width 22 height 13
click at [655, 199] on div "PM" at bounding box center [660, 201] width 22 height 13
click at [655, 37] on button "Save" at bounding box center [676, 39] width 27 height 16
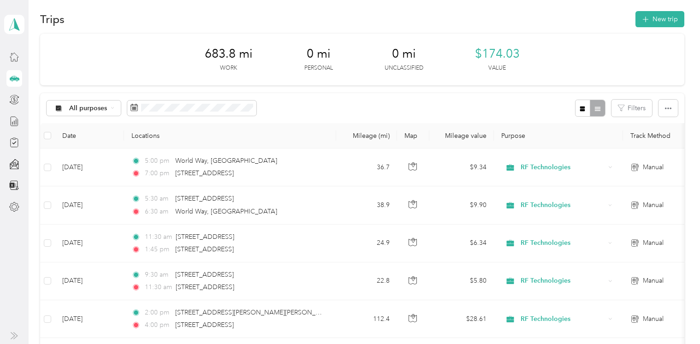
scroll to position [0, 0]
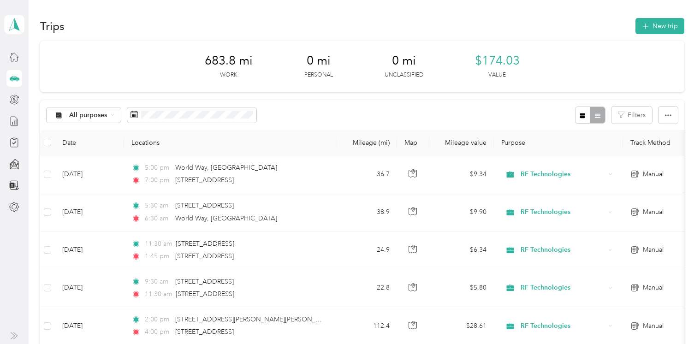
click at [654, 25] on button "New trip" at bounding box center [659, 26] width 49 height 16
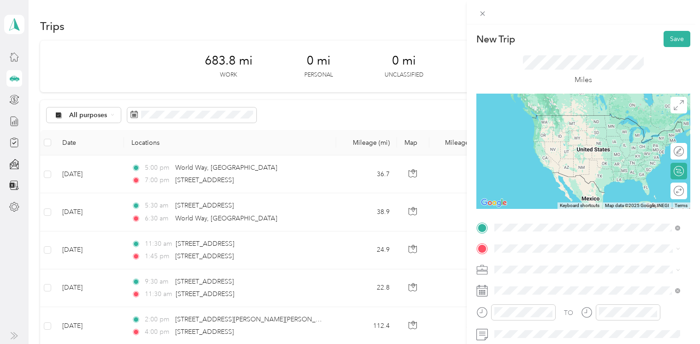
click at [557, 119] on span "[STREET_ADDRESS][US_STATE]" at bounding box center [558, 115] width 92 height 8
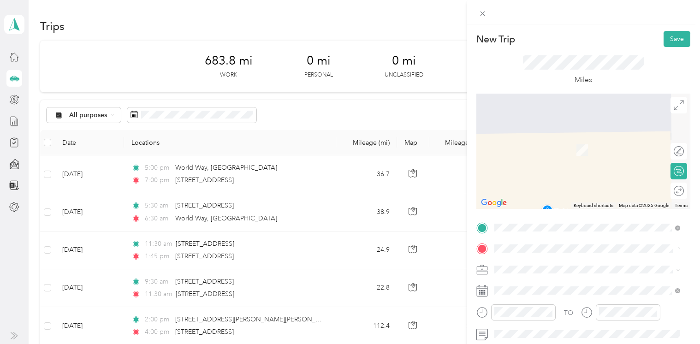
click at [557, 172] on span "[STREET_ADDRESS][US_STATE]" at bounding box center [558, 172] width 92 height 8
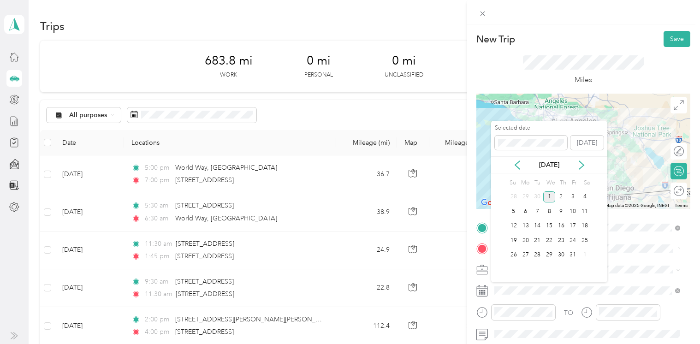
click at [517, 168] on icon at bounding box center [517, 164] width 9 height 9
click at [528, 226] on div "15" at bounding box center [526, 226] width 12 height 12
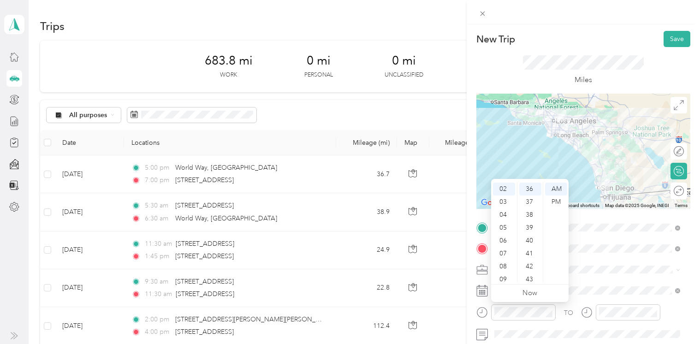
scroll to position [55, 0]
click at [508, 246] on div "09" at bounding box center [504, 249] width 22 height 13
click at [529, 191] on div "00" at bounding box center [530, 189] width 22 height 13
click at [554, 186] on div "AM" at bounding box center [556, 189] width 22 height 13
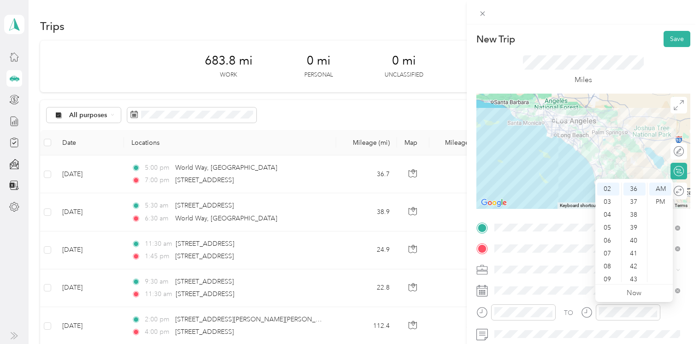
scroll to position [55, 0]
click at [607, 274] on div "11" at bounding box center [608, 275] width 22 height 13
click at [635, 187] on div "00" at bounding box center [634, 189] width 22 height 13
click at [655, 187] on div "AM" at bounding box center [660, 189] width 22 height 13
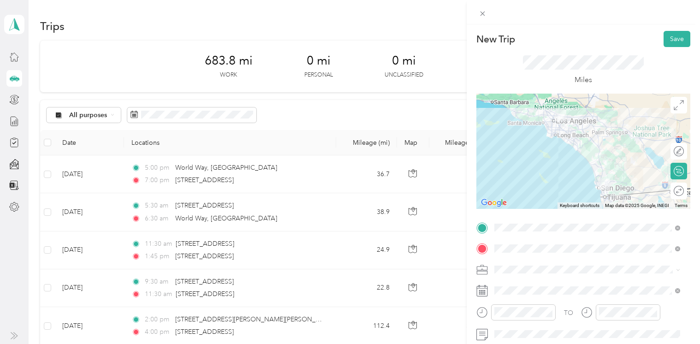
click at [655, 40] on button "Save" at bounding box center [676, 39] width 27 height 16
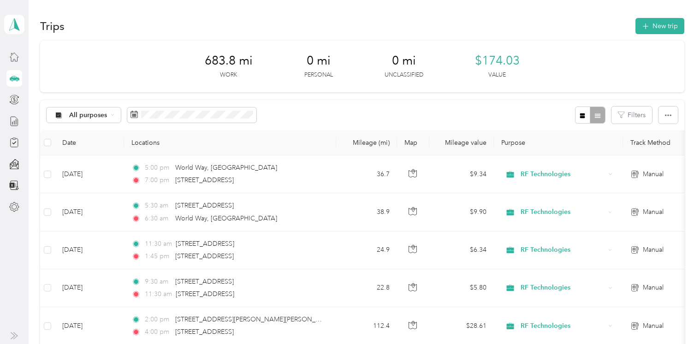
click at [654, 28] on button "New trip" at bounding box center [659, 26] width 49 height 16
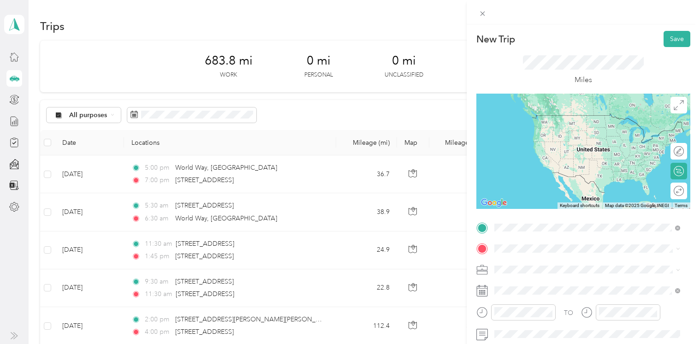
click at [549, 263] on span "[STREET_ADDRESS][US_STATE]" at bounding box center [558, 261] width 92 height 8
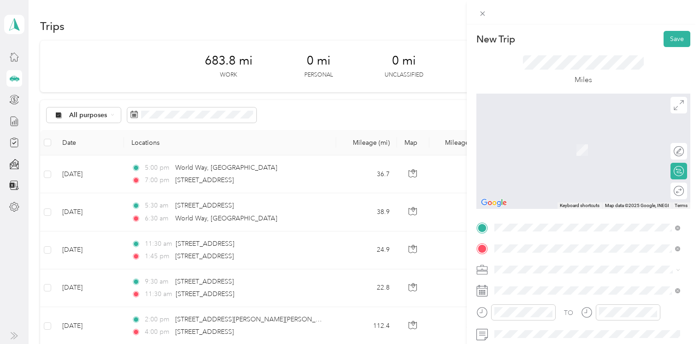
click at [547, 141] on span "[STREET_ADDRESS][US_STATE]" at bounding box center [558, 136] width 92 height 8
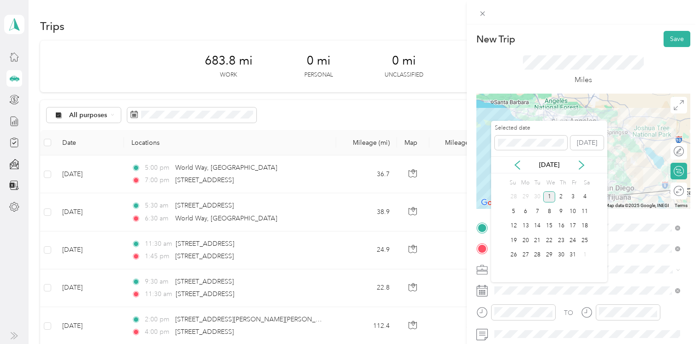
click at [548, 224] on div "15" at bounding box center [549, 226] width 12 height 12
click at [515, 158] on div "[DATE]" at bounding box center [549, 164] width 116 height 17
click at [517, 163] on icon at bounding box center [517, 164] width 9 height 9
click at [526, 226] on div "15" at bounding box center [526, 226] width 12 height 12
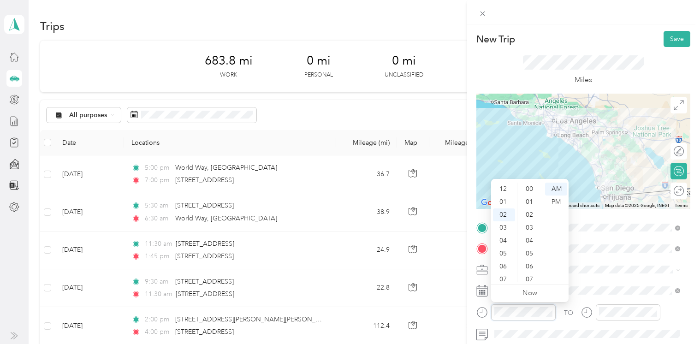
scroll to position [26, 0]
click at [501, 186] on div "02" at bounding box center [504, 189] width 22 height 13
click at [502, 202] on div "01" at bounding box center [504, 201] width 22 height 13
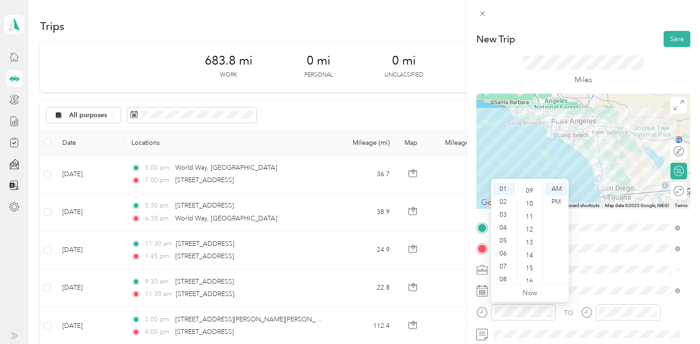
click at [530, 266] on div "15" at bounding box center [530, 268] width 22 height 13
click at [557, 203] on div "PM" at bounding box center [556, 201] width 22 height 13
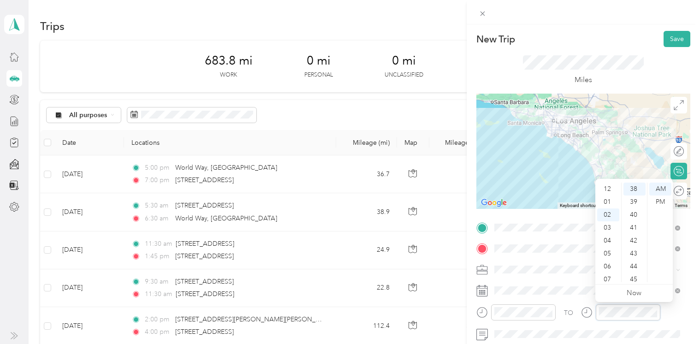
scroll to position [26, 0]
click at [609, 202] on div "03" at bounding box center [608, 201] width 22 height 13
click at [634, 281] on div "45" at bounding box center [634, 279] width 22 height 13
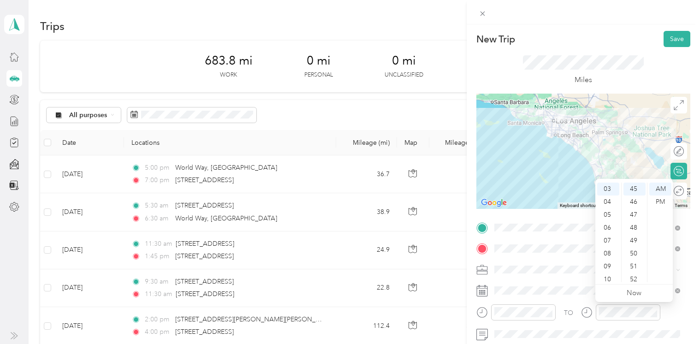
click at [655, 204] on div "PM" at bounding box center [660, 201] width 22 height 13
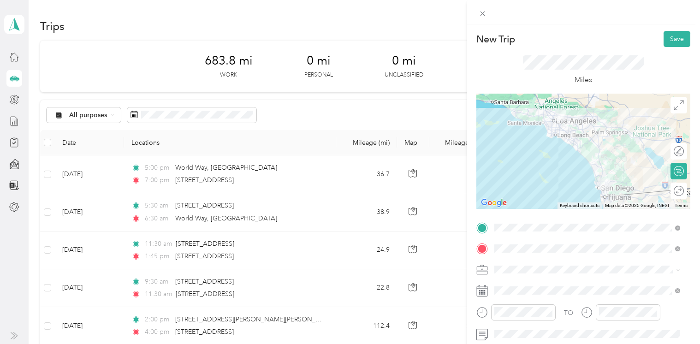
click at [655, 38] on button "Save" at bounding box center [676, 39] width 27 height 16
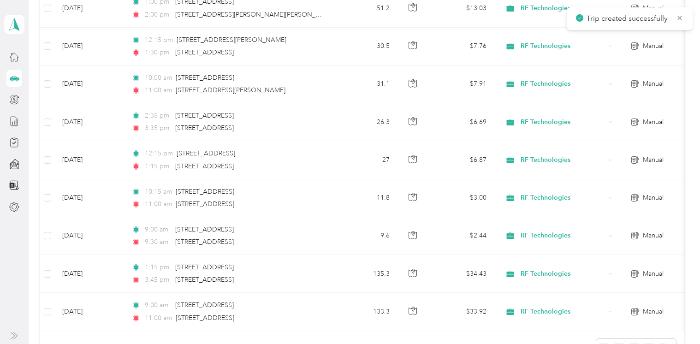
scroll to position [659, 0]
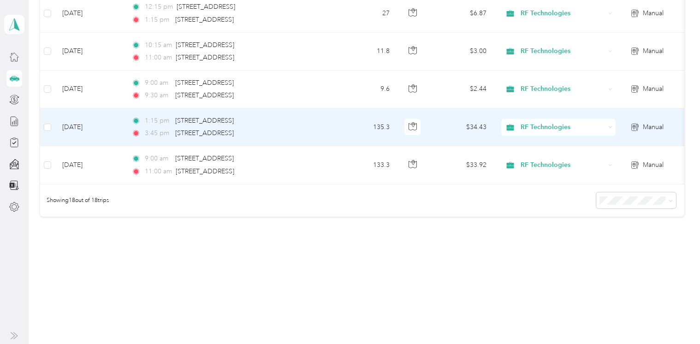
click at [378, 115] on td "135.3" at bounding box center [366, 127] width 61 height 38
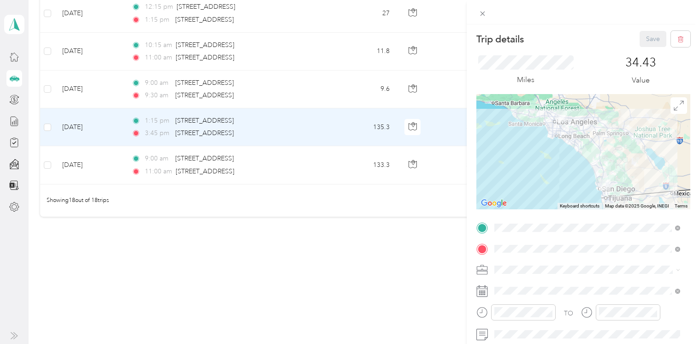
scroll to position [40, 0]
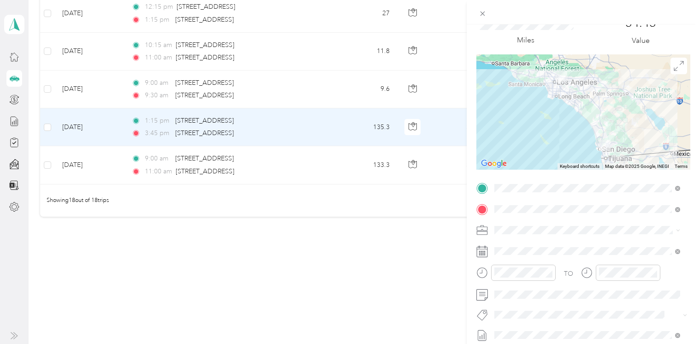
click at [14, 58] on div "Trip details Save This trip cannot be edited because it is either under review,…" at bounding box center [350, 172] width 700 height 344
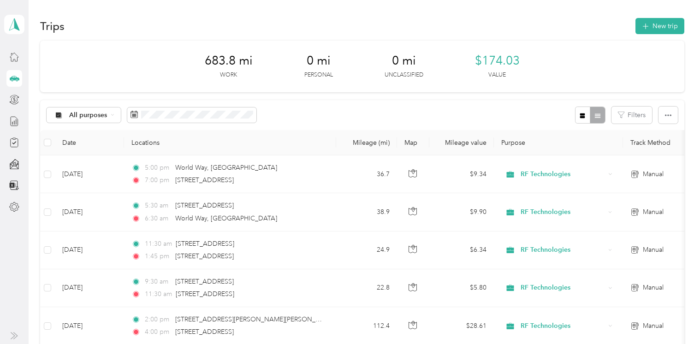
click at [648, 25] on button "New trip" at bounding box center [659, 26] width 49 height 16
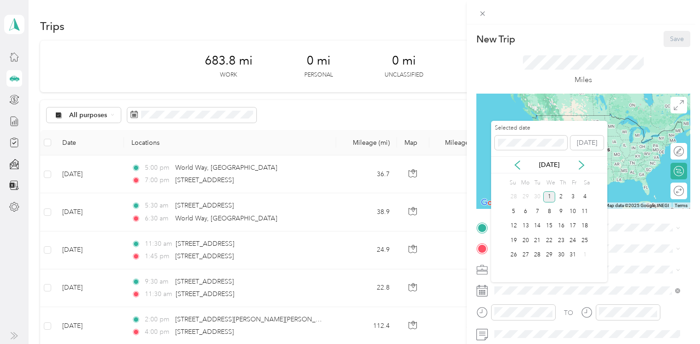
click at [515, 164] on icon at bounding box center [517, 165] width 5 height 8
click at [562, 211] on div "11" at bounding box center [561, 212] width 12 height 12
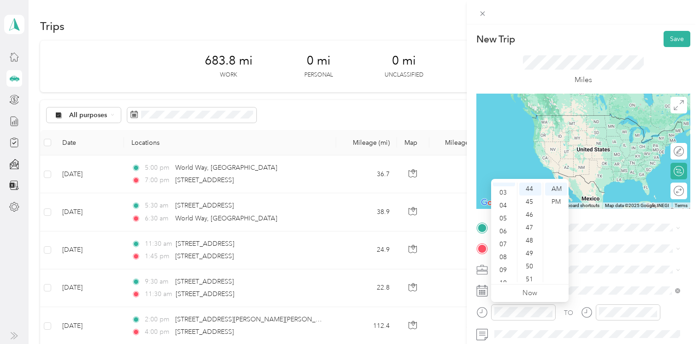
scroll to position [41, 0]
click at [503, 252] on div "08" at bounding box center [504, 251] width 22 height 13
click at [526, 188] on div "30" at bounding box center [530, 192] width 22 height 13
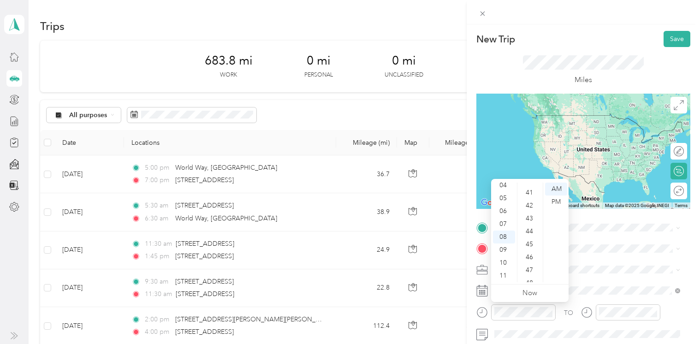
click at [533, 244] on div "45" at bounding box center [530, 244] width 22 height 13
click at [560, 188] on div "AM" at bounding box center [556, 189] width 22 height 13
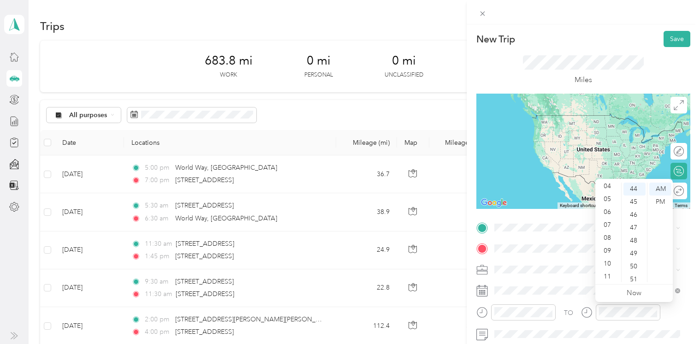
scroll to position [54, 0]
click at [609, 260] on div "10" at bounding box center [608, 264] width 22 height 13
click at [633, 204] on div "30" at bounding box center [634, 206] width 22 height 13
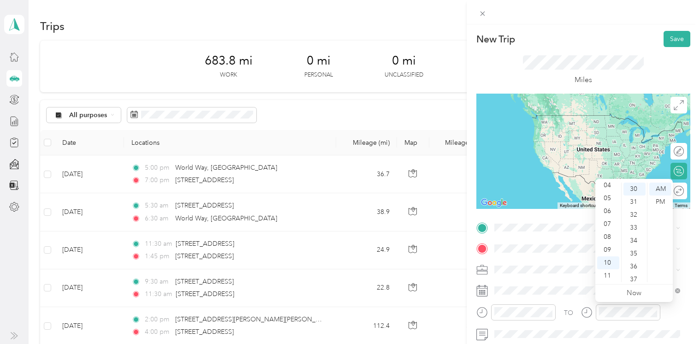
click at [655, 188] on div "AM" at bounding box center [660, 189] width 22 height 13
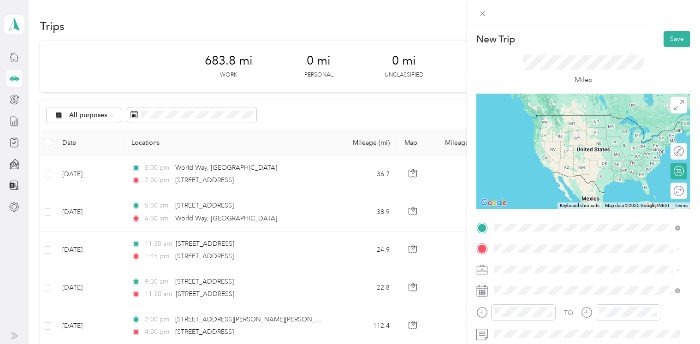
click at [549, 119] on span "[STREET_ADDRESS][US_STATE]" at bounding box center [558, 115] width 92 height 8
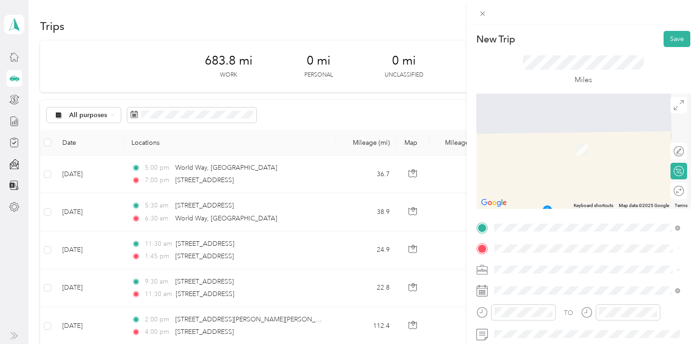
click at [593, 141] on span "[STREET_ADDRESS][US_STATE]" at bounding box center [558, 136] width 92 height 8
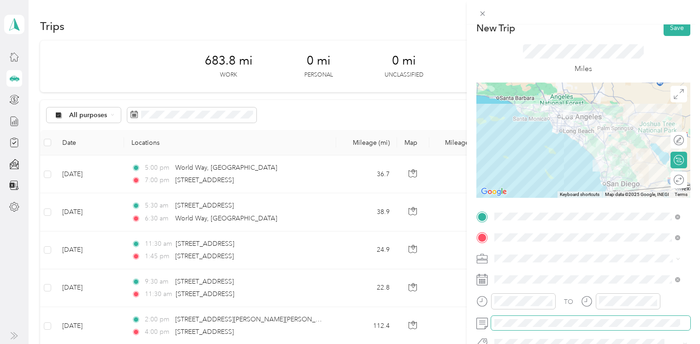
scroll to position [0, 0]
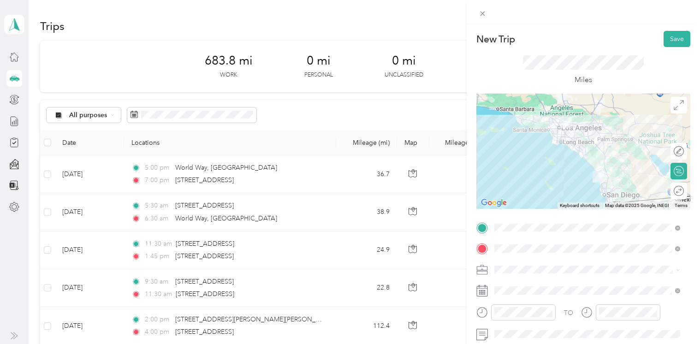
click at [655, 40] on button "Save" at bounding box center [676, 39] width 27 height 16
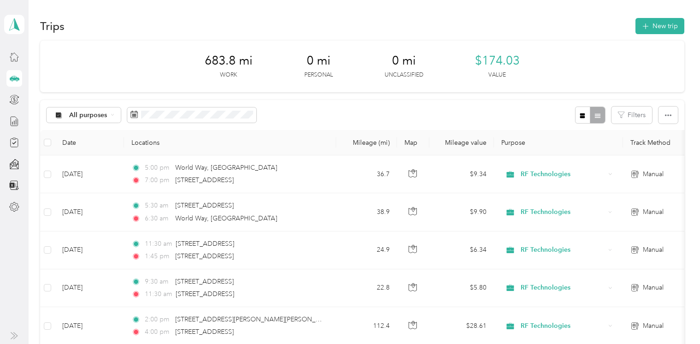
click at [655, 21] on button "New trip" at bounding box center [659, 26] width 49 height 16
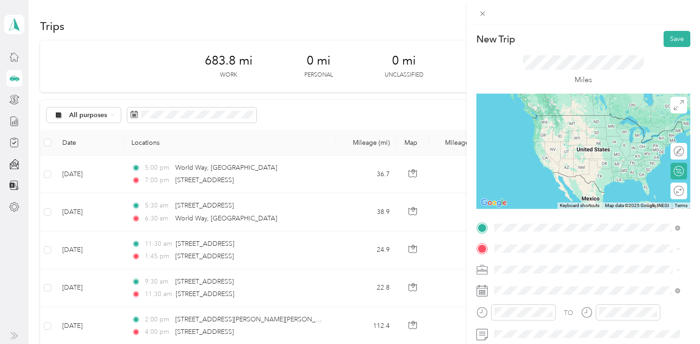
click at [577, 119] on span "[STREET_ADDRESS][US_STATE]" at bounding box center [558, 115] width 92 height 8
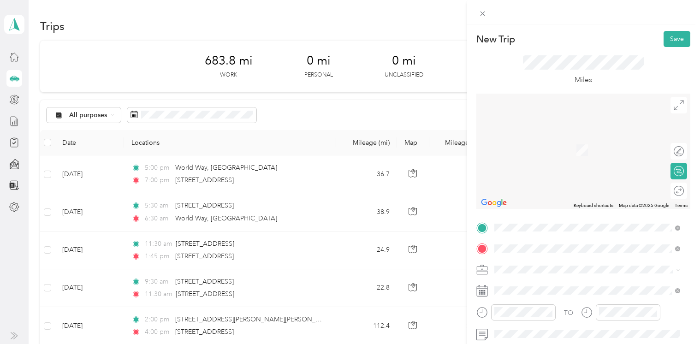
click at [572, 139] on span "[STREET_ADDRESS][US_STATE]" at bounding box center [558, 136] width 92 height 8
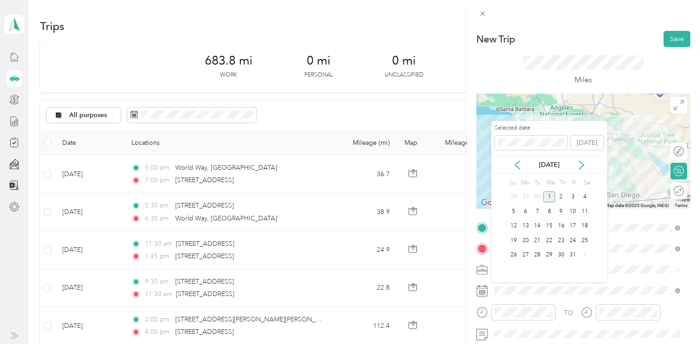
click at [518, 167] on icon at bounding box center [517, 165] width 5 height 8
click at [557, 212] on div "11" at bounding box center [561, 212] width 12 height 12
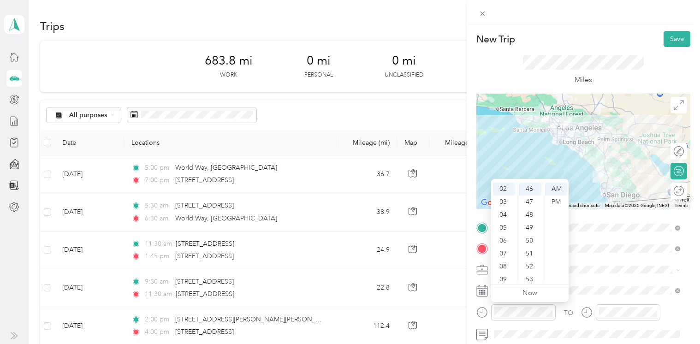
scroll to position [55, 0]
click at [501, 271] on div "11" at bounding box center [504, 275] width 22 height 13
click at [528, 192] on div "00" at bounding box center [530, 189] width 22 height 13
click at [554, 191] on div "AM" at bounding box center [556, 189] width 22 height 13
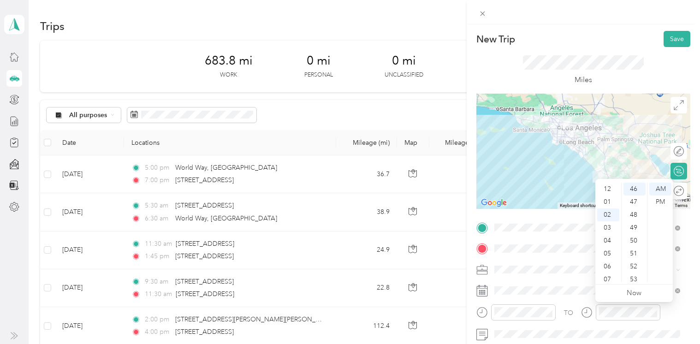
click at [612, 201] on div "01" at bounding box center [608, 201] width 22 height 13
click at [635, 194] on div "45" at bounding box center [634, 194] width 22 height 13
click at [655, 198] on div "PM" at bounding box center [660, 201] width 22 height 13
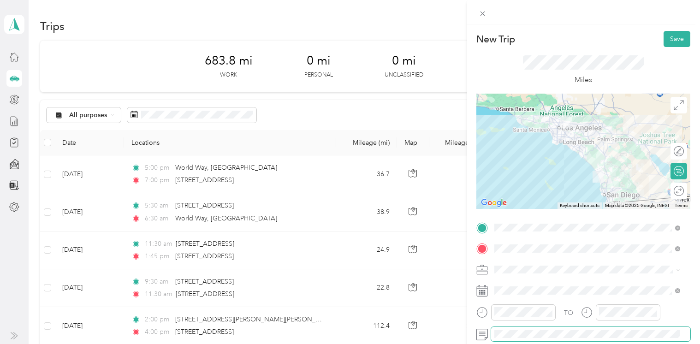
scroll to position [0, 0]
click at [655, 41] on button "Save" at bounding box center [676, 39] width 27 height 16
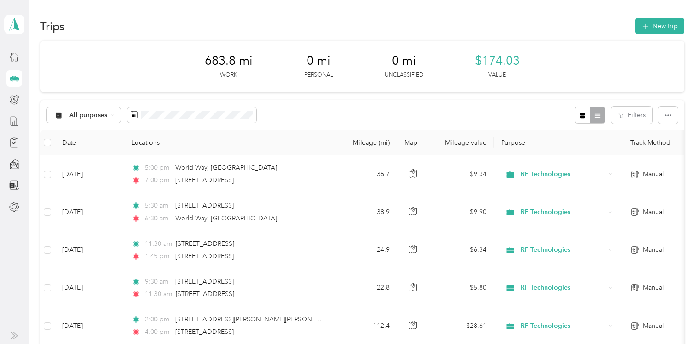
click at [655, 27] on button "New trip" at bounding box center [659, 26] width 49 height 16
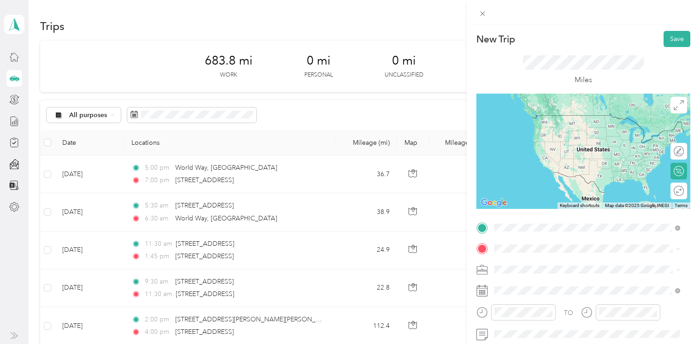
click at [563, 119] on span "[STREET_ADDRESS][US_STATE]" at bounding box center [558, 115] width 92 height 8
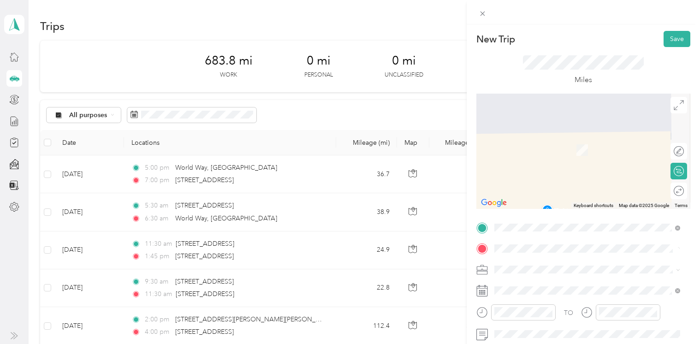
click at [559, 138] on span "[STREET_ADDRESS][US_STATE]" at bounding box center [558, 136] width 92 height 8
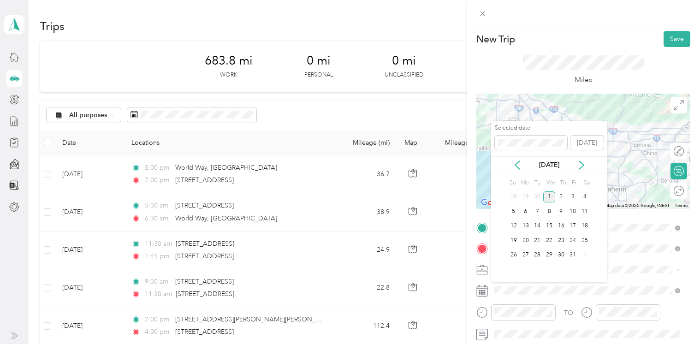
click at [518, 166] on icon at bounding box center [517, 164] width 9 height 9
click at [538, 212] on div "9" at bounding box center [537, 212] width 12 height 12
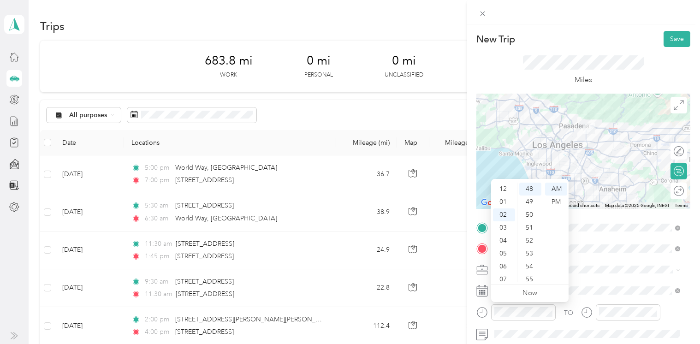
scroll to position [55, 0]
click at [507, 243] on div "09" at bounding box center [504, 249] width 22 height 13
click at [528, 197] on div "45" at bounding box center [530, 196] width 22 height 13
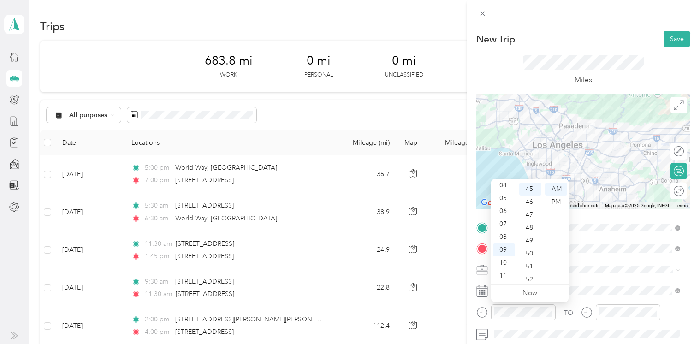
click at [557, 188] on div "AM" at bounding box center [556, 189] width 22 height 13
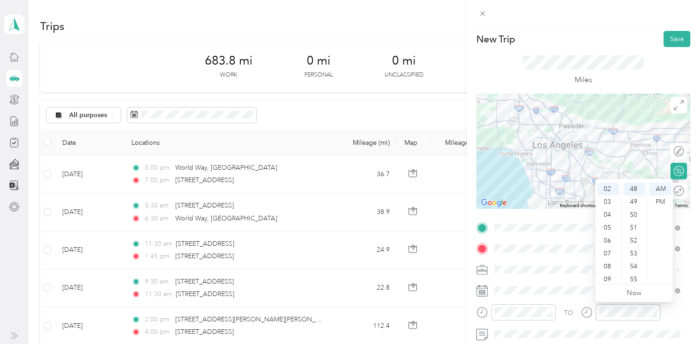
scroll to position [55, 0]
click at [610, 261] on div "10" at bounding box center [608, 262] width 22 height 13
click at [638, 187] on div "30" at bounding box center [634, 187] width 22 height 13
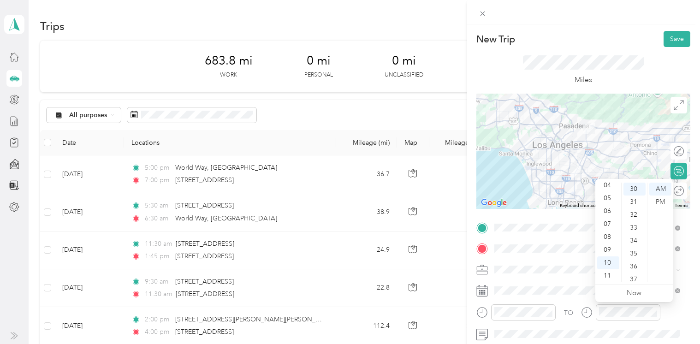
click at [655, 189] on div "AM" at bounding box center [660, 189] width 22 height 13
click at [598, 328] on span at bounding box center [590, 334] width 199 height 15
click at [655, 37] on button "Save" at bounding box center [676, 39] width 27 height 16
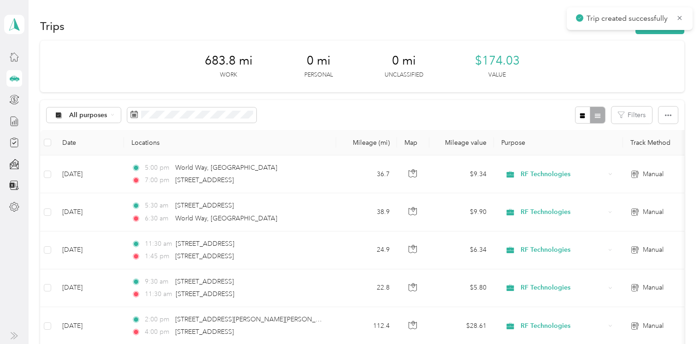
click at [643, 32] on button "New trip" at bounding box center [659, 26] width 49 height 16
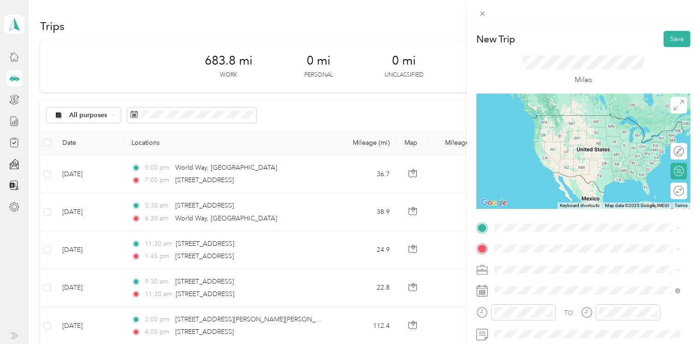
click at [528, 112] on span "[STREET_ADDRESS][US_STATE]" at bounding box center [558, 115] width 92 height 8
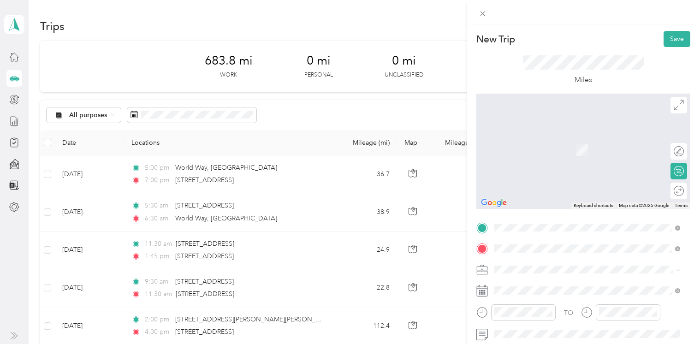
click at [556, 141] on span "[STREET_ADDRESS][US_STATE]" at bounding box center [558, 136] width 92 height 8
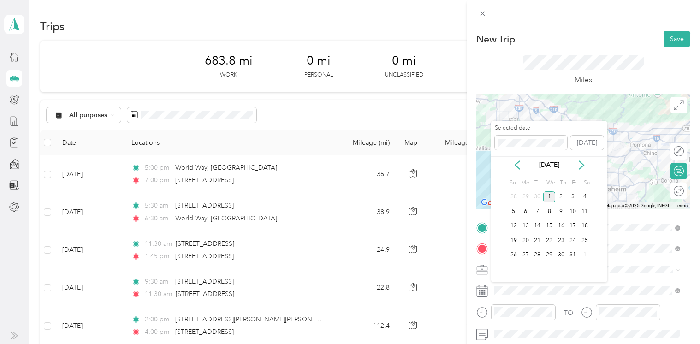
click at [516, 164] on icon at bounding box center [517, 164] width 9 height 9
click at [536, 211] on div "9" at bounding box center [537, 212] width 12 height 12
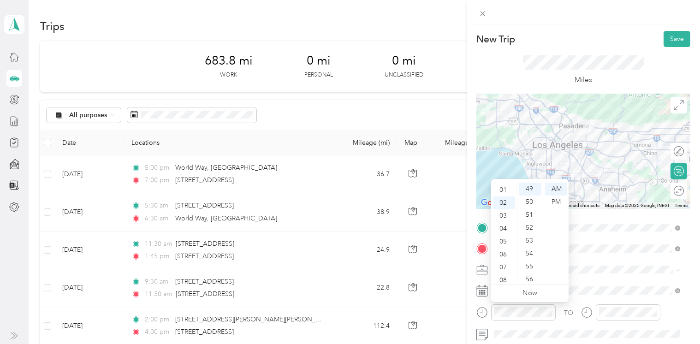
scroll to position [0, 0]
click at [504, 191] on div "12" at bounding box center [504, 189] width 22 height 13
click at [531, 191] on div "49" at bounding box center [530, 189] width 22 height 13
click at [526, 187] on div "00" at bounding box center [530, 189] width 22 height 13
click at [533, 201] on div "01" at bounding box center [530, 201] width 22 height 13
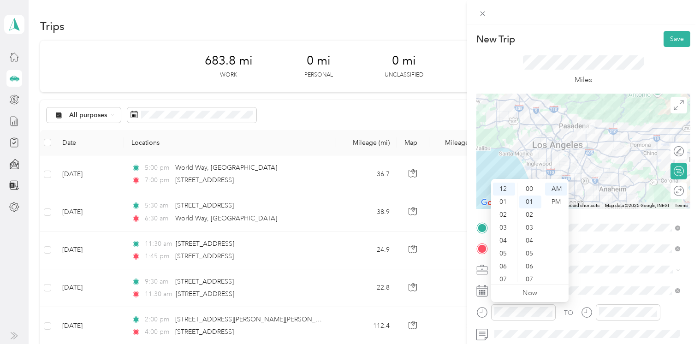
scroll to position [13, 0]
click at [556, 202] on div "PM" at bounding box center [556, 201] width 22 height 13
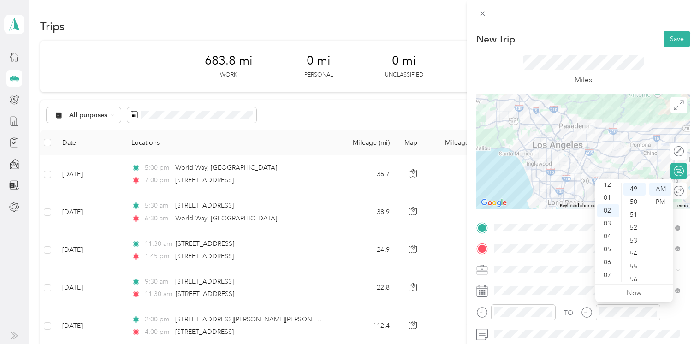
scroll to position [0, 0]
click at [608, 201] on div "01" at bounding box center [608, 201] width 22 height 13
click at [633, 188] on div "15" at bounding box center [634, 189] width 22 height 13
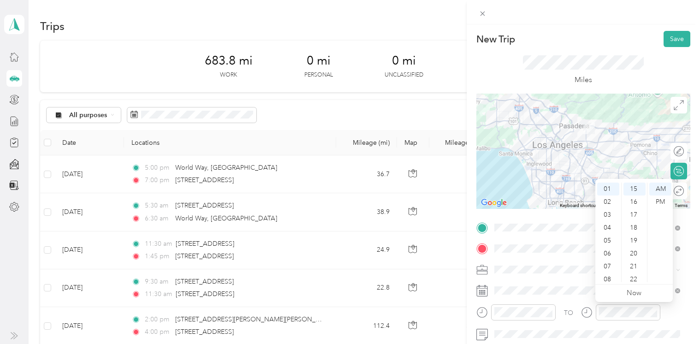
click at [655, 202] on div "PM" at bounding box center [660, 201] width 22 height 13
click at [655, 41] on button "Save" at bounding box center [676, 39] width 27 height 16
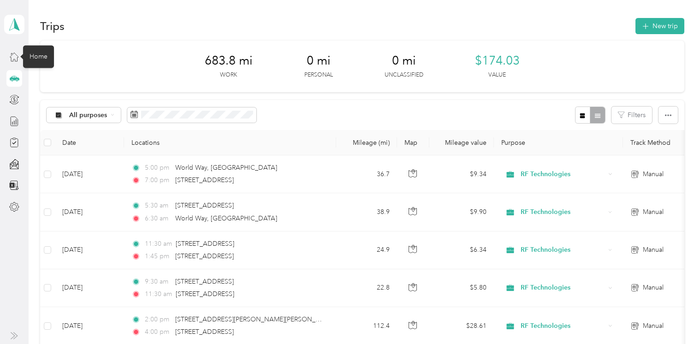
click at [13, 58] on icon at bounding box center [14, 57] width 10 height 10
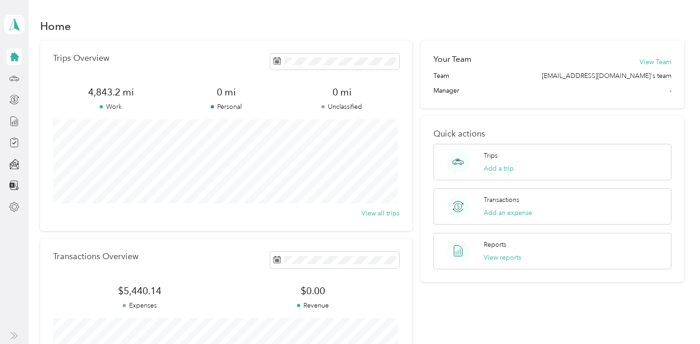
click at [486, 258] on button "View reports" at bounding box center [502, 258] width 37 height 10
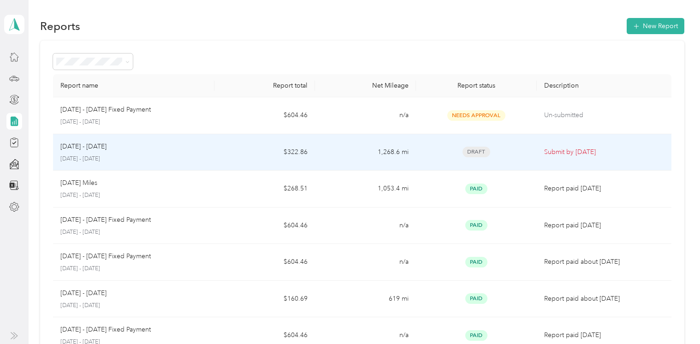
click at [476, 153] on span "Draft" at bounding box center [476, 152] width 28 height 11
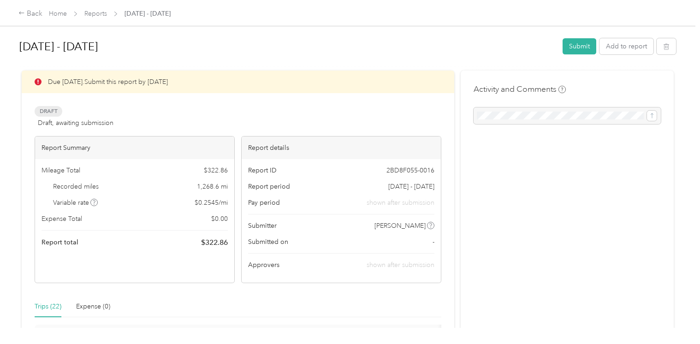
click at [579, 49] on button "Submit" at bounding box center [579, 46] width 34 height 16
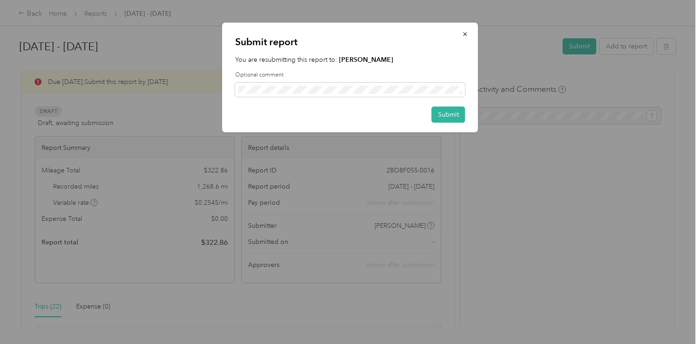
click at [458, 116] on button "Submit" at bounding box center [449, 115] width 34 height 16
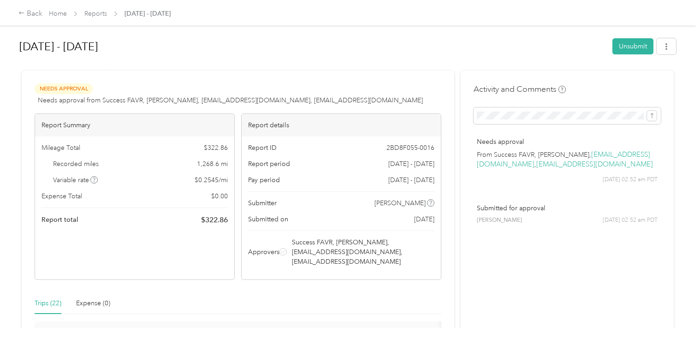
click at [27, 14] on div "Back" at bounding box center [30, 13] width 24 height 11
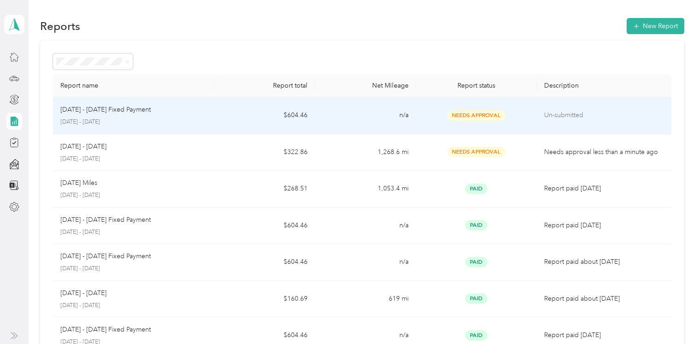
click at [488, 111] on span "Needs Approval" at bounding box center [476, 115] width 58 height 11
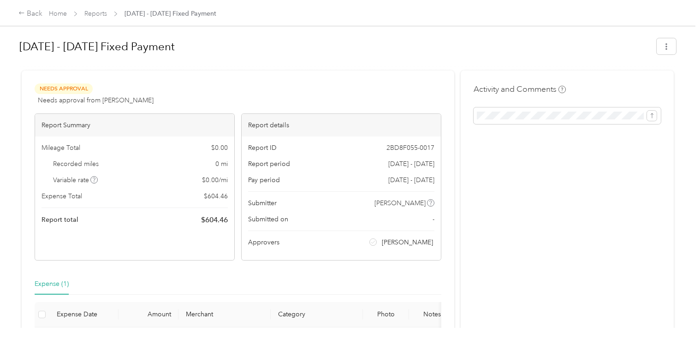
click at [24, 15] on icon at bounding box center [21, 13] width 6 height 6
